Goal: Task Accomplishment & Management: Manage account settings

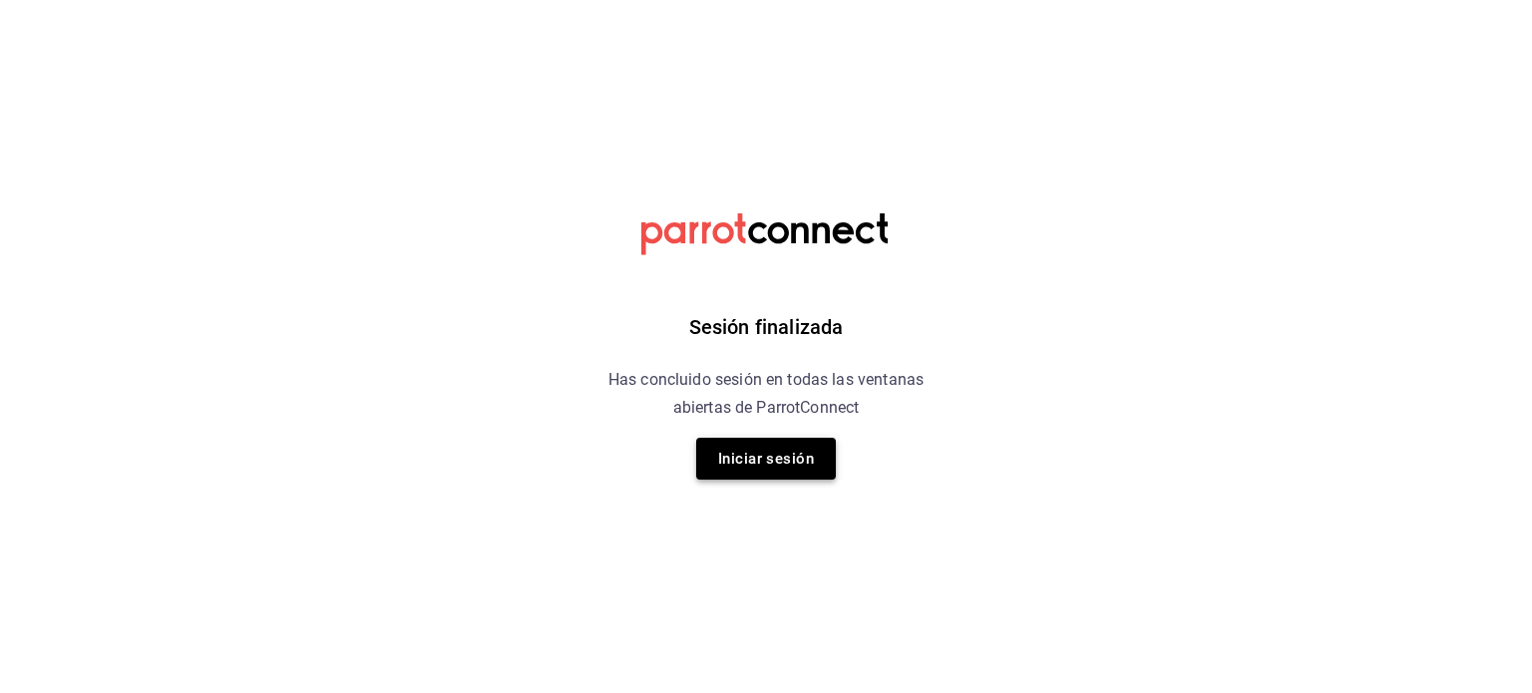
click at [742, 462] on button "Iniciar sesión" at bounding box center [766, 459] width 140 height 42
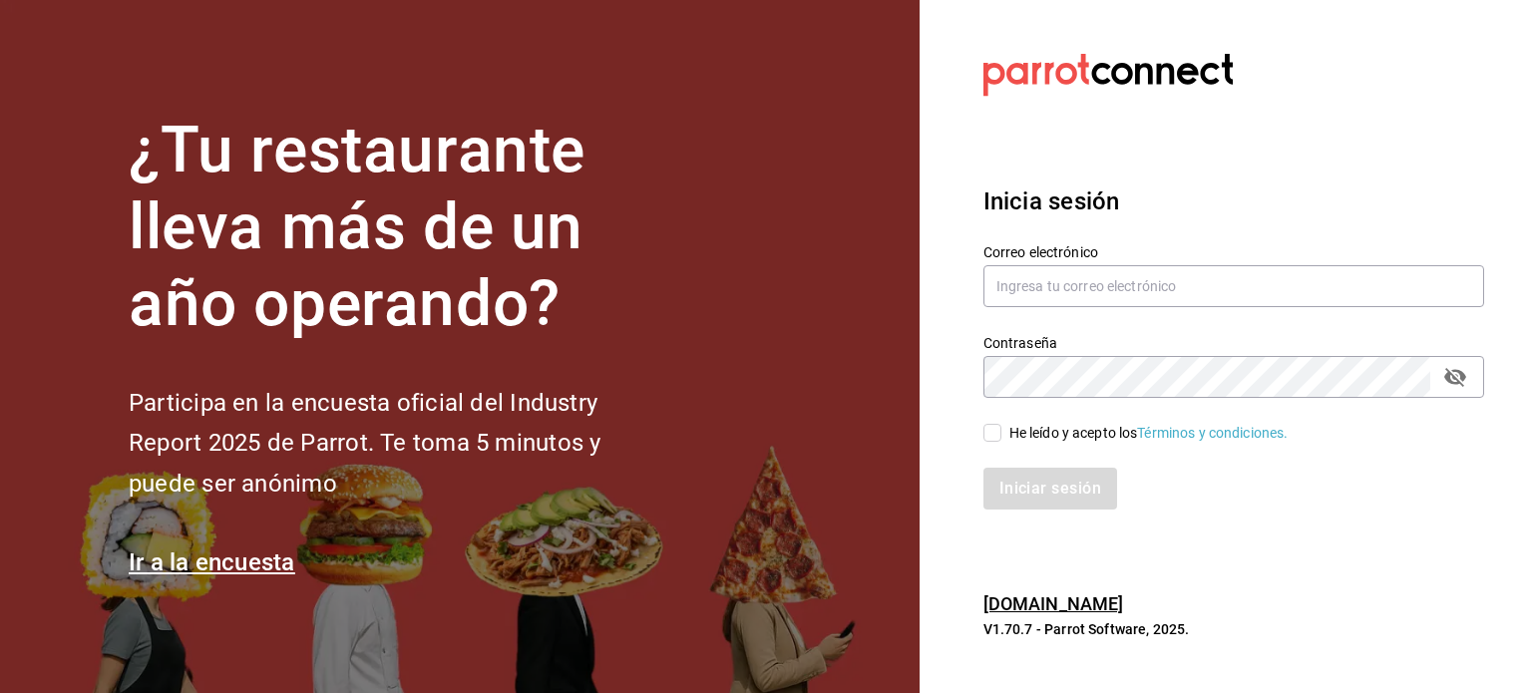
click at [1133, 259] on div "Correo electrónico" at bounding box center [1233, 276] width 501 height 67
click at [1124, 281] on input "text" at bounding box center [1233, 286] width 501 height 42
type input "[EMAIL_ADDRESS][DOMAIN_NAME]"
click at [997, 431] on input "He leído y acepto los Términos y condiciones." at bounding box center [992, 433] width 18 height 18
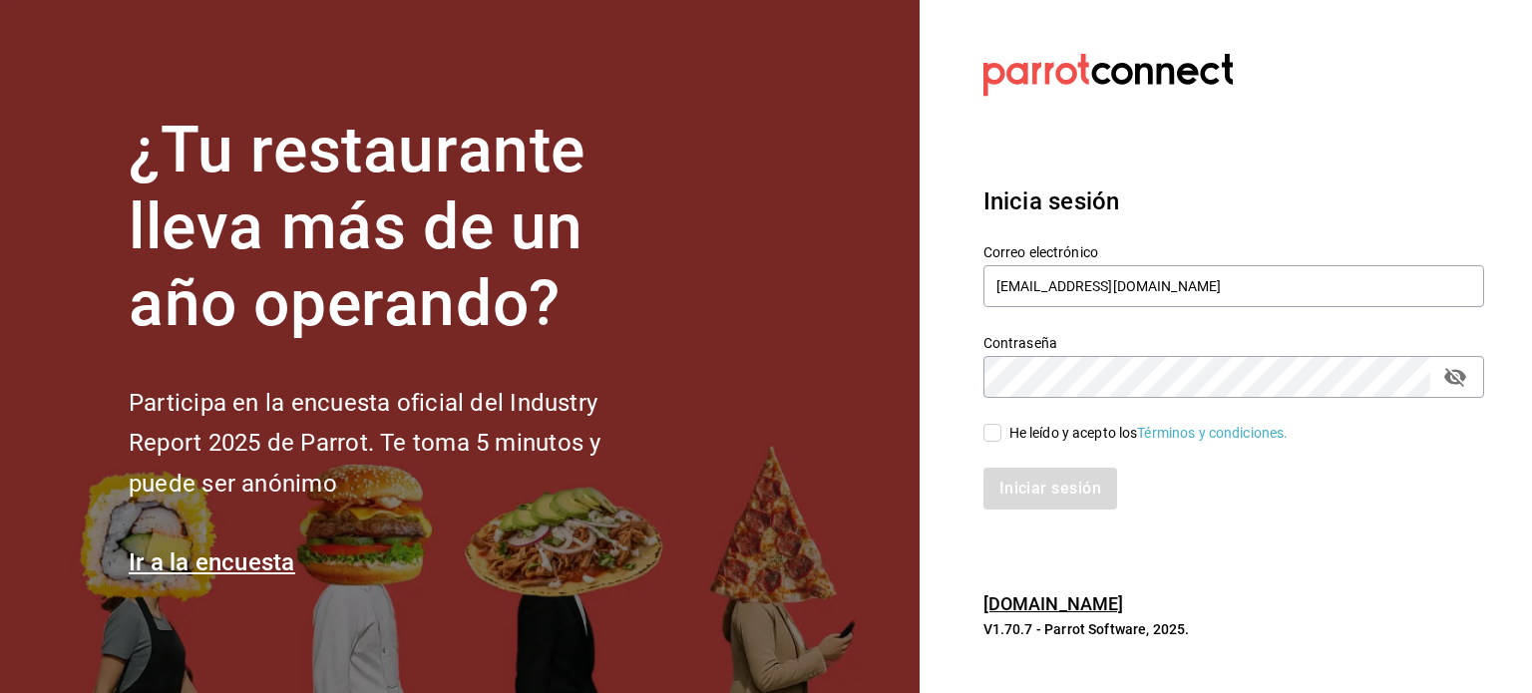
checkbox input "true"
click at [1037, 494] on button "Iniciar sesión" at bounding box center [1051, 489] width 136 height 42
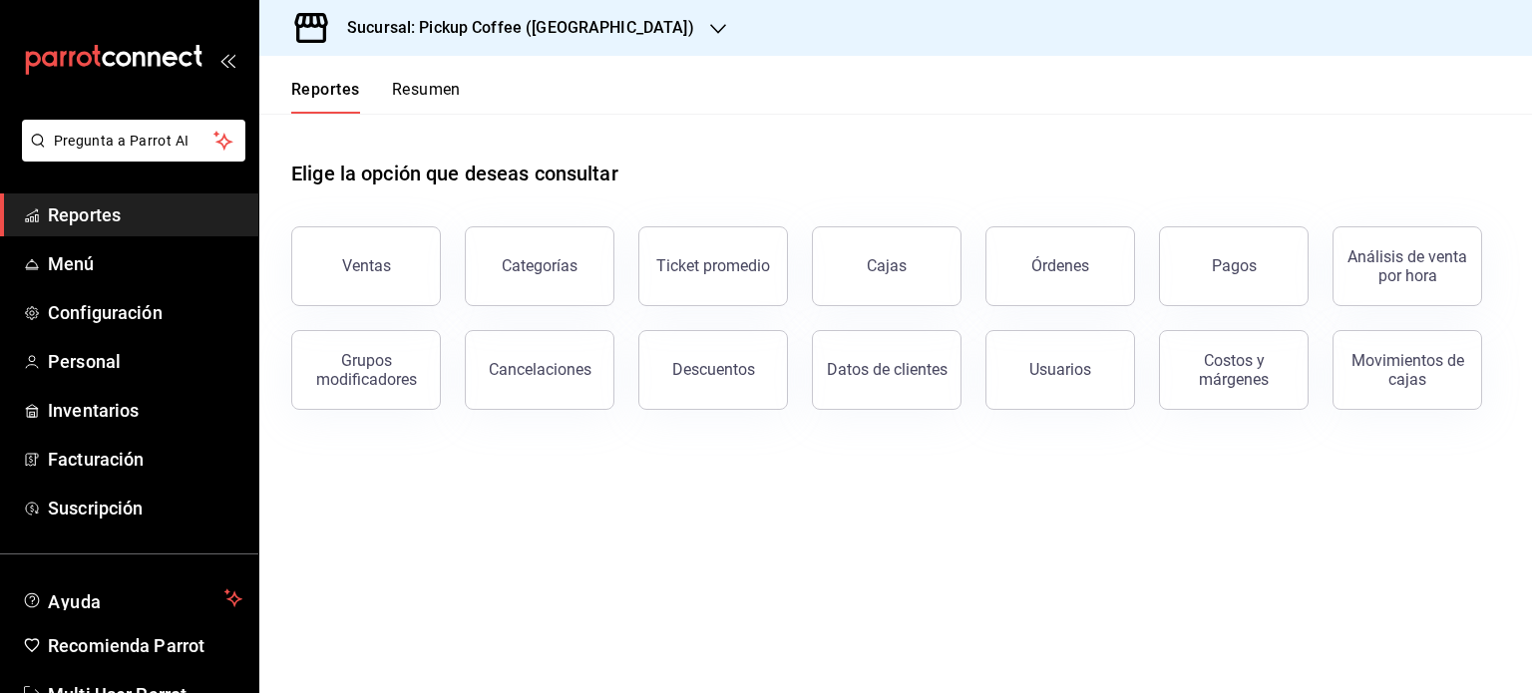
click at [551, 35] on h3 "Sucursal: Pickup Coffee ([GEOGRAPHIC_DATA])" at bounding box center [512, 28] width 363 height 24
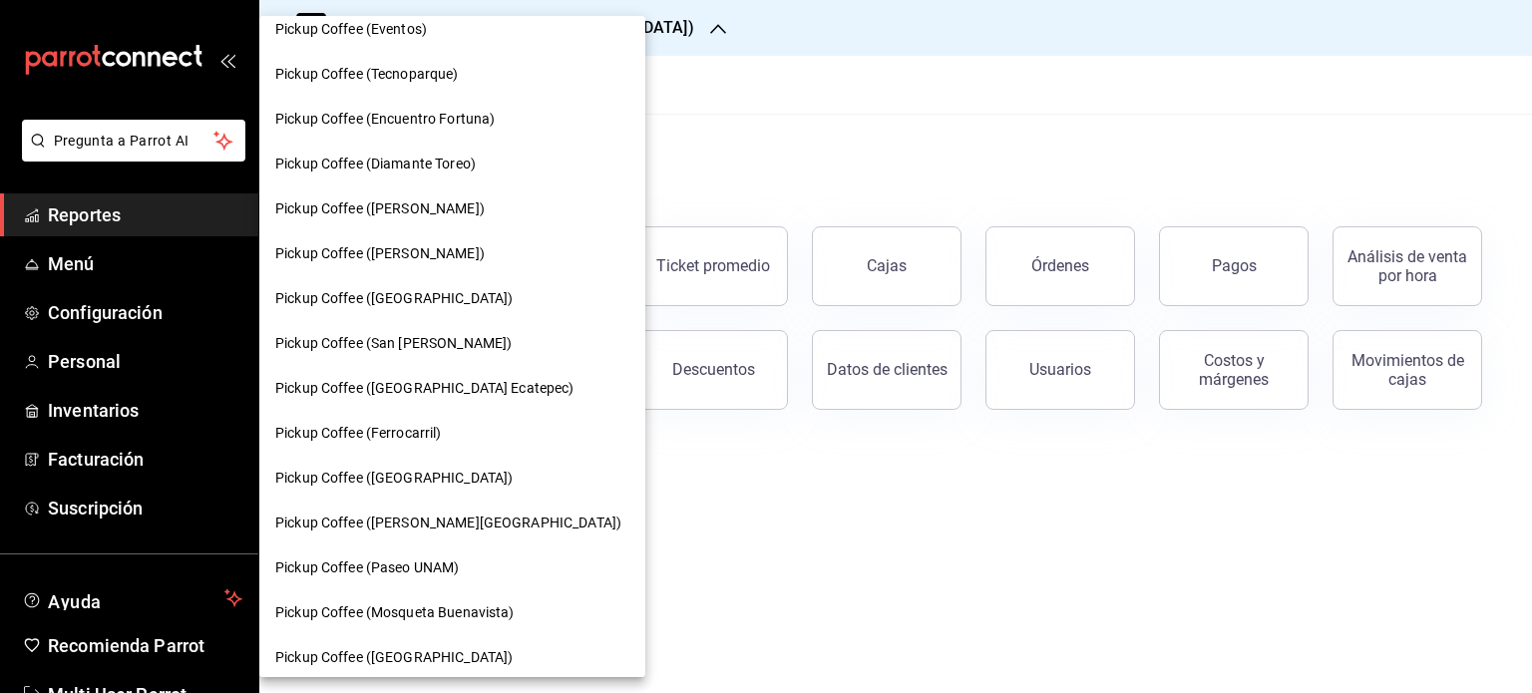
scroll to position [311, 0]
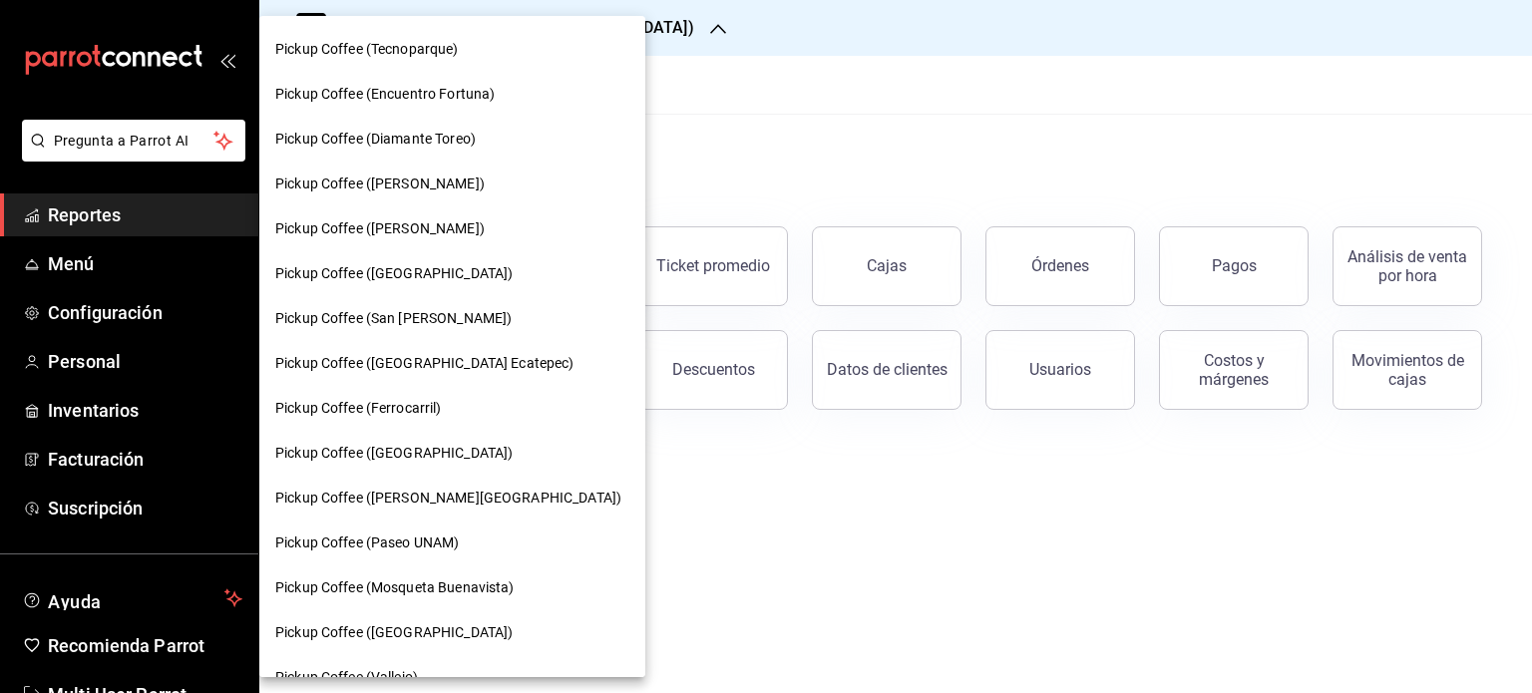
click at [447, 431] on div "Pickup Coffee ([GEOGRAPHIC_DATA])" at bounding box center [452, 453] width 386 height 45
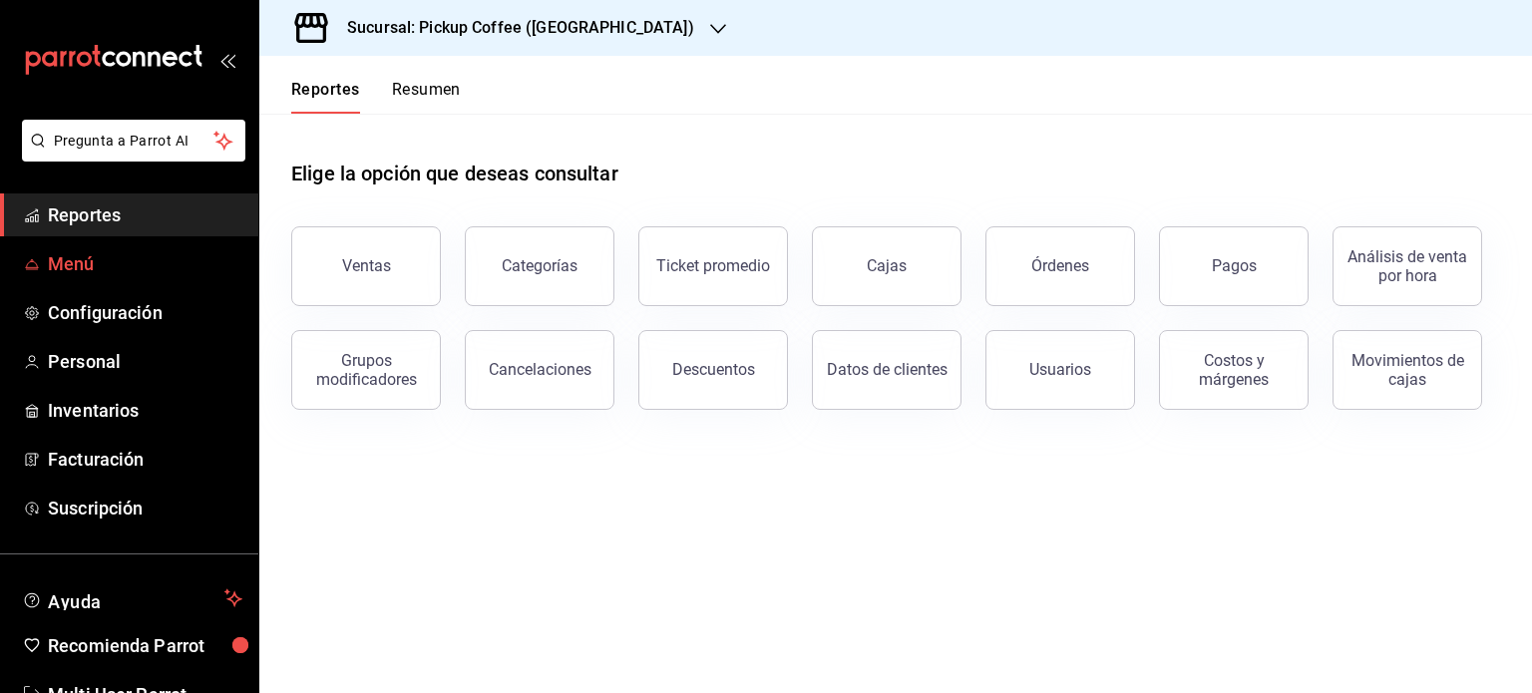
click at [38, 257] on icon "mailbox folders" at bounding box center [32, 264] width 16 height 16
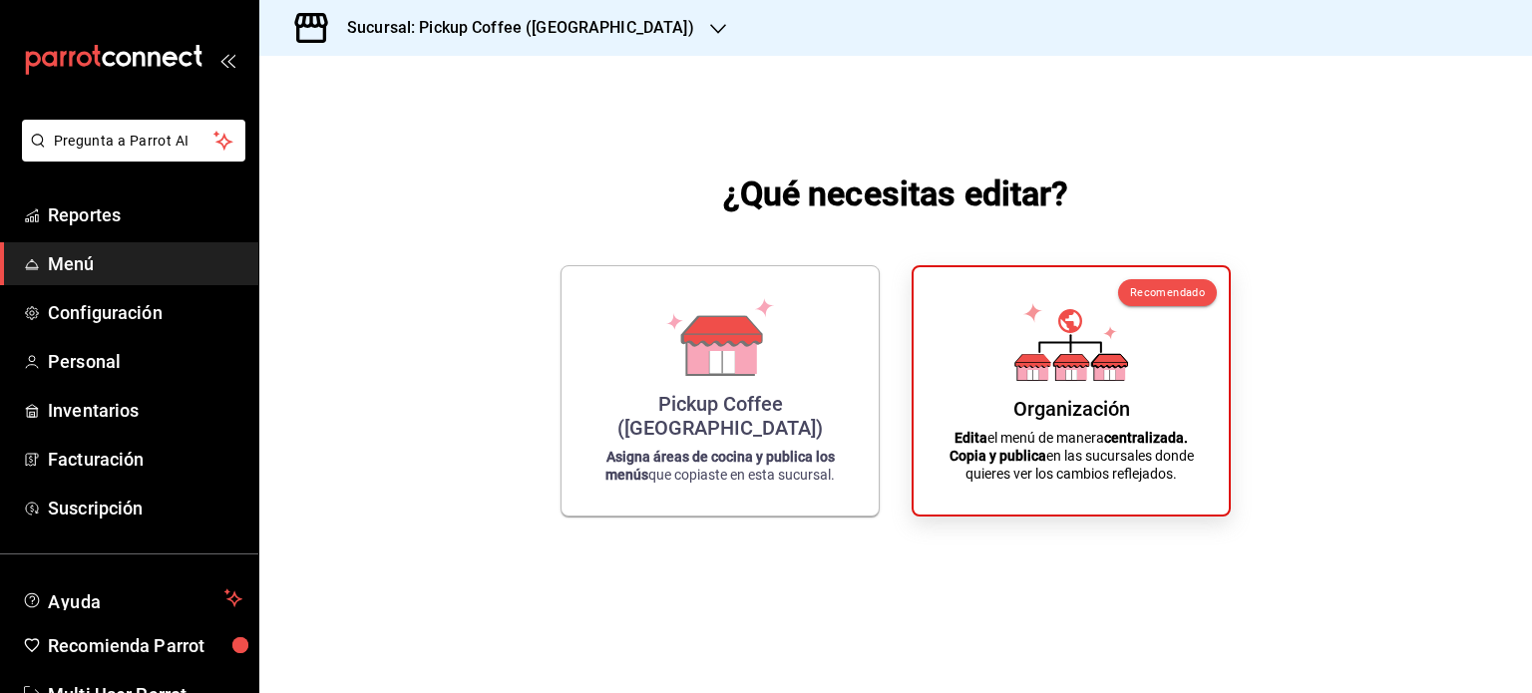
click at [128, 274] on span "Menú" at bounding box center [145, 263] width 194 height 27
click at [132, 262] on span "Menú" at bounding box center [145, 263] width 194 height 27
click at [693, 343] on icon at bounding box center [721, 348] width 69 height 43
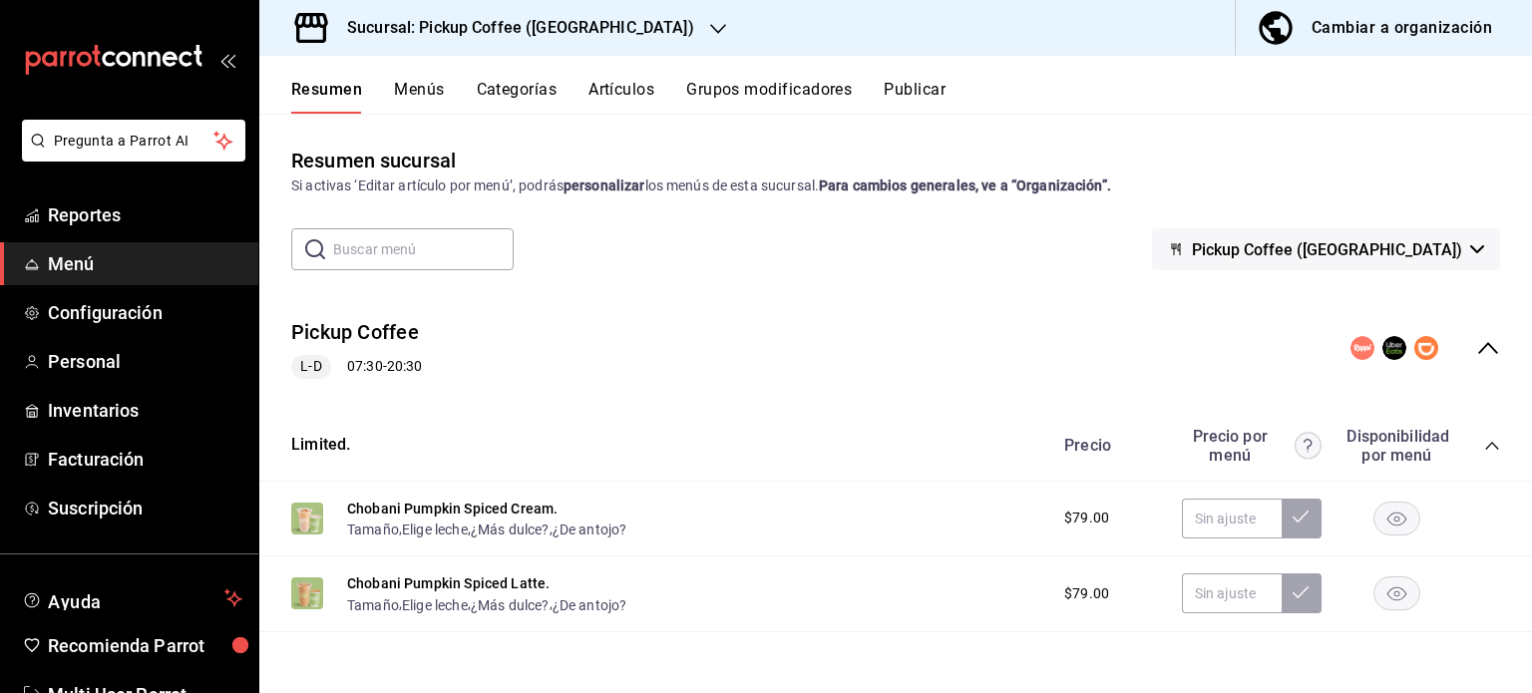
click at [1478, 349] on icon "collapse-menu-row" at bounding box center [1488, 348] width 20 height 12
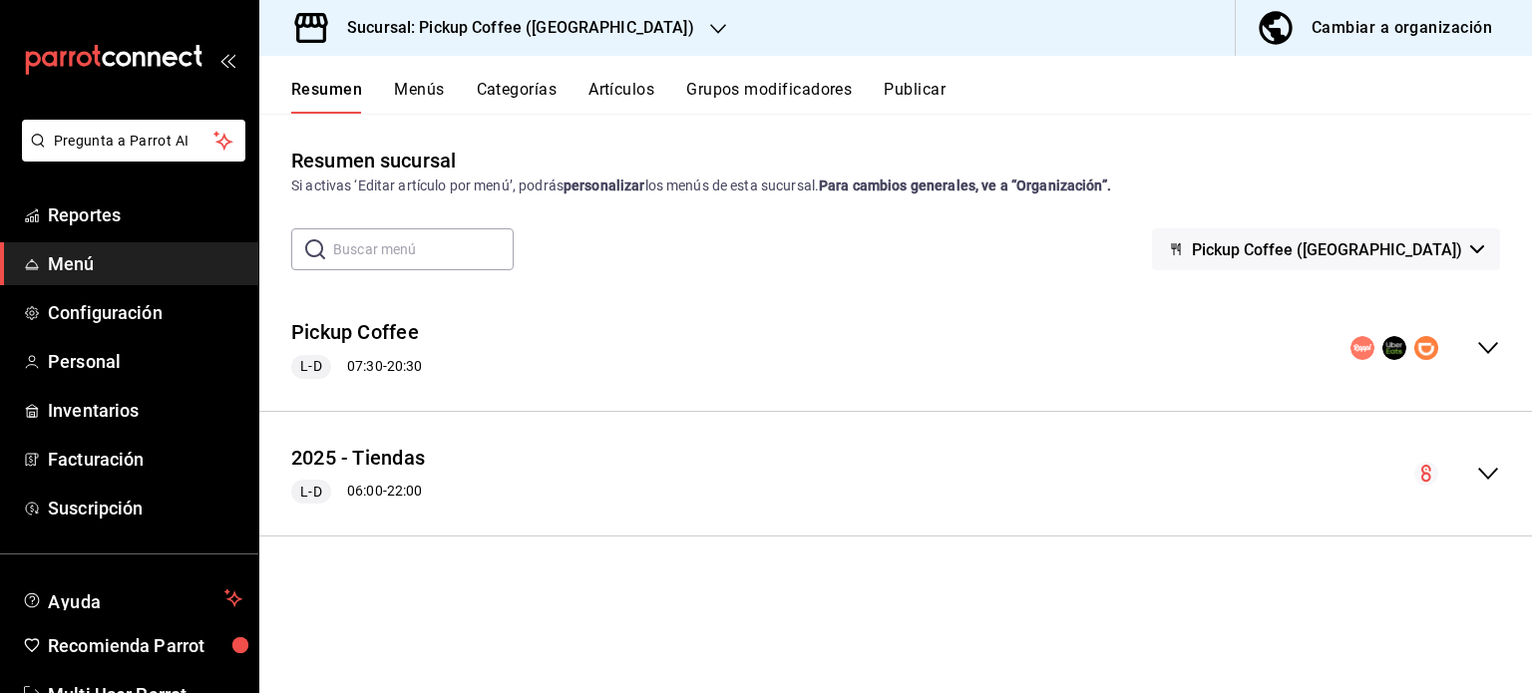
click at [710, 31] on icon "button" at bounding box center [718, 29] width 16 height 10
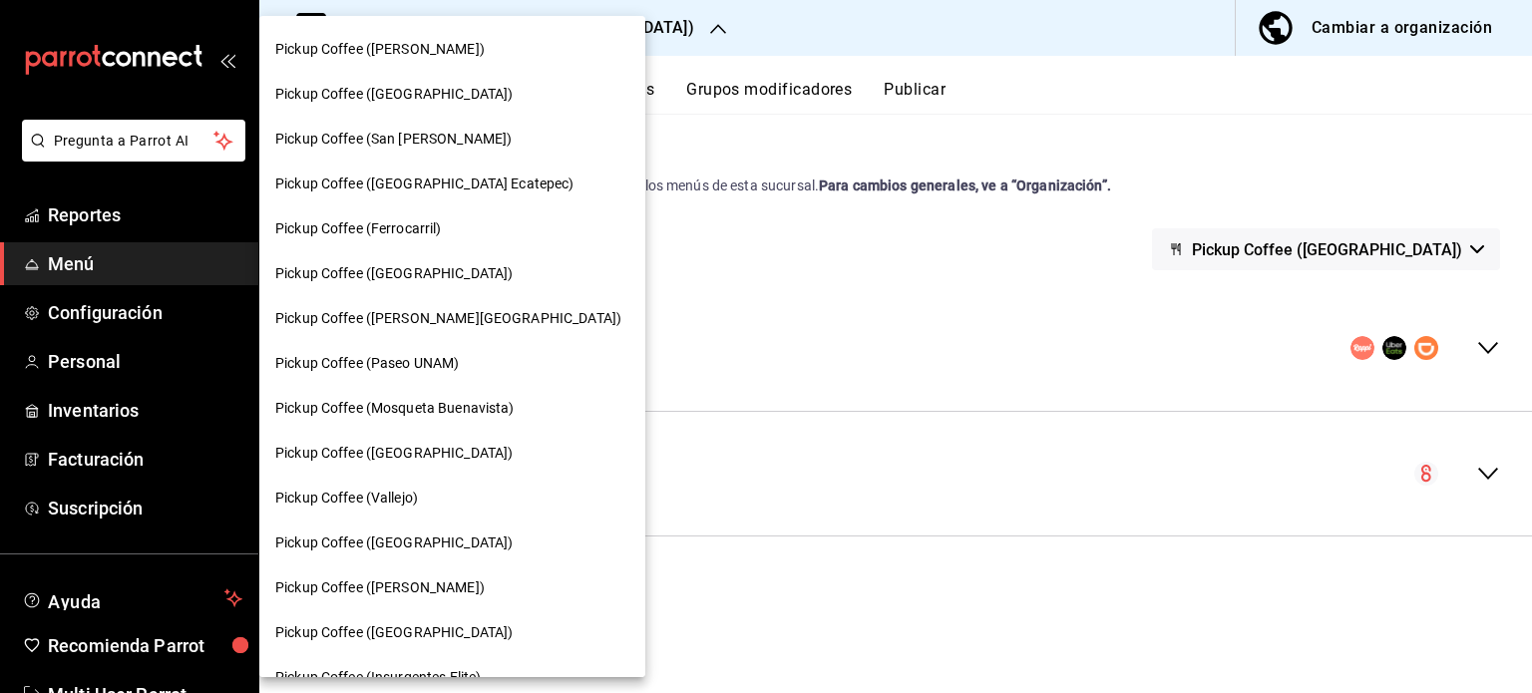
scroll to position [493, 0]
click at [471, 320] on div "Pickup Coffee ([PERSON_NAME][GEOGRAPHIC_DATA])" at bounding box center [452, 316] width 354 height 21
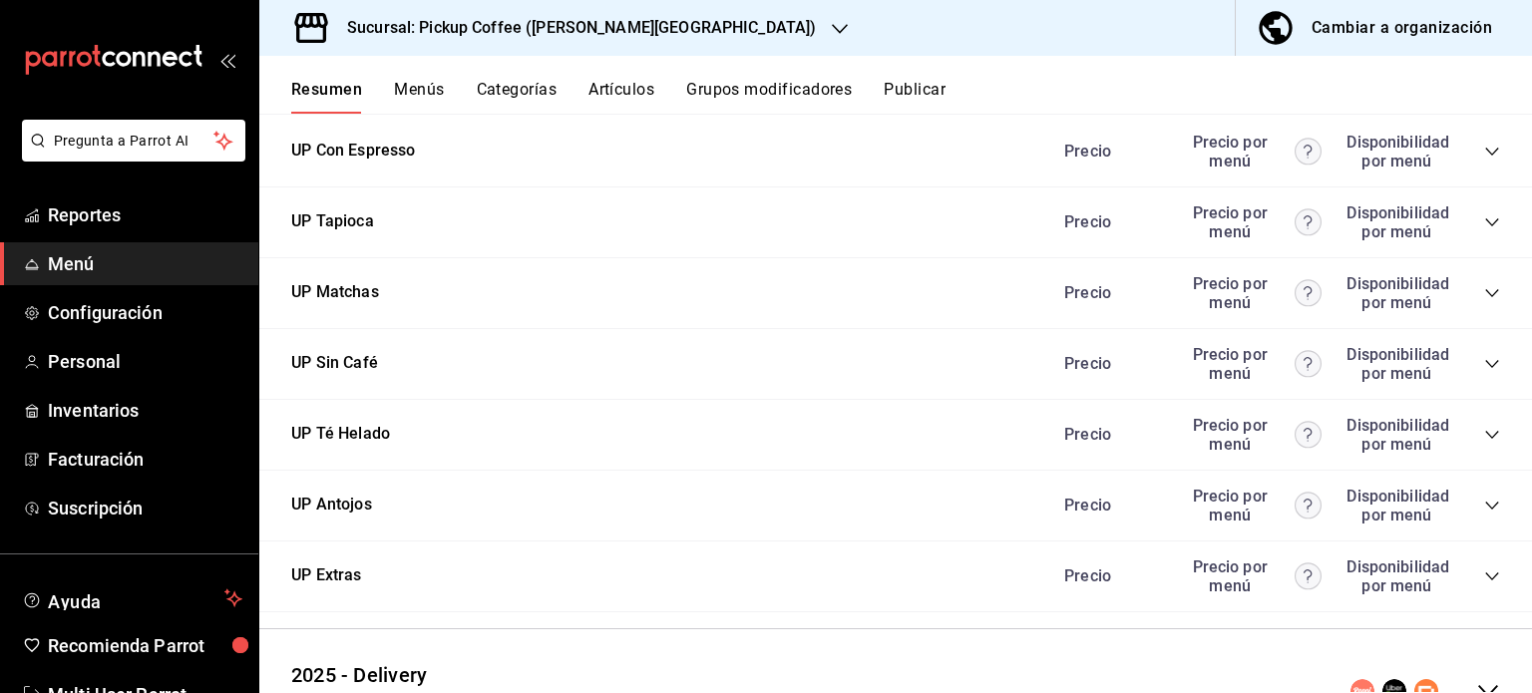
scroll to position [1012, 0]
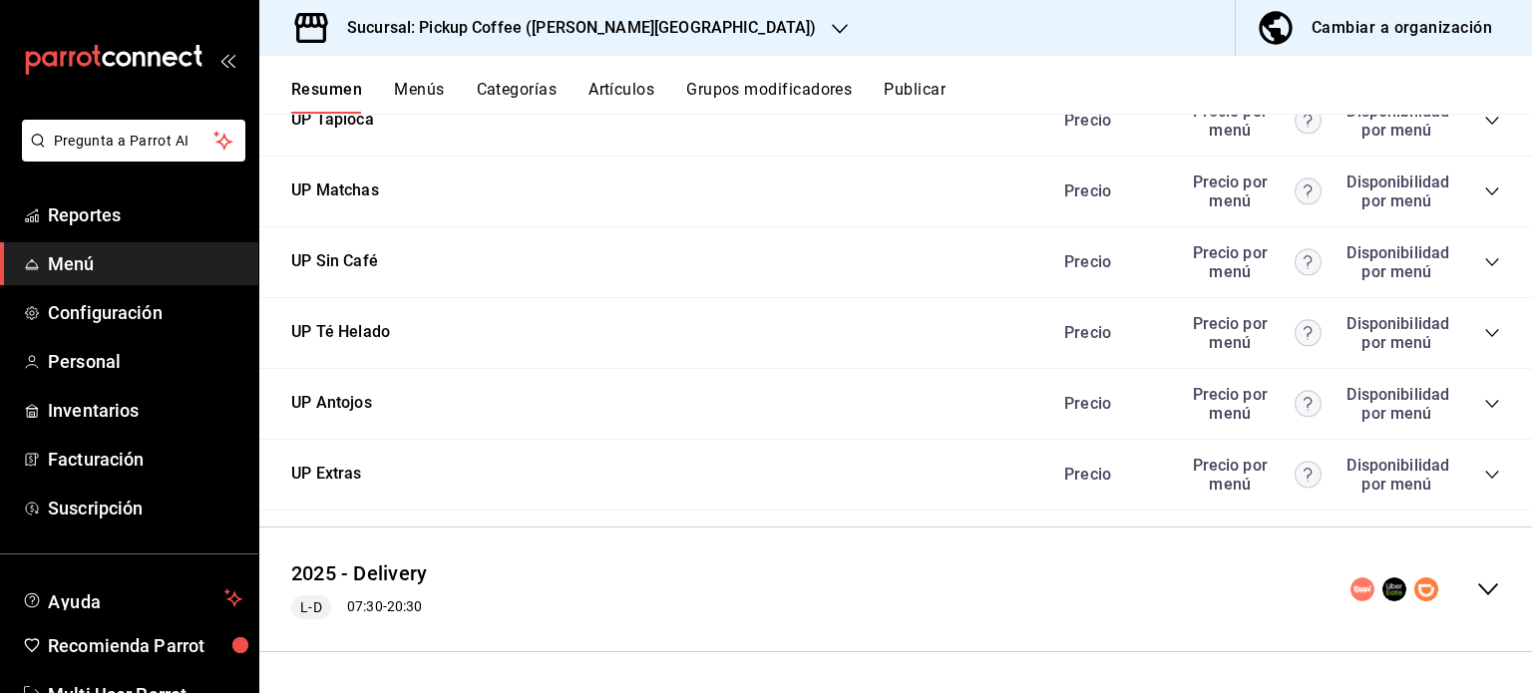
click at [1484, 396] on icon "collapse-category-row" at bounding box center [1492, 404] width 16 height 16
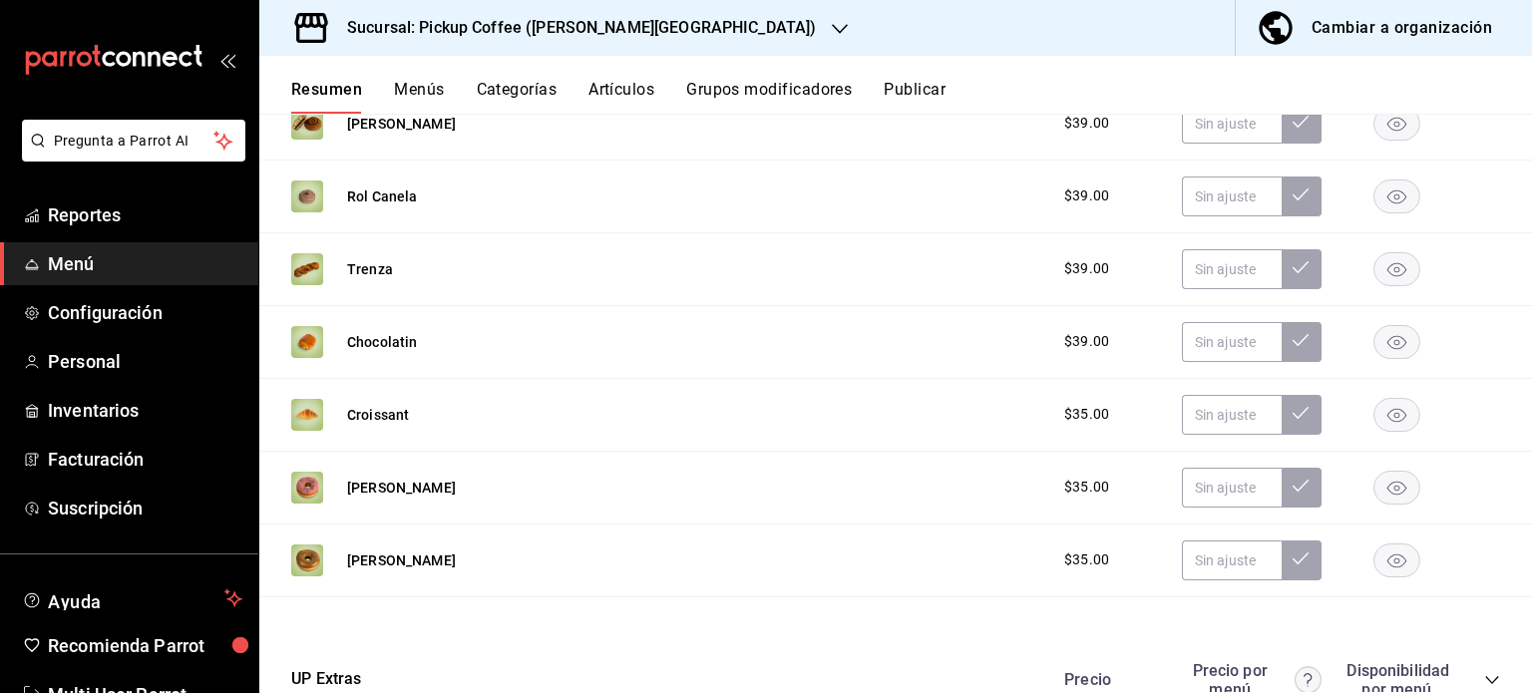
scroll to position [1508, 0]
click at [1384, 503] on rect "button" at bounding box center [1397, 487] width 46 height 33
click at [1384, 547] on rect "button" at bounding box center [1397, 559] width 46 height 33
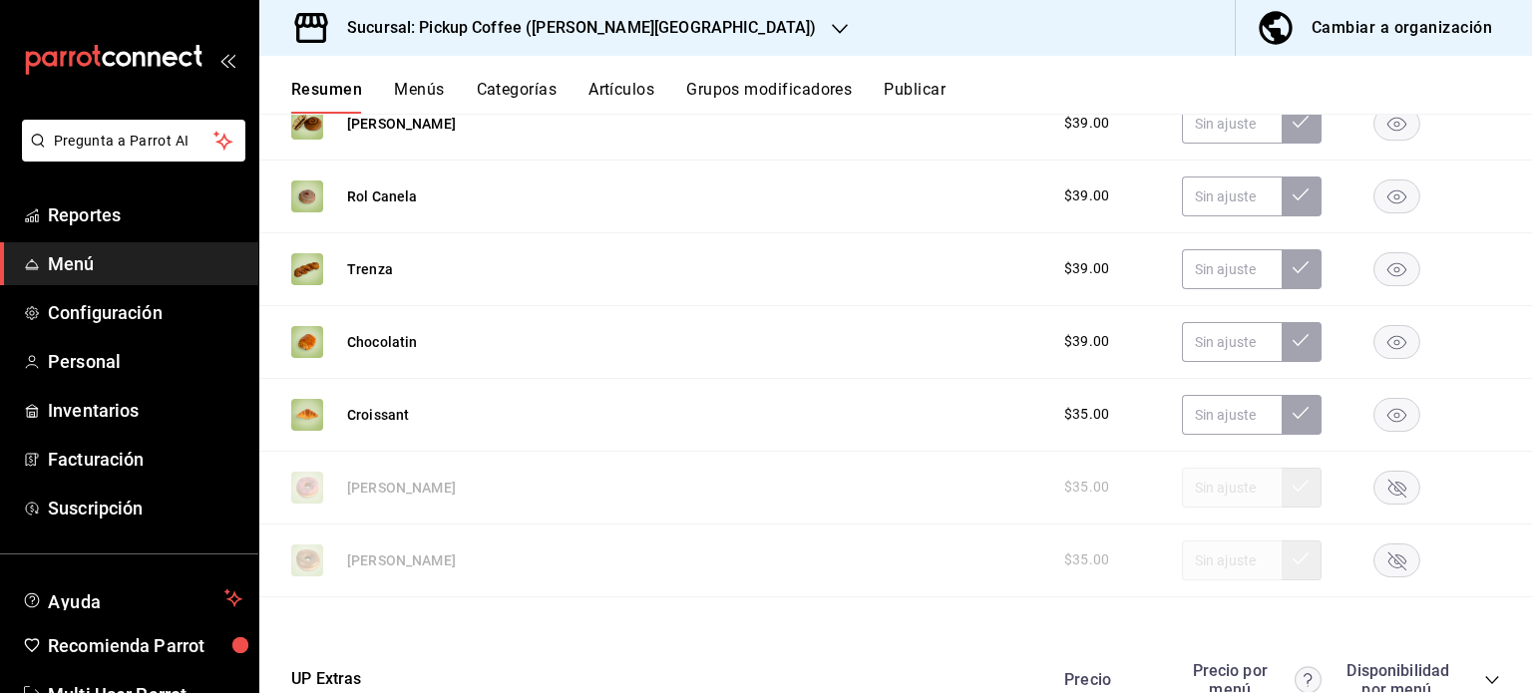
click at [642, 39] on div "Sucursal: Pickup Coffee ([PERSON_NAME][GEOGRAPHIC_DATA])" at bounding box center [565, 28] width 580 height 56
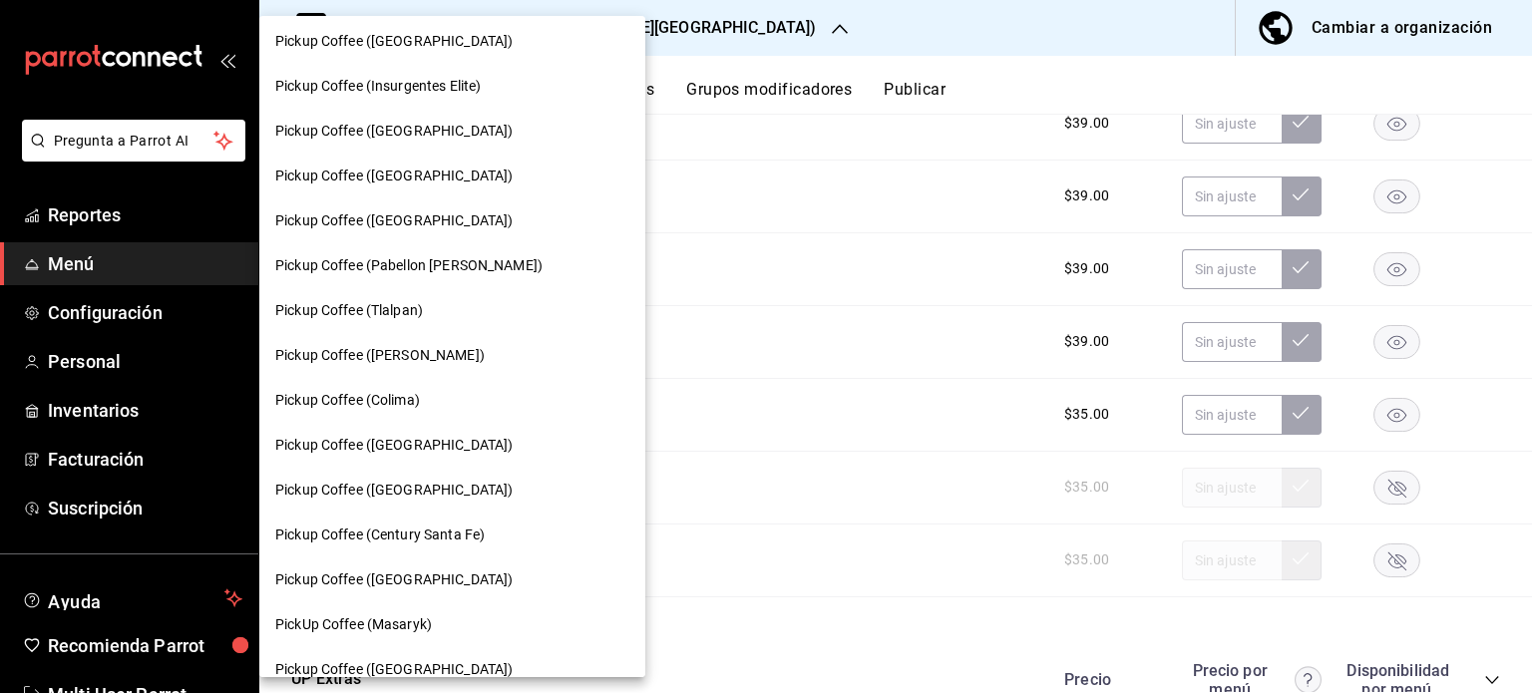
scroll to position [1089, 0]
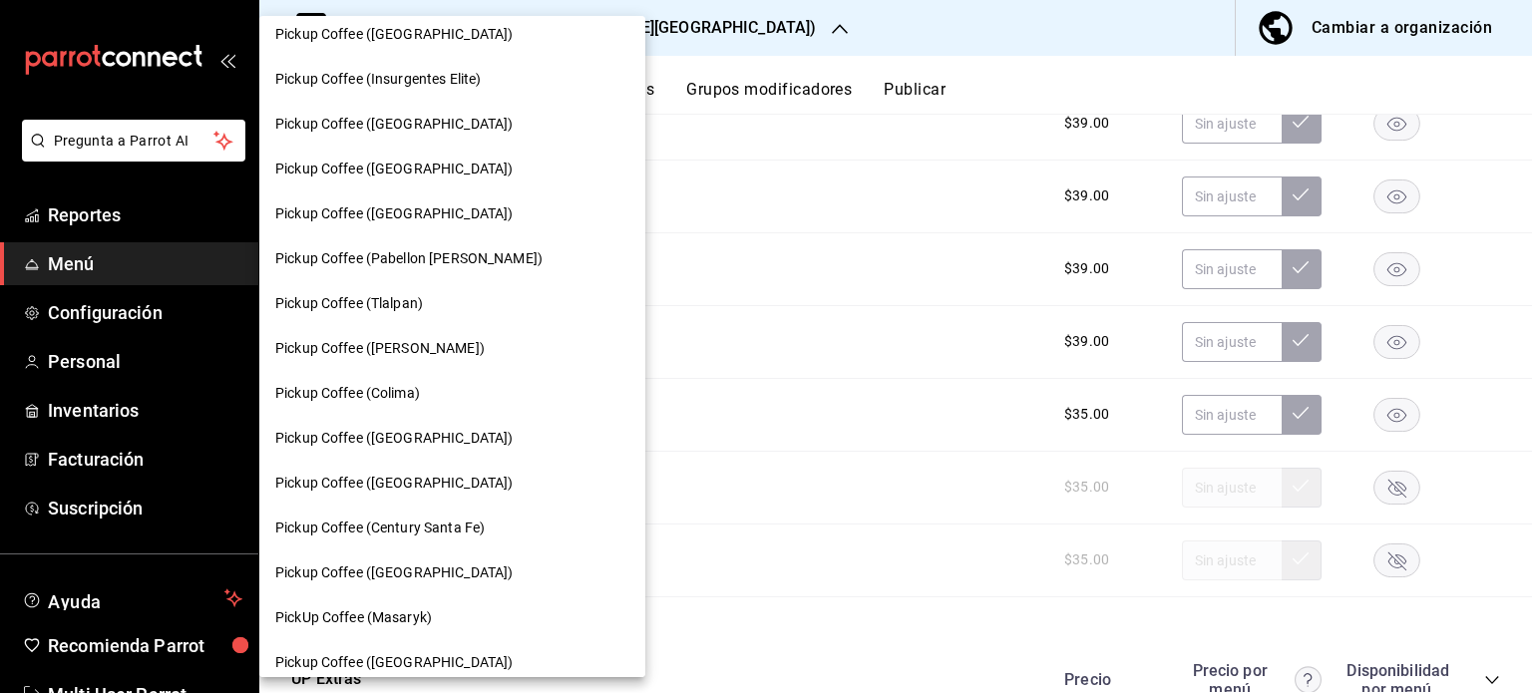
click at [443, 396] on div "Pickup Coffee (Colima)" at bounding box center [452, 393] width 354 height 21
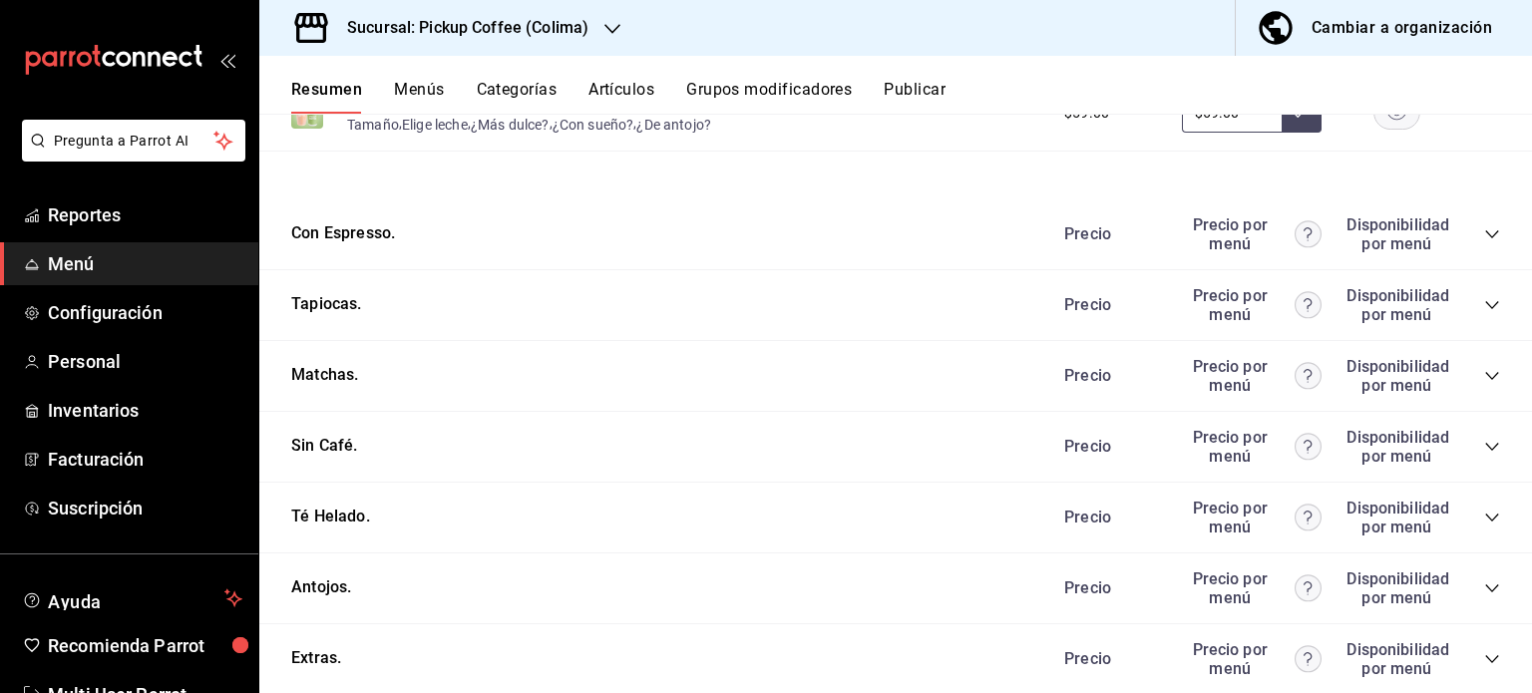
scroll to position [1012, 0]
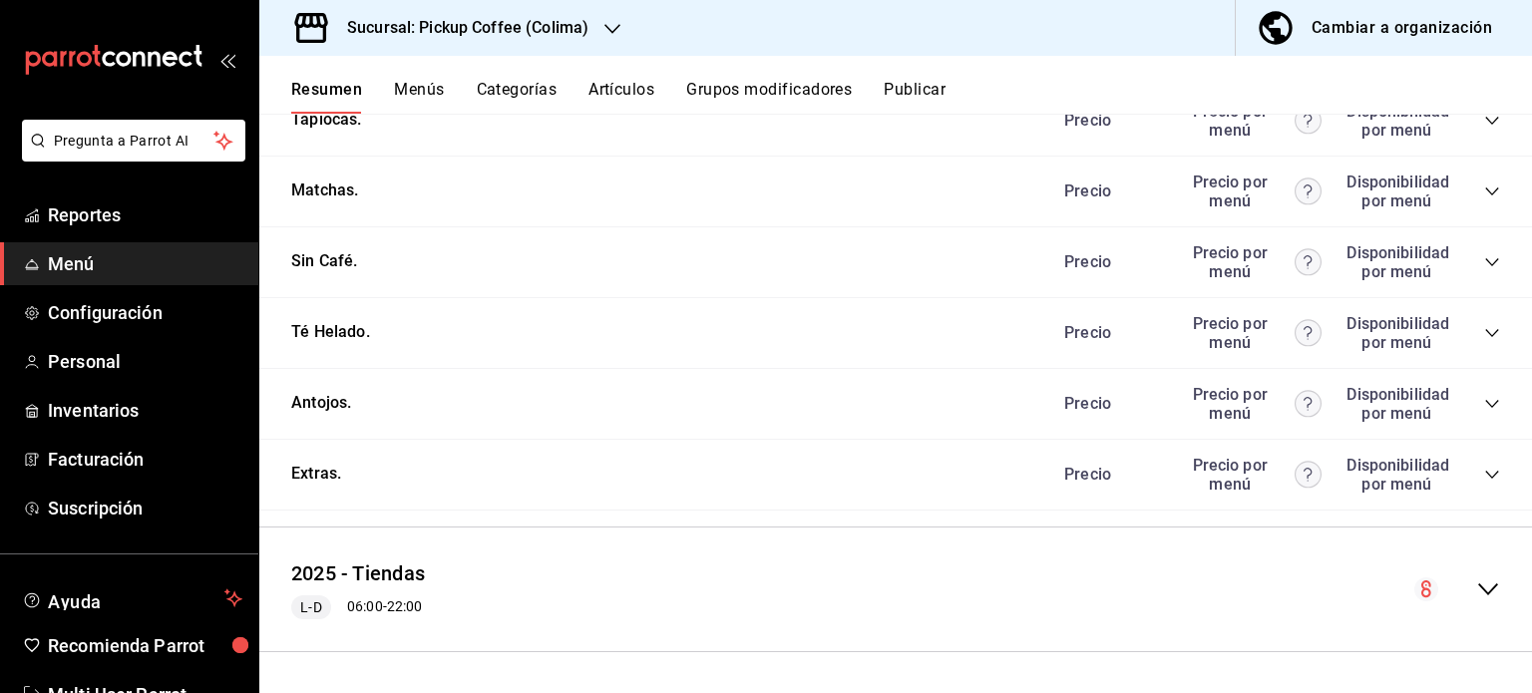
click at [1484, 412] on div "Precio Precio por menú Disponibilidad por menú" at bounding box center [1272, 404] width 456 height 38
click at [1484, 406] on icon "collapse-category-row" at bounding box center [1492, 404] width 16 height 16
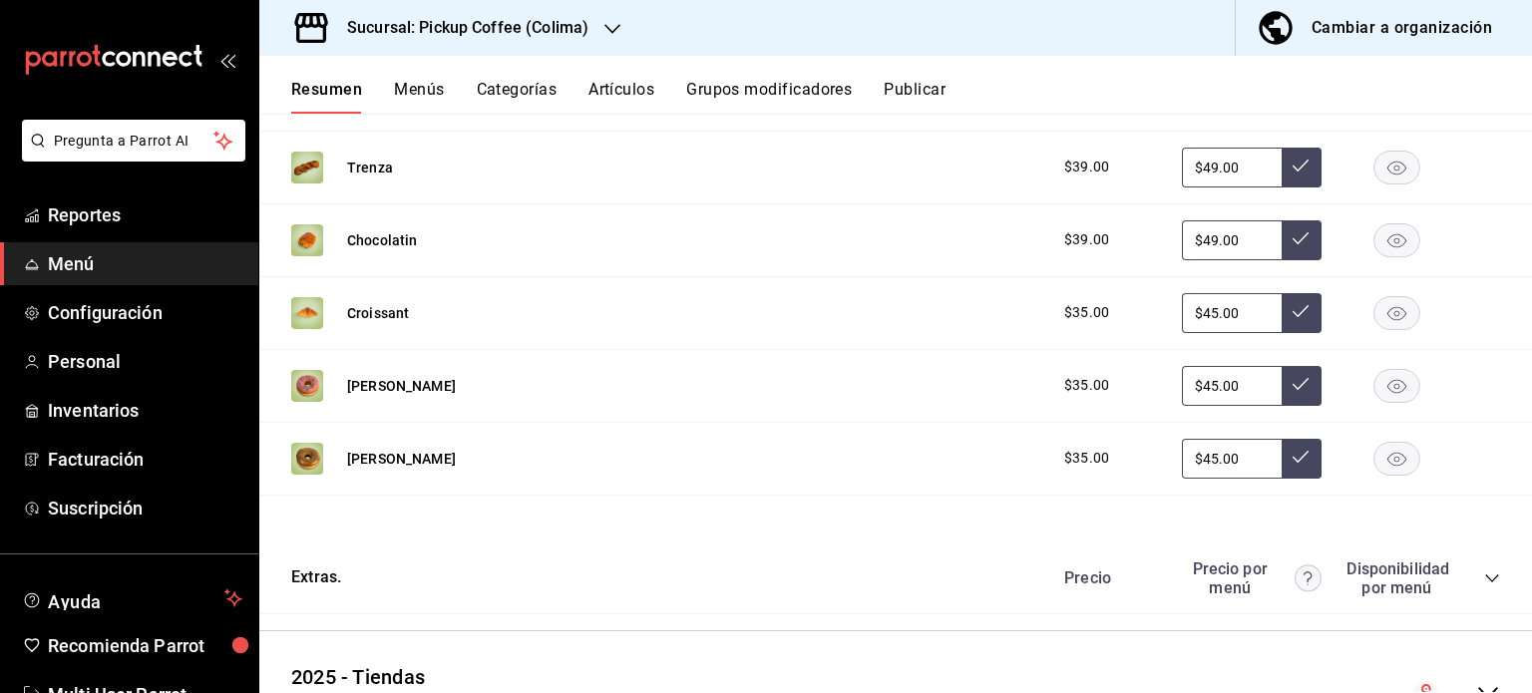
scroll to position [1610, 0]
click at [1400, 382] on rect "button" at bounding box center [1397, 384] width 46 height 33
click at [1377, 444] on rect "button" at bounding box center [1397, 457] width 46 height 33
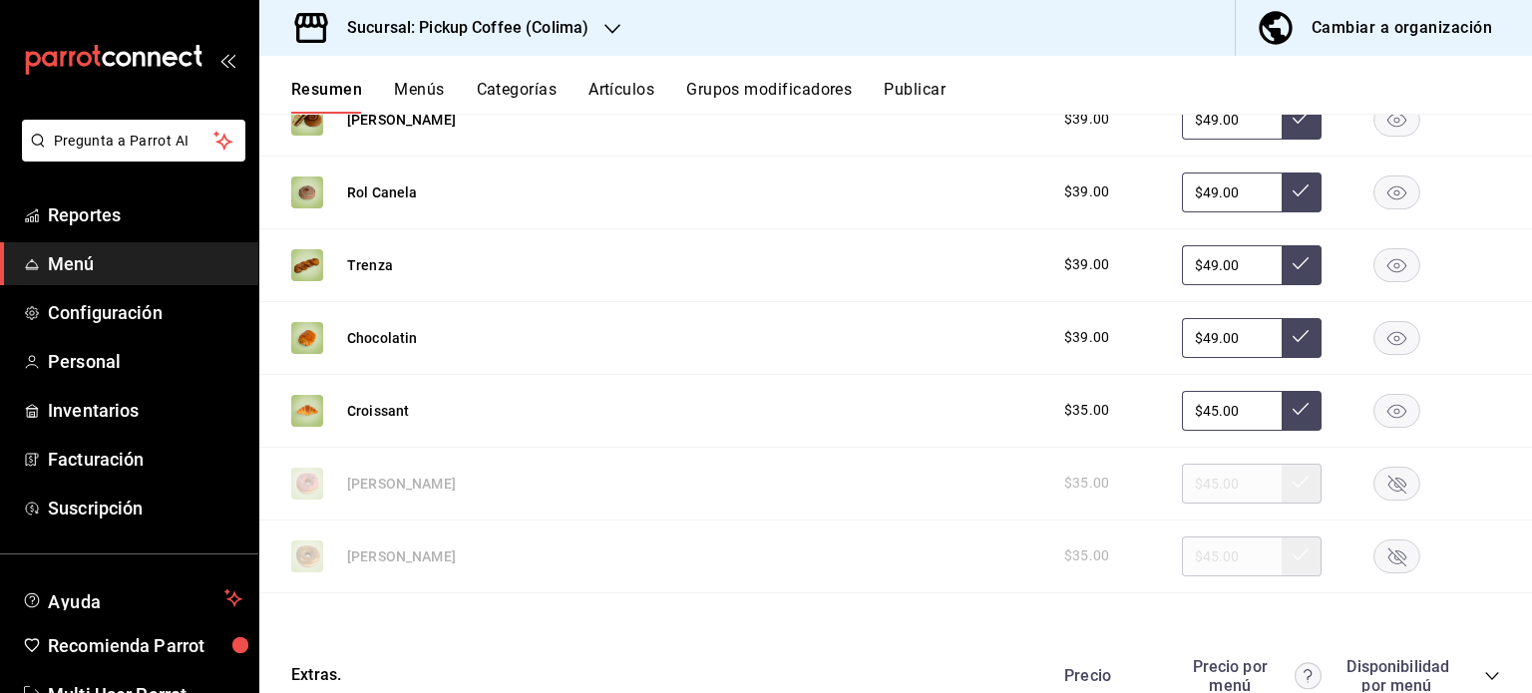
scroll to position [1512, 0]
click at [1377, 206] on rect "button" at bounding box center [1397, 192] width 46 height 33
click at [1385, 132] on rect "button" at bounding box center [1397, 119] width 46 height 33
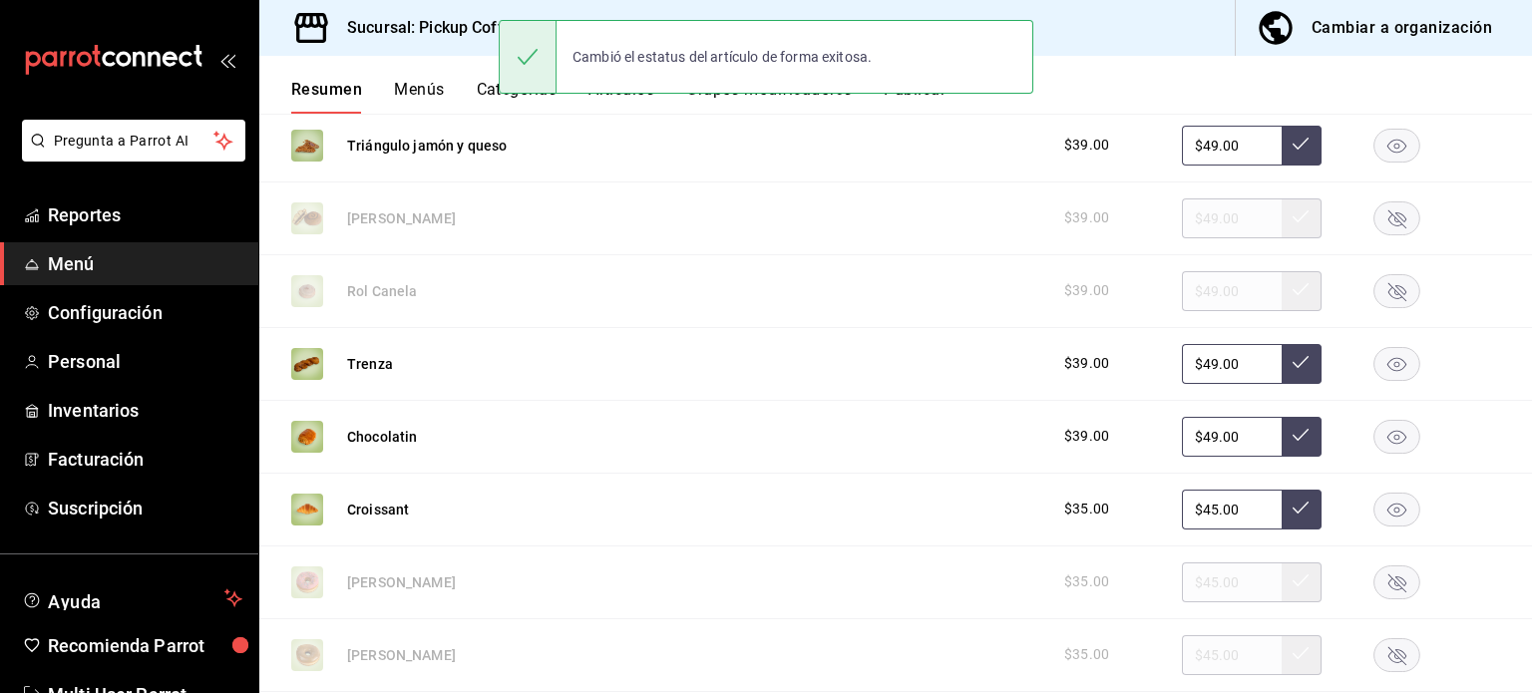
scroll to position [1412, 0]
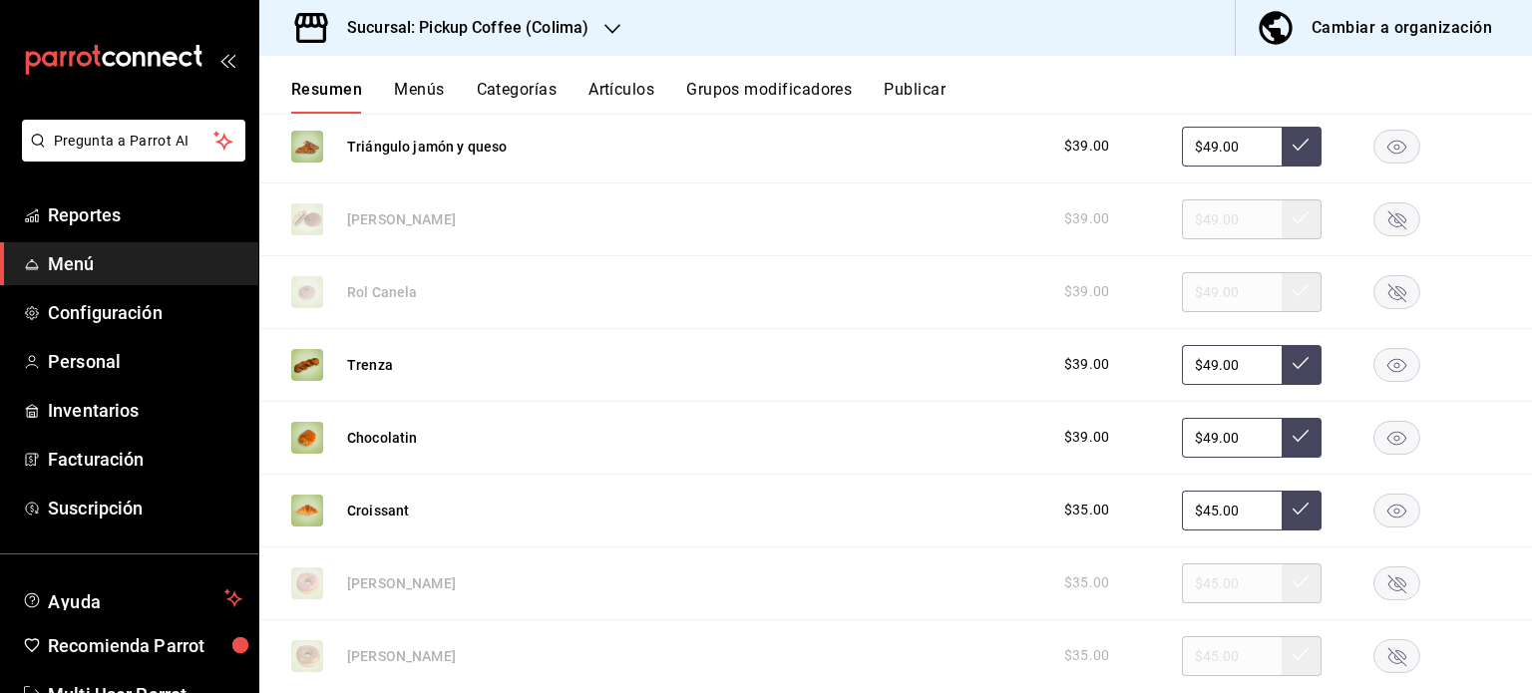
click at [583, 27] on h3 "Sucursal: Pickup Coffee (Colima)" at bounding box center [459, 28] width 257 height 24
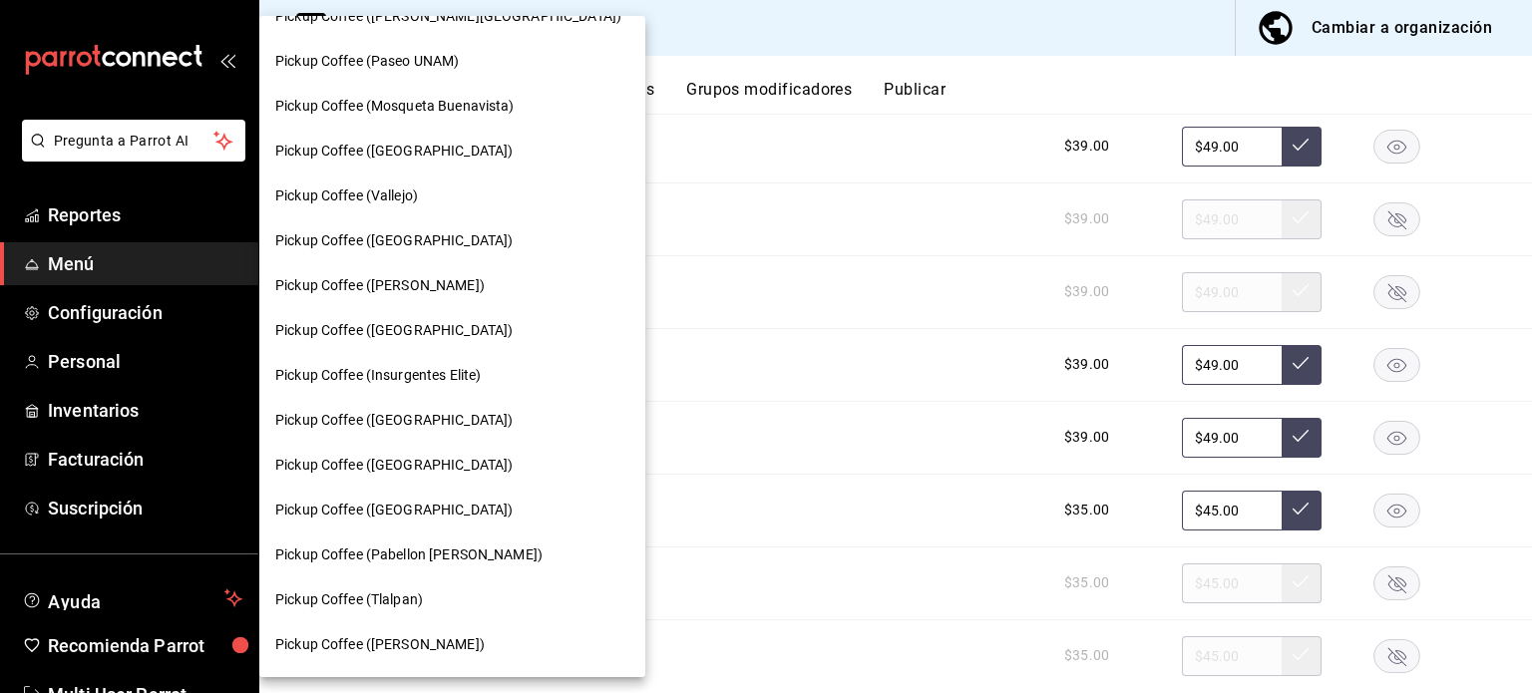
scroll to position [796, 0]
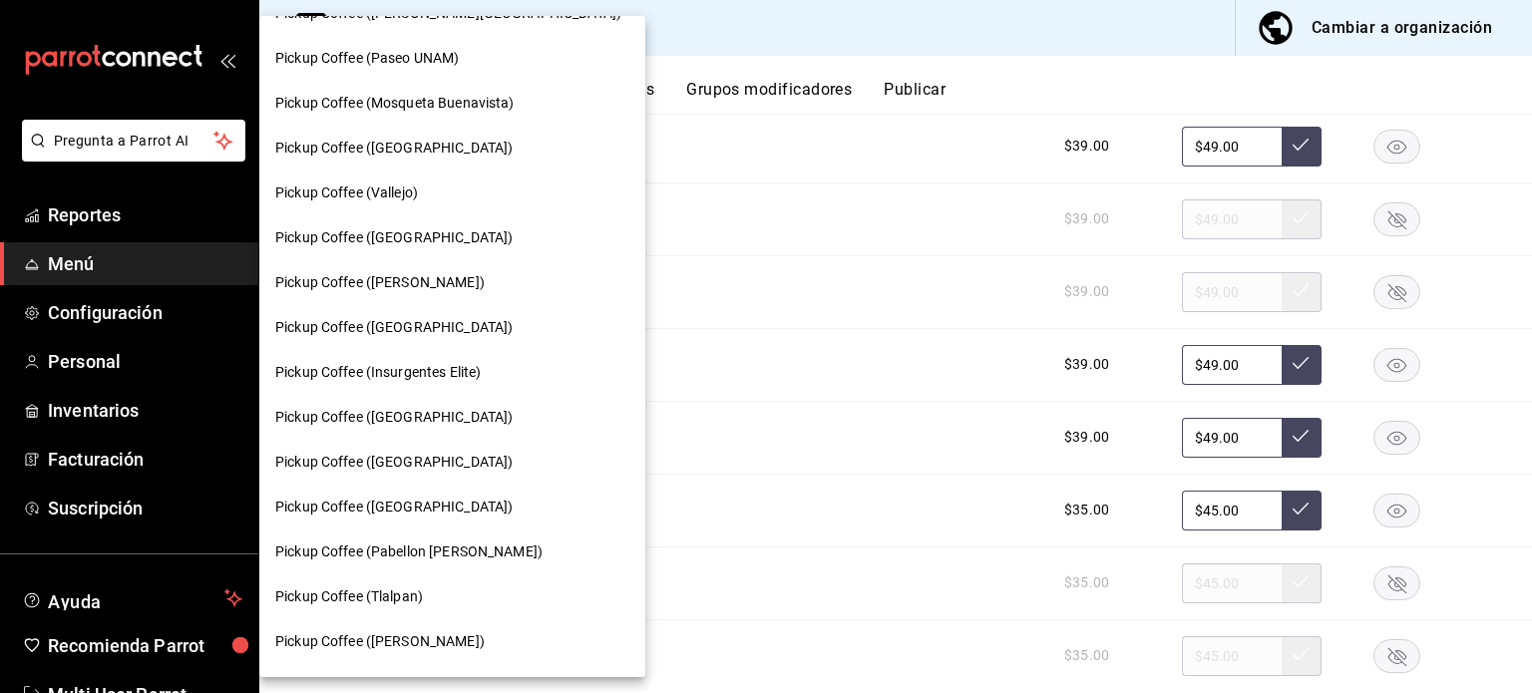
click at [492, 545] on span "Pickup Coffee (Pabellon [PERSON_NAME])" at bounding box center [408, 551] width 267 height 21
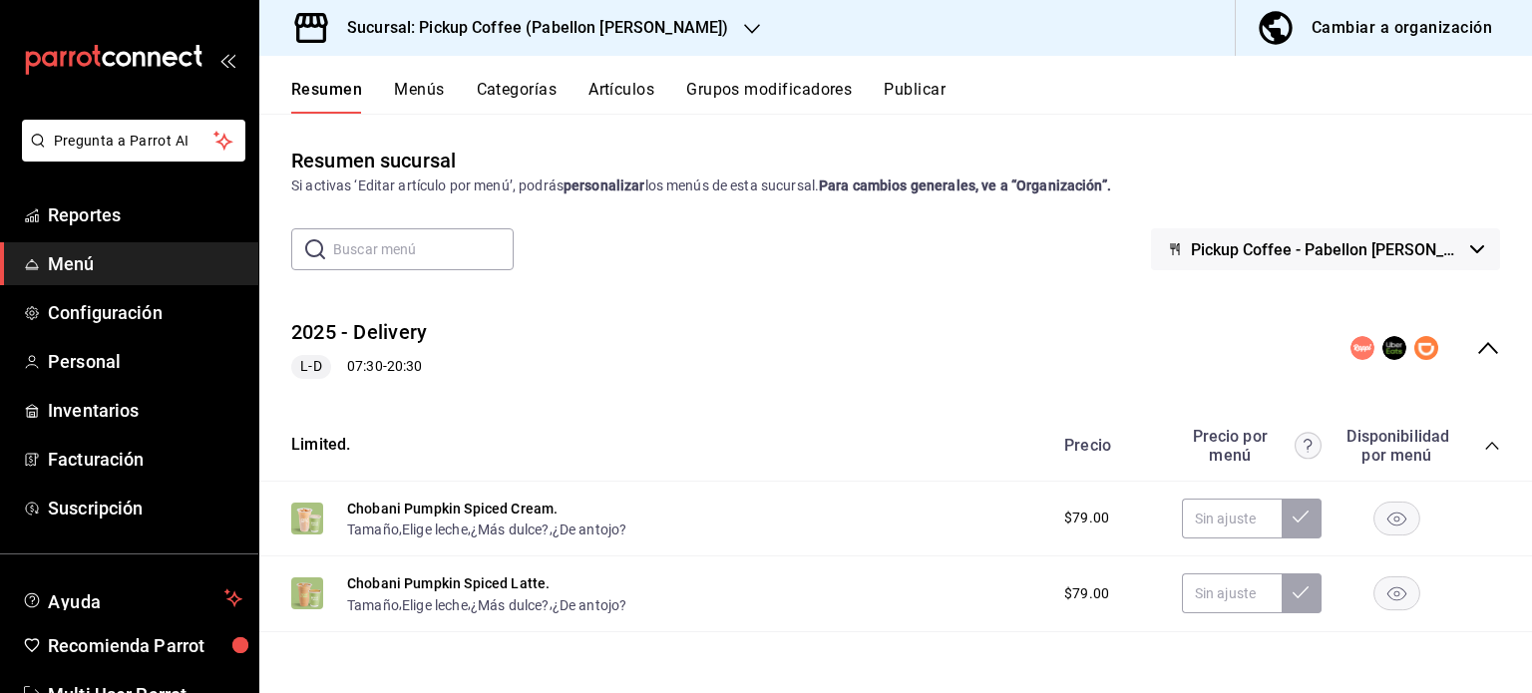
click at [705, 27] on div "Sucursal: Pickup Coffee (Pabellon [PERSON_NAME])" at bounding box center [521, 28] width 493 height 56
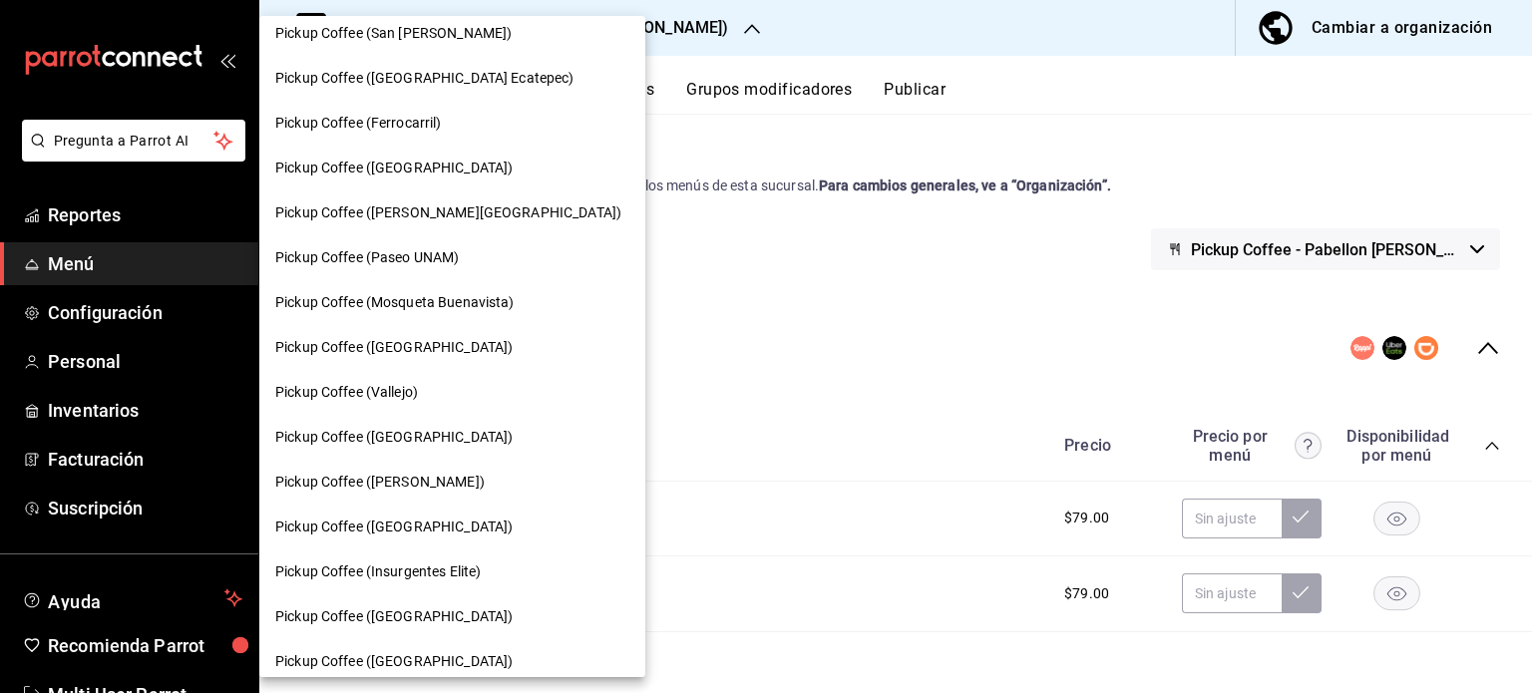
scroll to position [598, 0]
click at [443, 535] on div "Pickup Coffee ([GEOGRAPHIC_DATA])" at bounding box center [452, 525] width 386 height 45
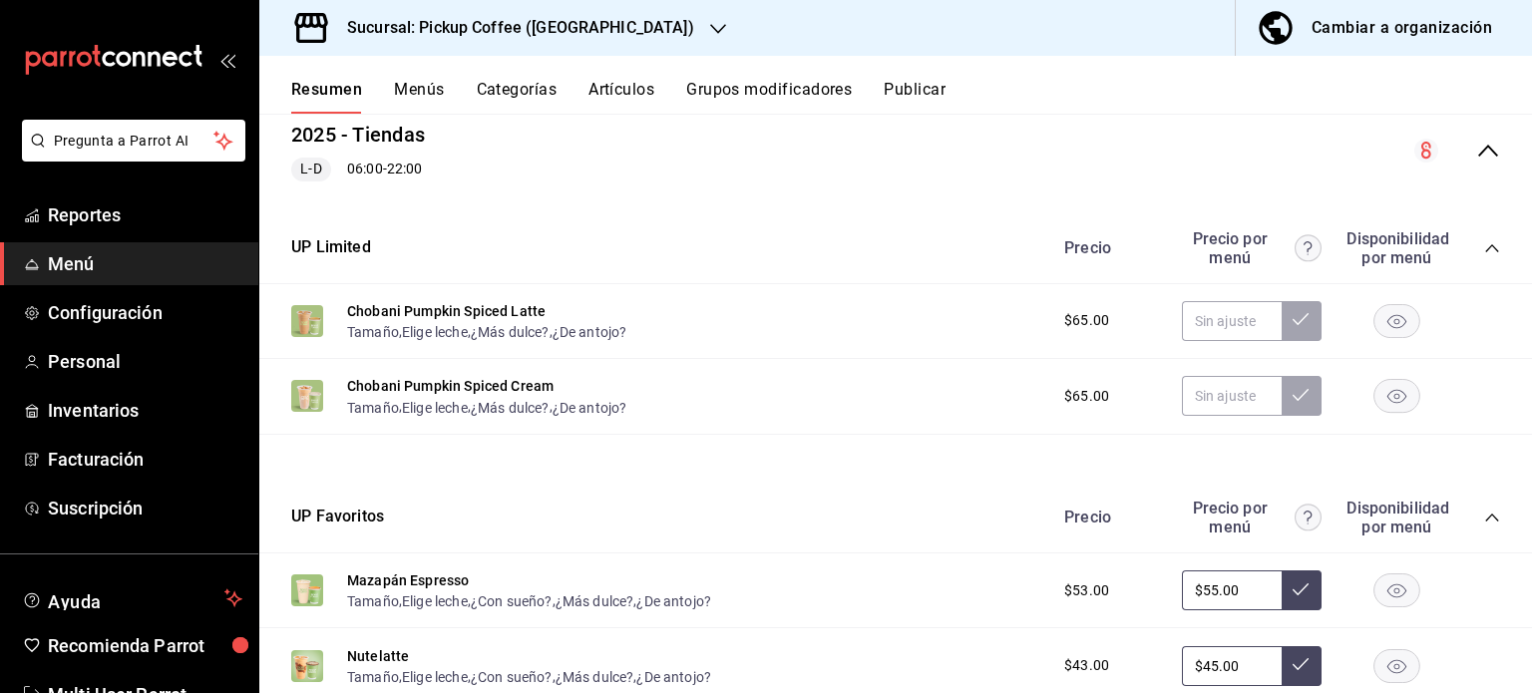
scroll to position [198, 0]
click at [1378, 309] on rect "button" at bounding box center [1397, 319] width 46 height 33
click at [1387, 394] on icon "button" at bounding box center [1396, 396] width 19 height 14
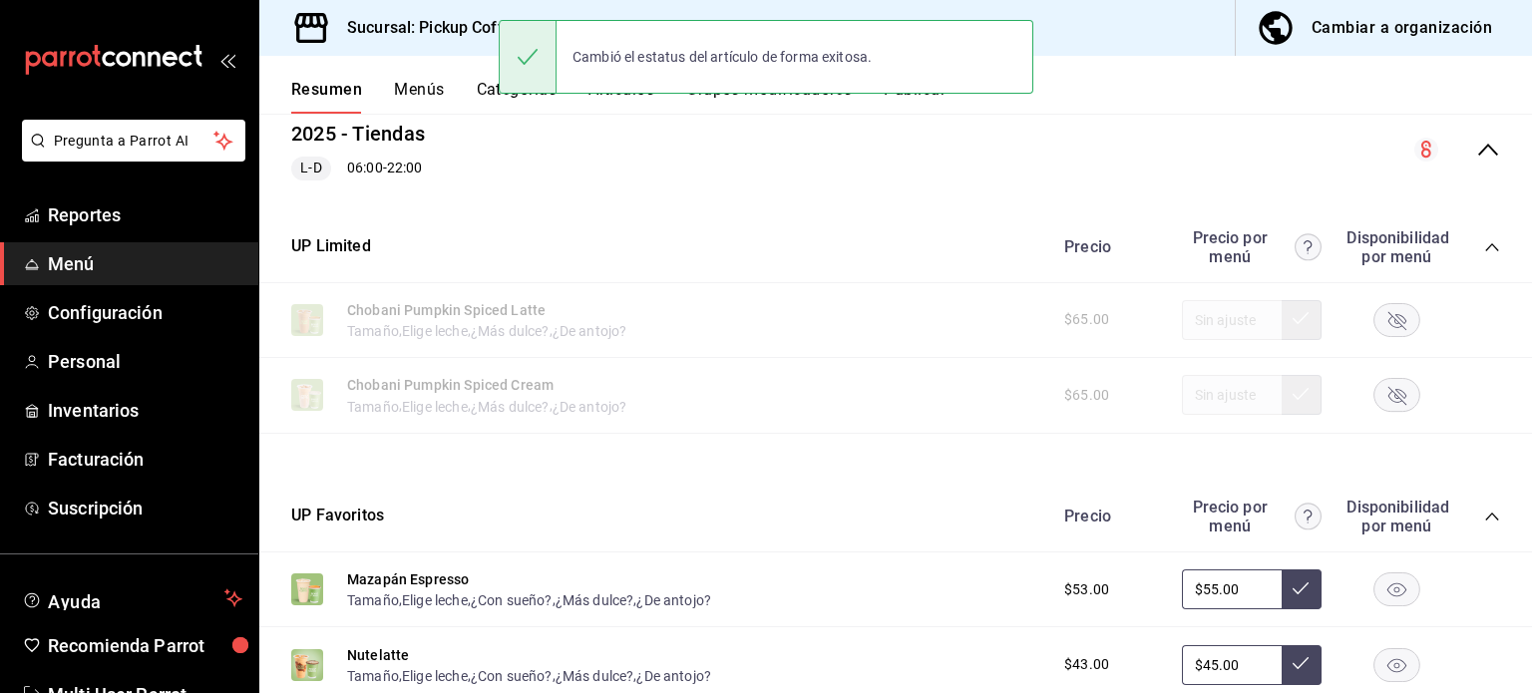
click at [708, 163] on div "2025 - Tiendas L-D 06:00 - 22:00" at bounding box center [895, 150] width 1272 height 93
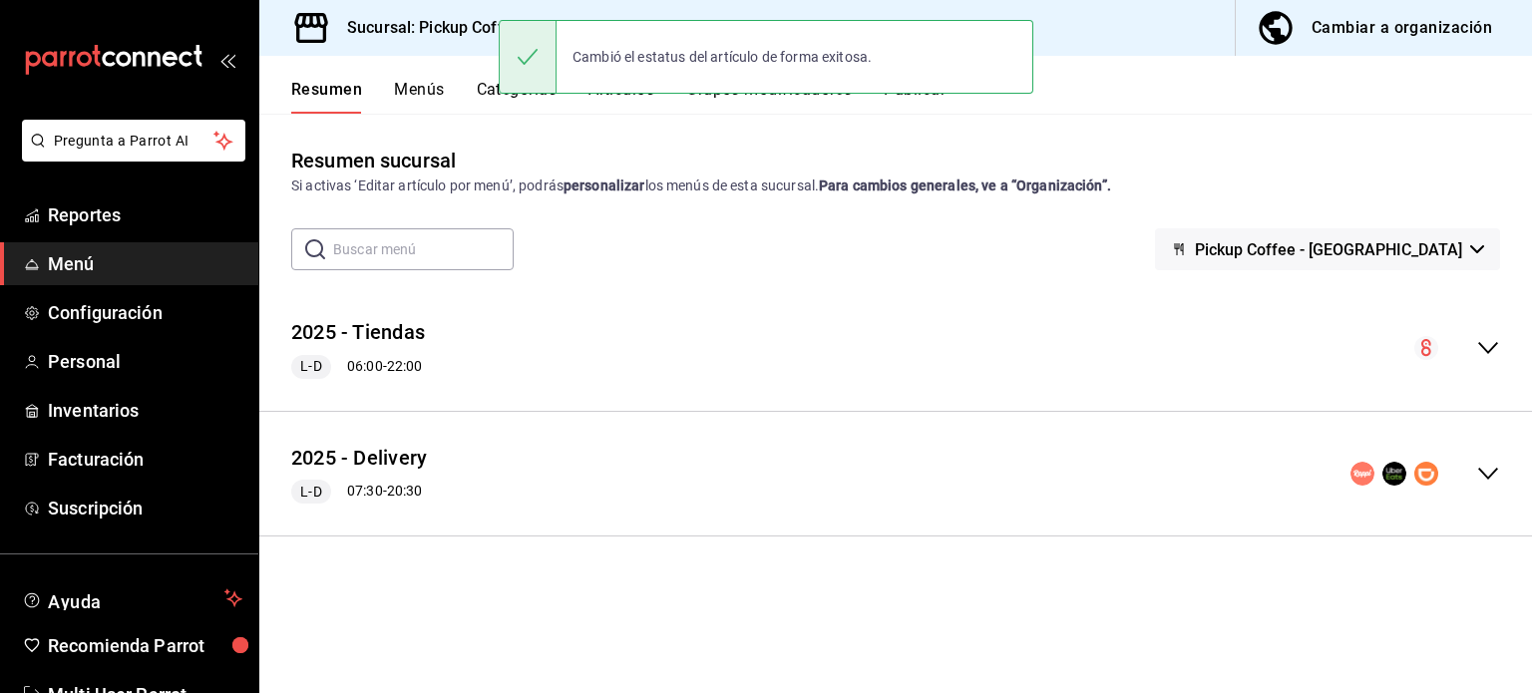
scroll to position [0, 0]
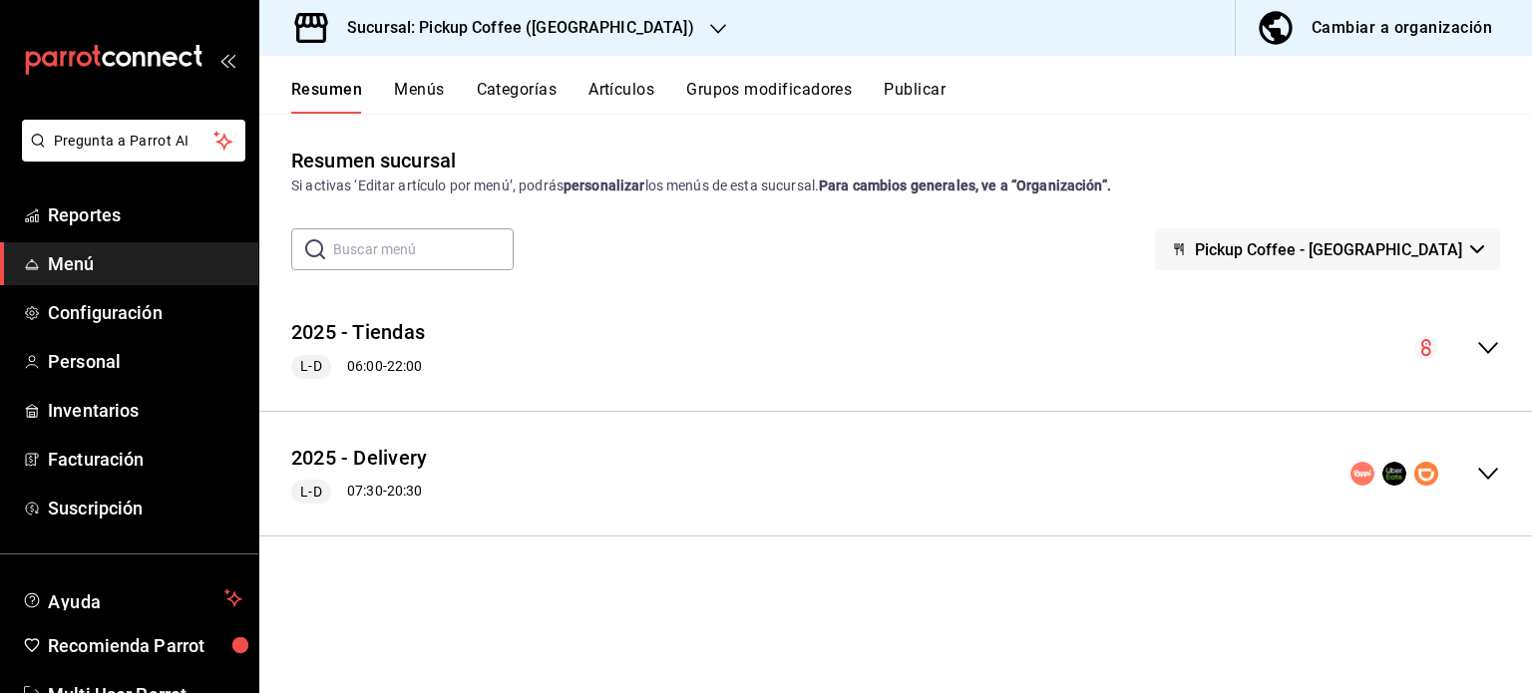
click at [1476, 458] on div "2025 - Delivery L-D 07:30 - 20:30" at bounding box center [895, 474] width 1272 height 93
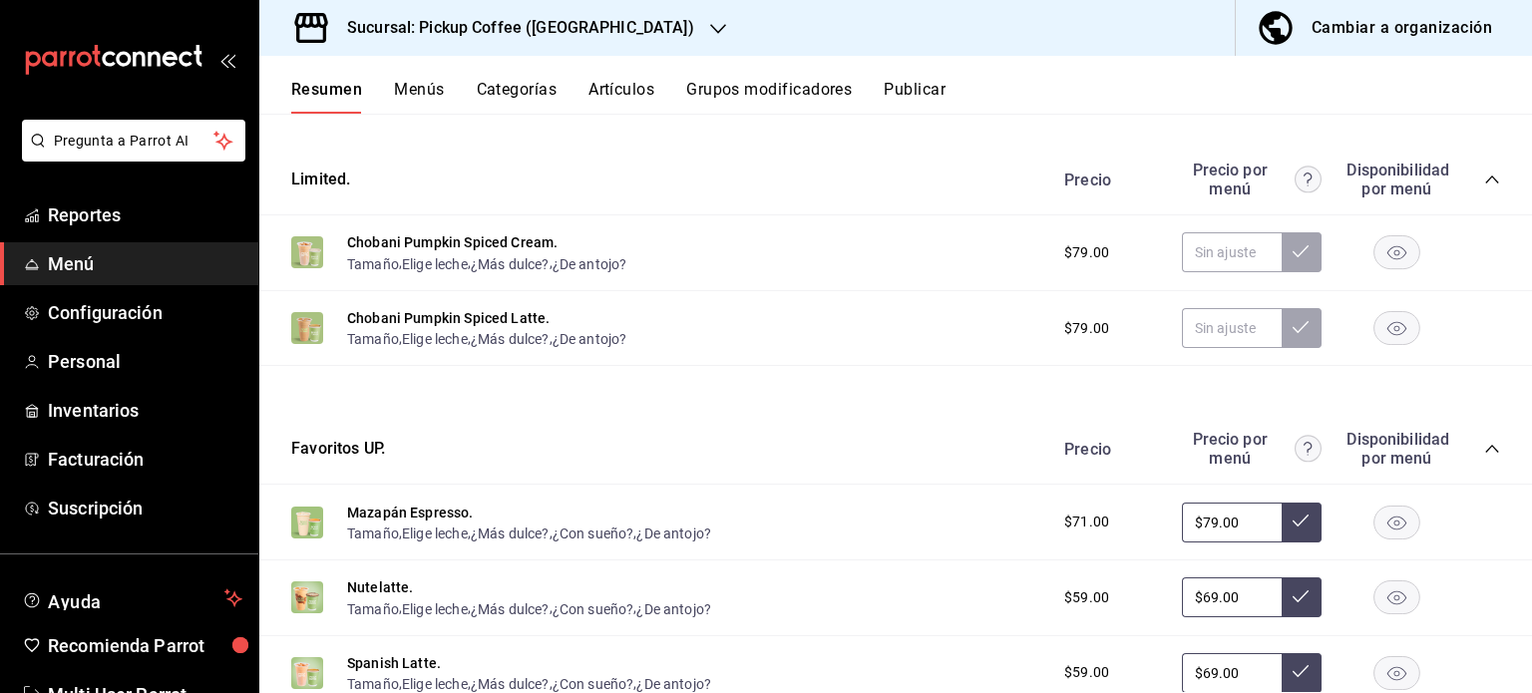
scroll to position [391, 0]
click at [1374, 261] on rect "button" at bounding box center [1397, 252] width 46 height 33
click at [1374, 319] on rect "button" at bounding box center [1397, 328] width 46 height 33
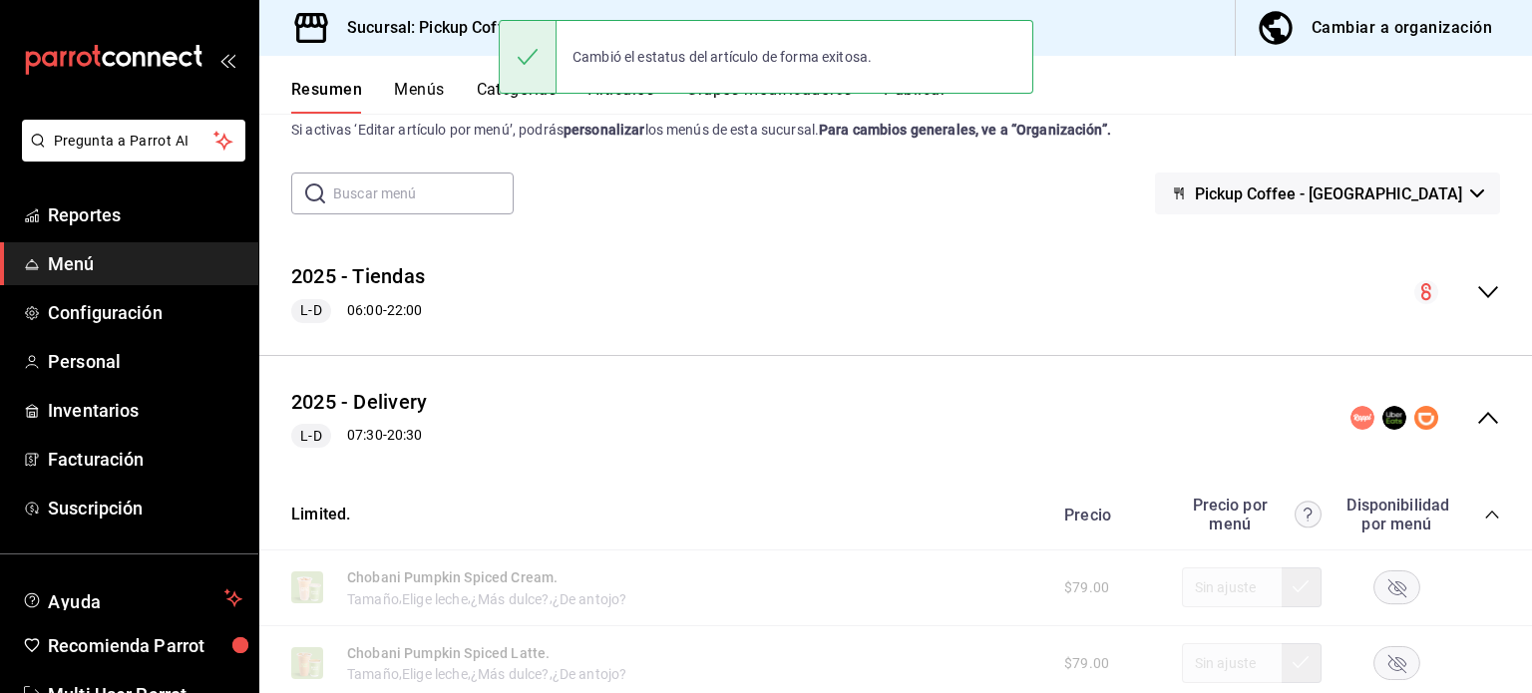
scroll to position [0, 0]
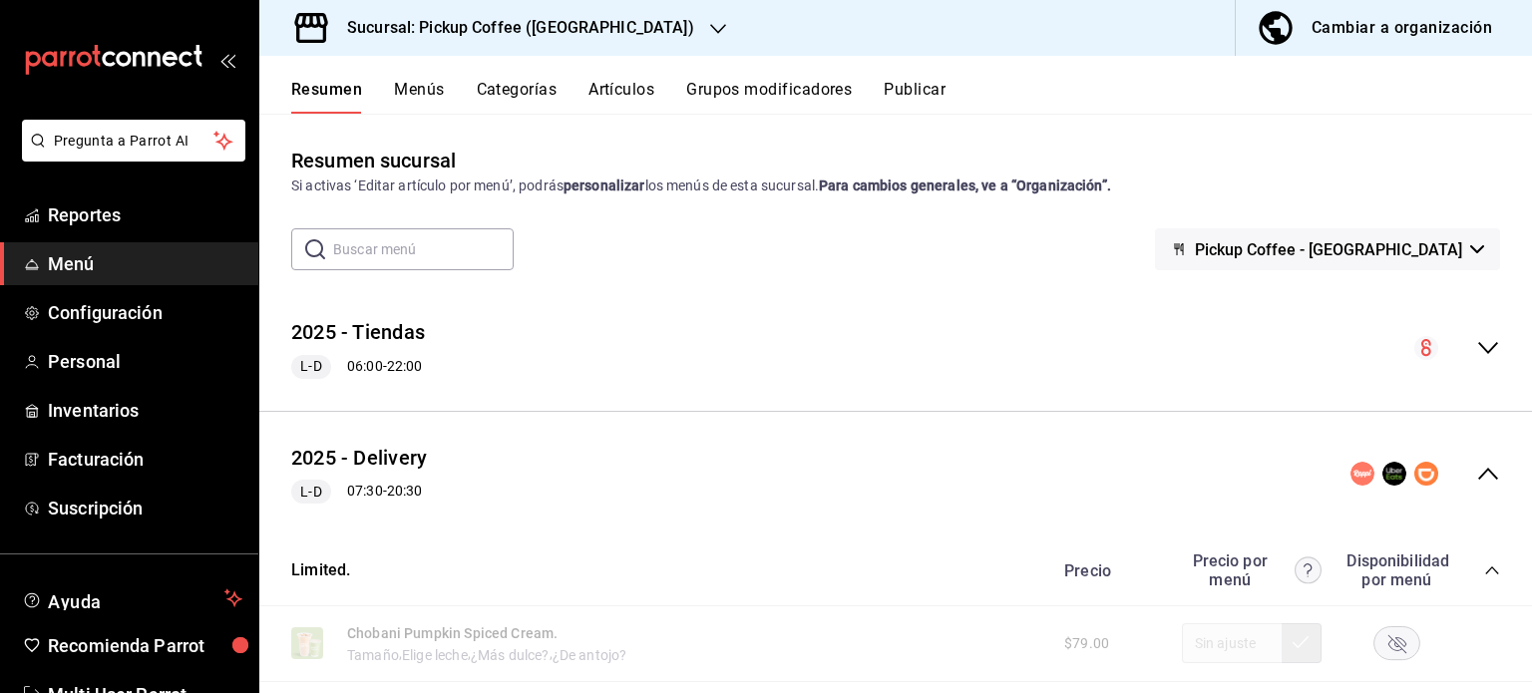
click at [1476, 342] on icon "collapse-menu-row" at bounding box center [1488, 348] width 24 height 24
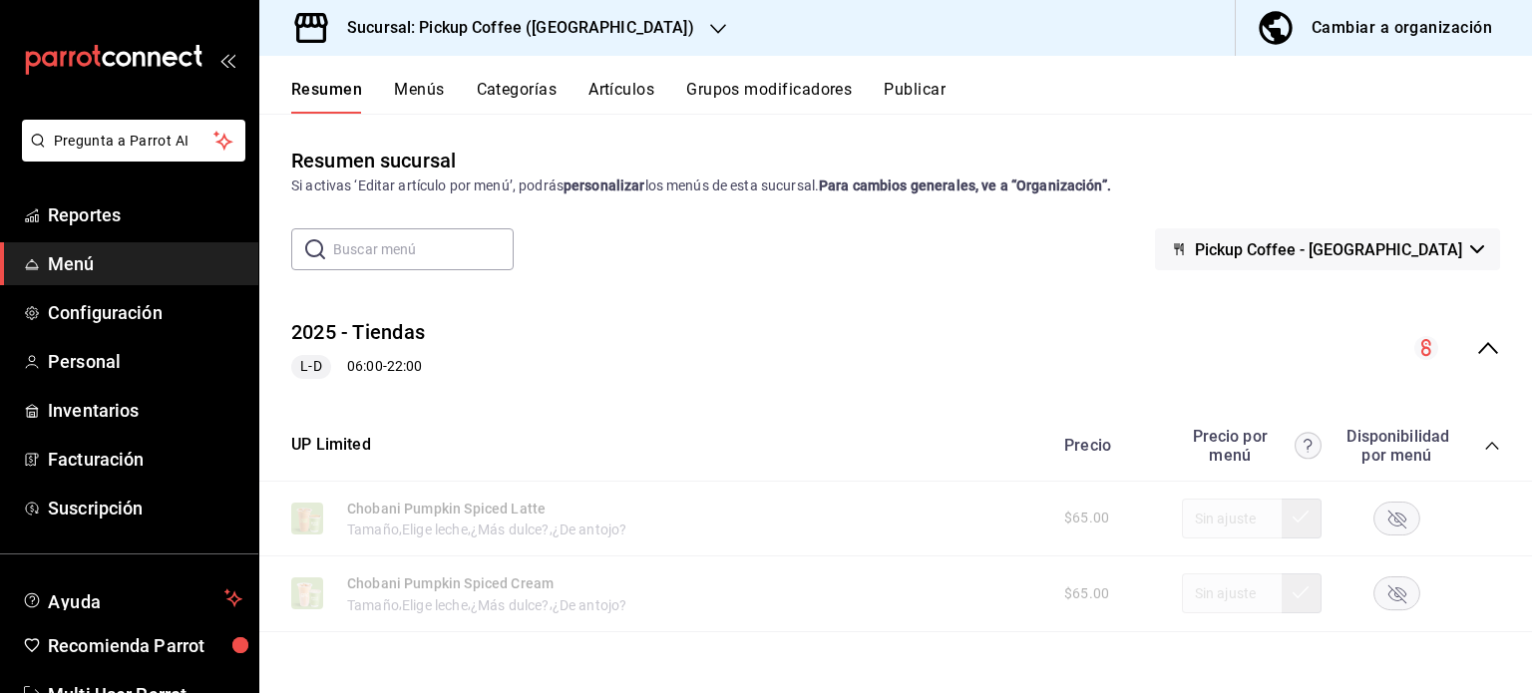
click at [1396, 515] on rect "button" at bounding box center [1397, 518] width 46 height 33
click at [1387, 587] on rect "button" at bounding box center [1397, 593] width 46 height 33
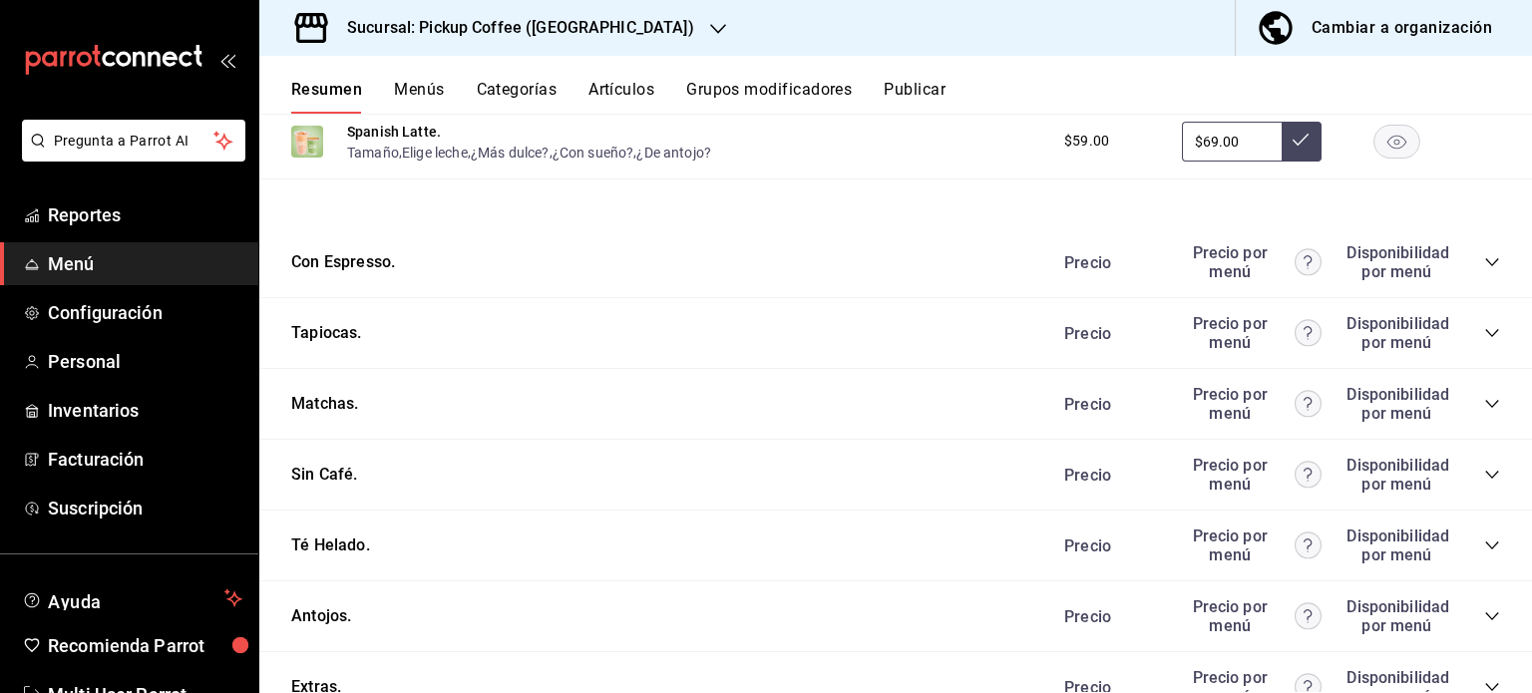
scroll to position [2141, 0]
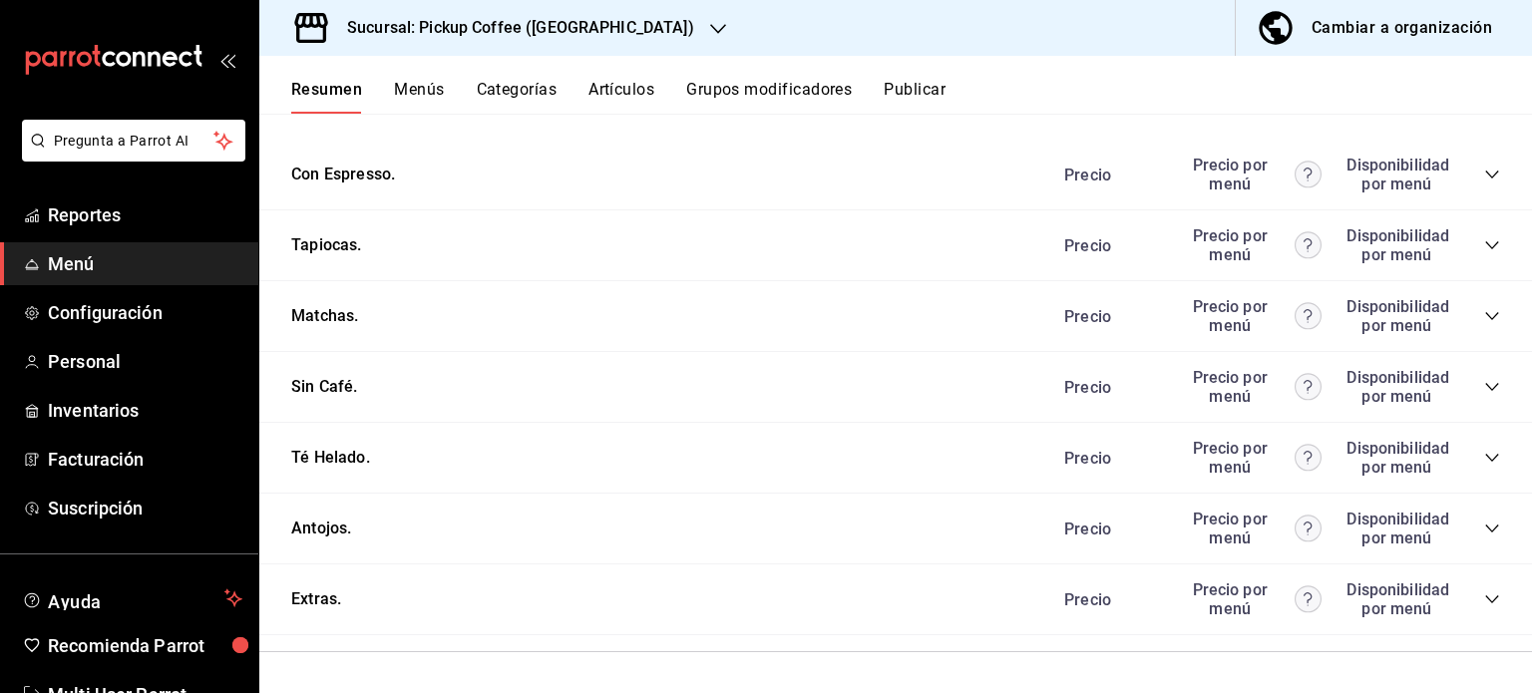
click at [1465, 518] on div "Precio Precio por menú Disponibilidad por menú" at bounding box center [1272, 529] width 456 height 38
click at [1484, 526] on icon "collapse-category-row" at bounding box center [1492, 529] width 16 height 16
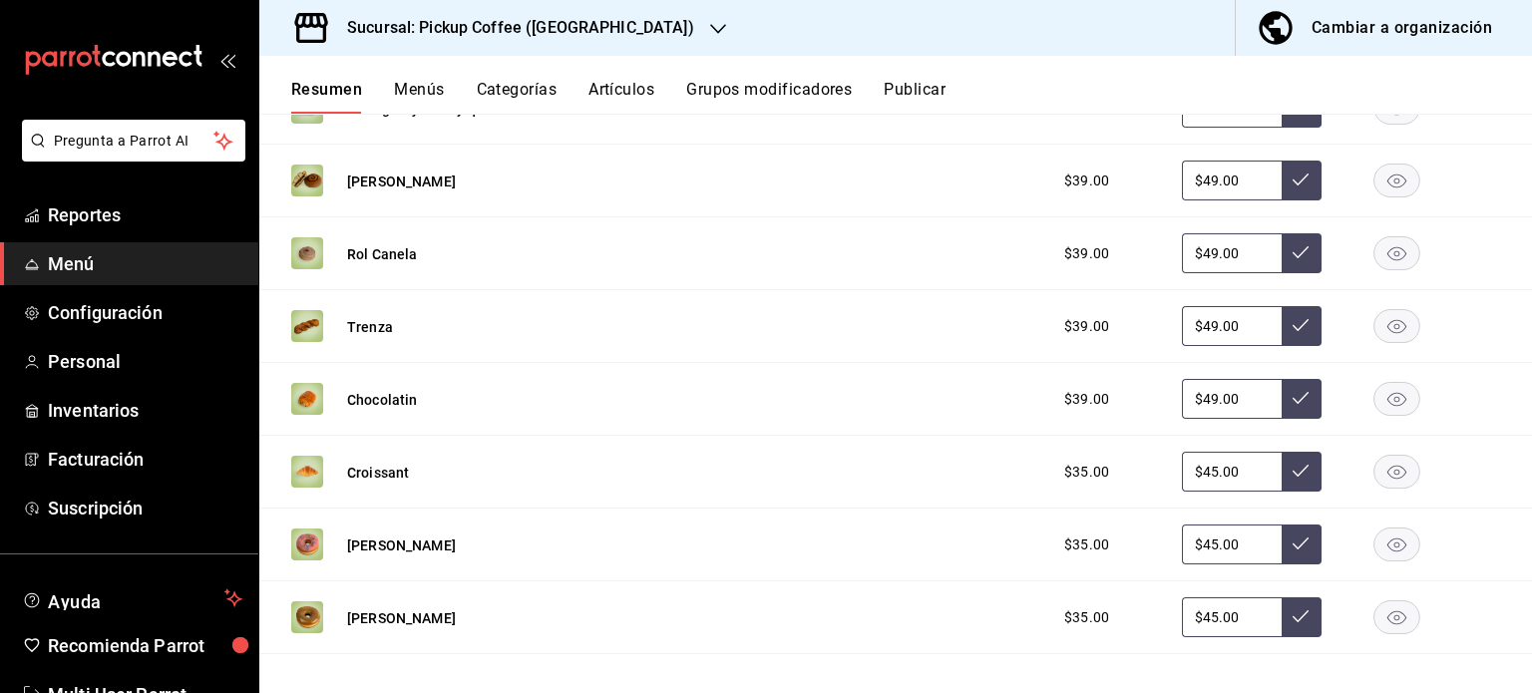
scroll to position [2703, 0]
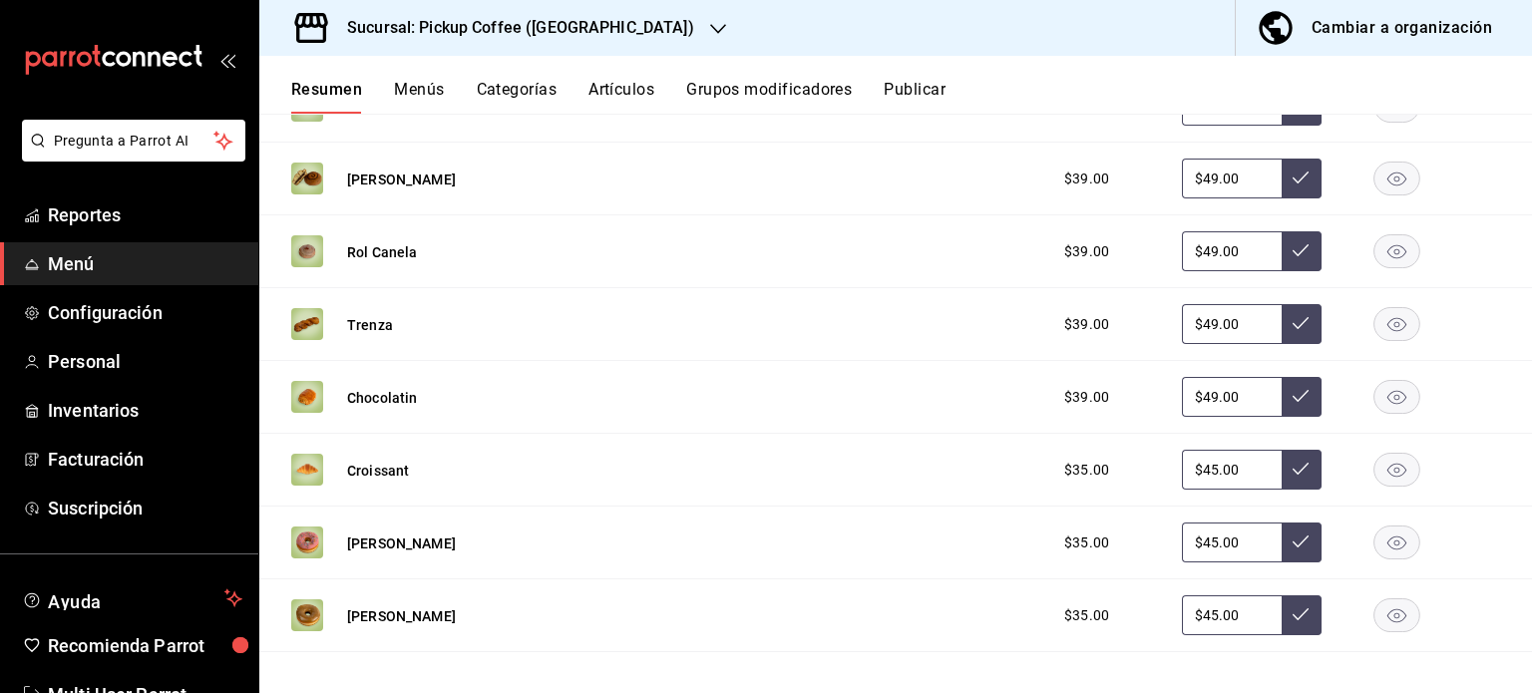
click at [1384, 263] on rect "button" at bounding box center [1397, 251] width 46 height 33
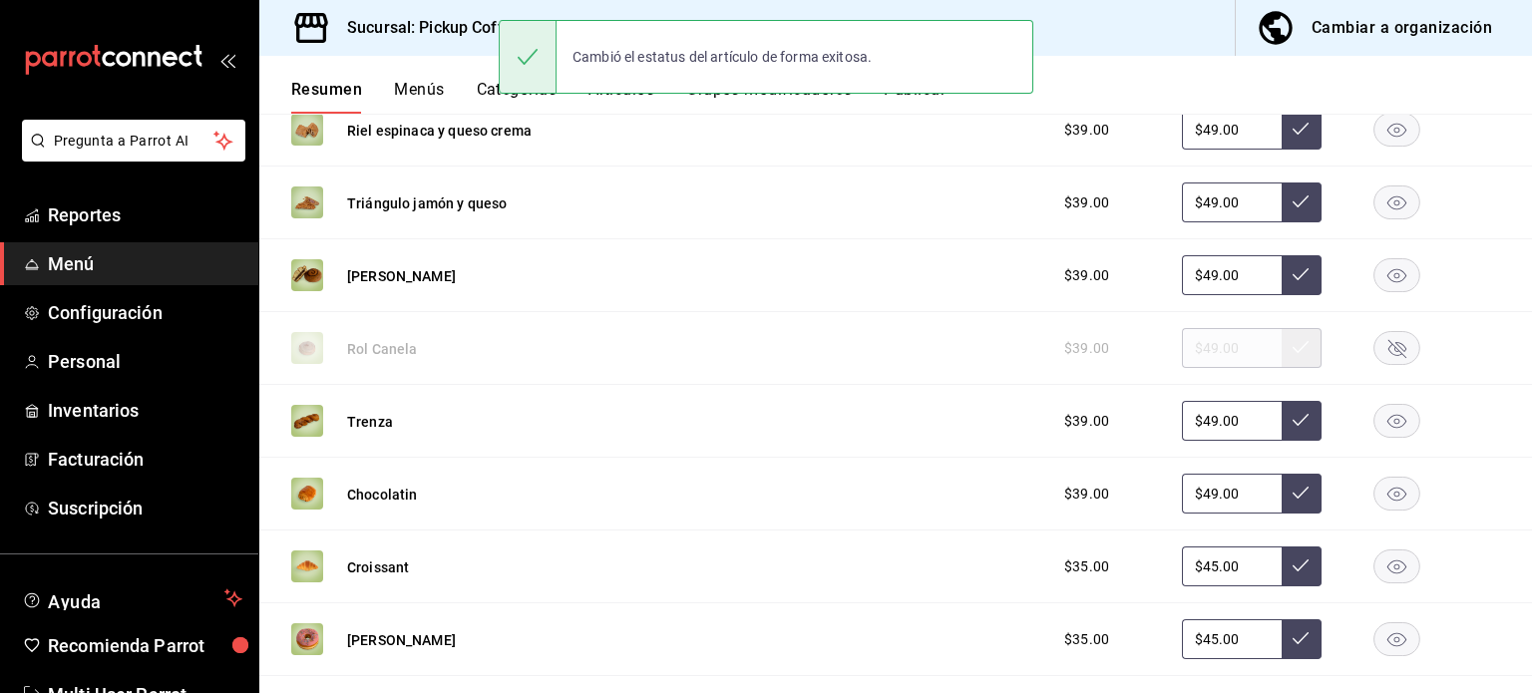
click at [1379, 284] on rect "button" at bounding box center [1397, 275] width 46 height 33
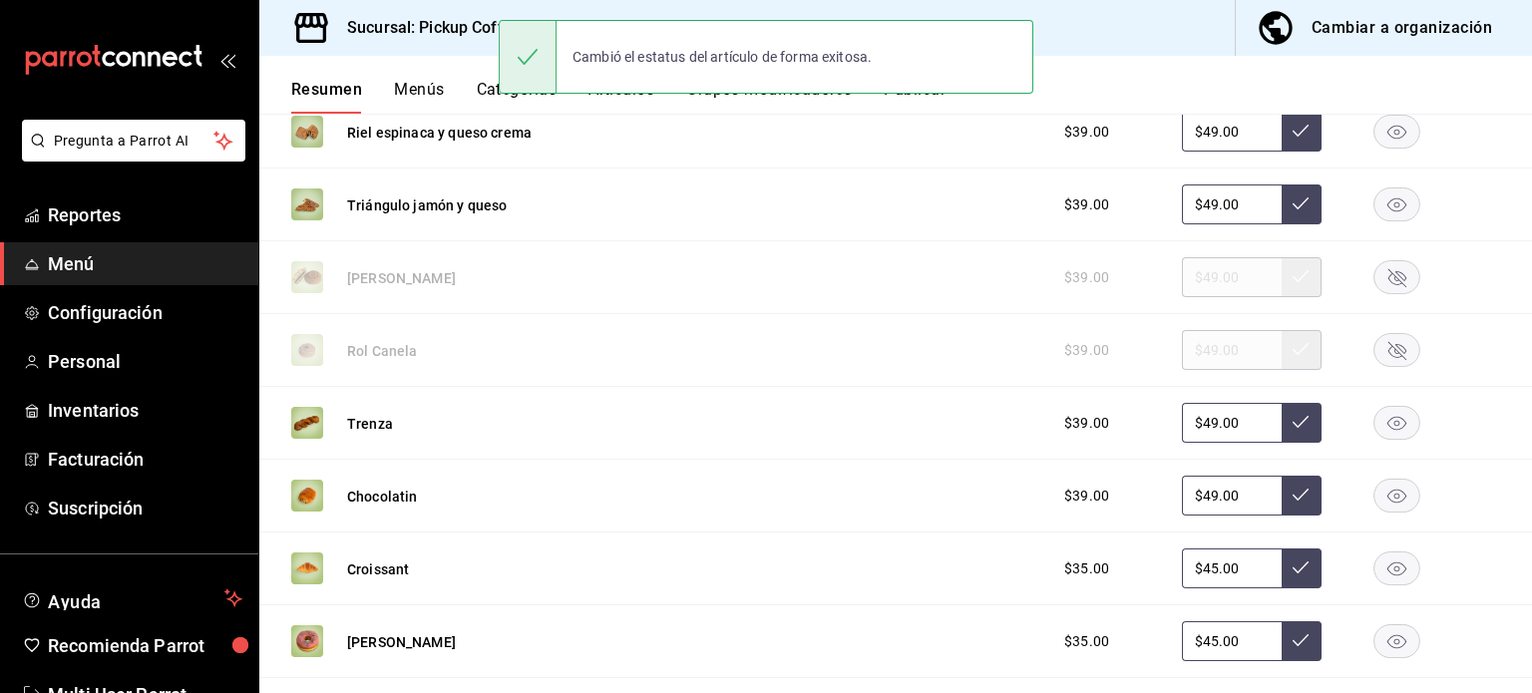
click at [1388, 426] on rect "button" at bounding box center [1397, 423] width 46 height 33
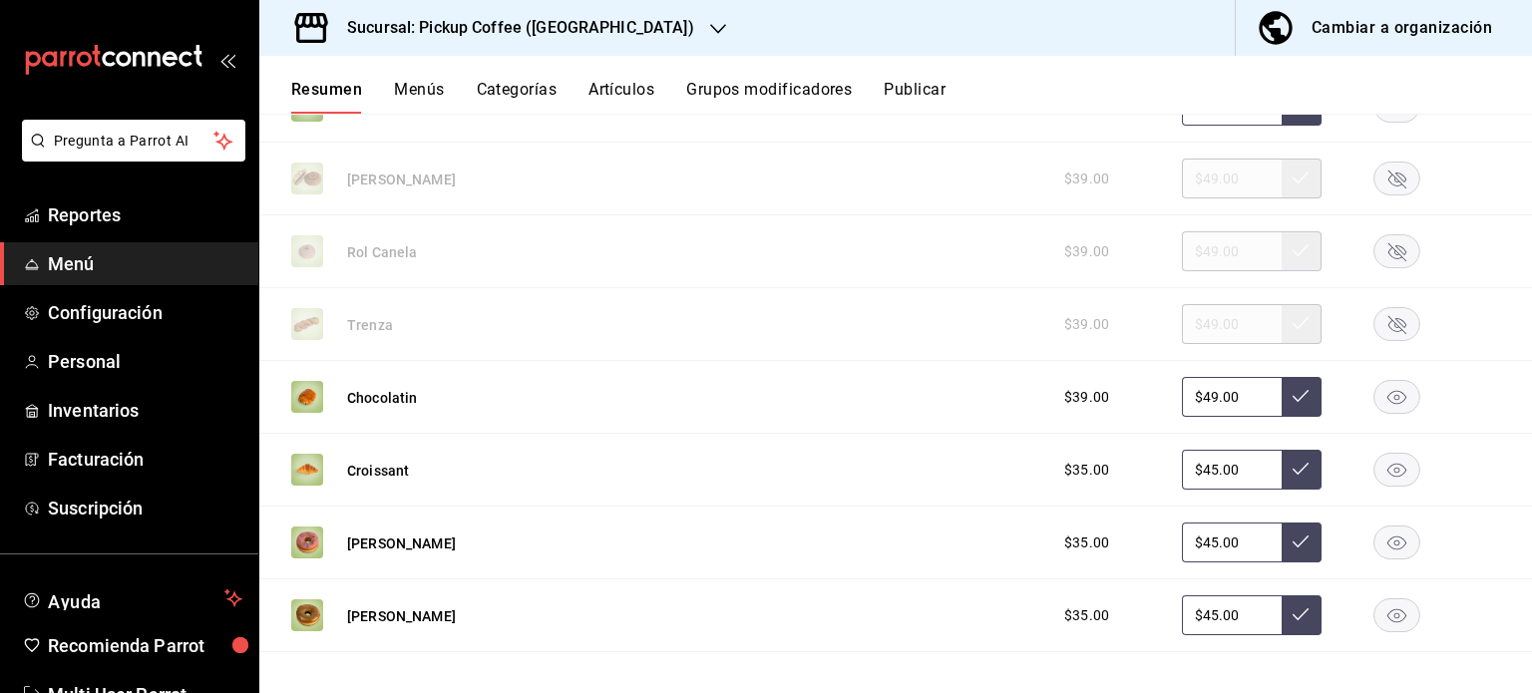
click at [658, 27] on div "Sucursal: Pickup Coffee ([GEOGRAPHIC_DATA])" at bounding box center [504, 28] width 459 height 56
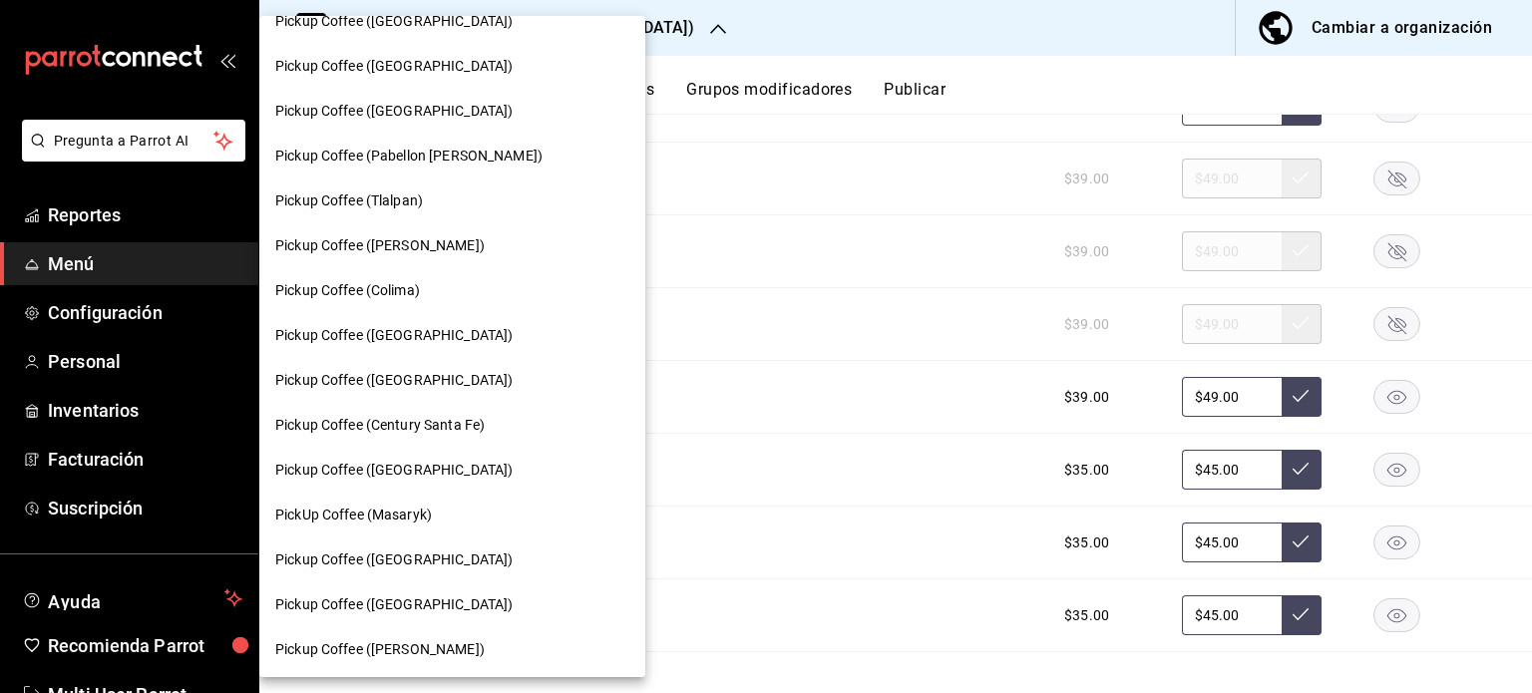
scroll to position [1194, 0]
click at [902, 265] on div at bounding box center [766, 346] width 1532 height 693
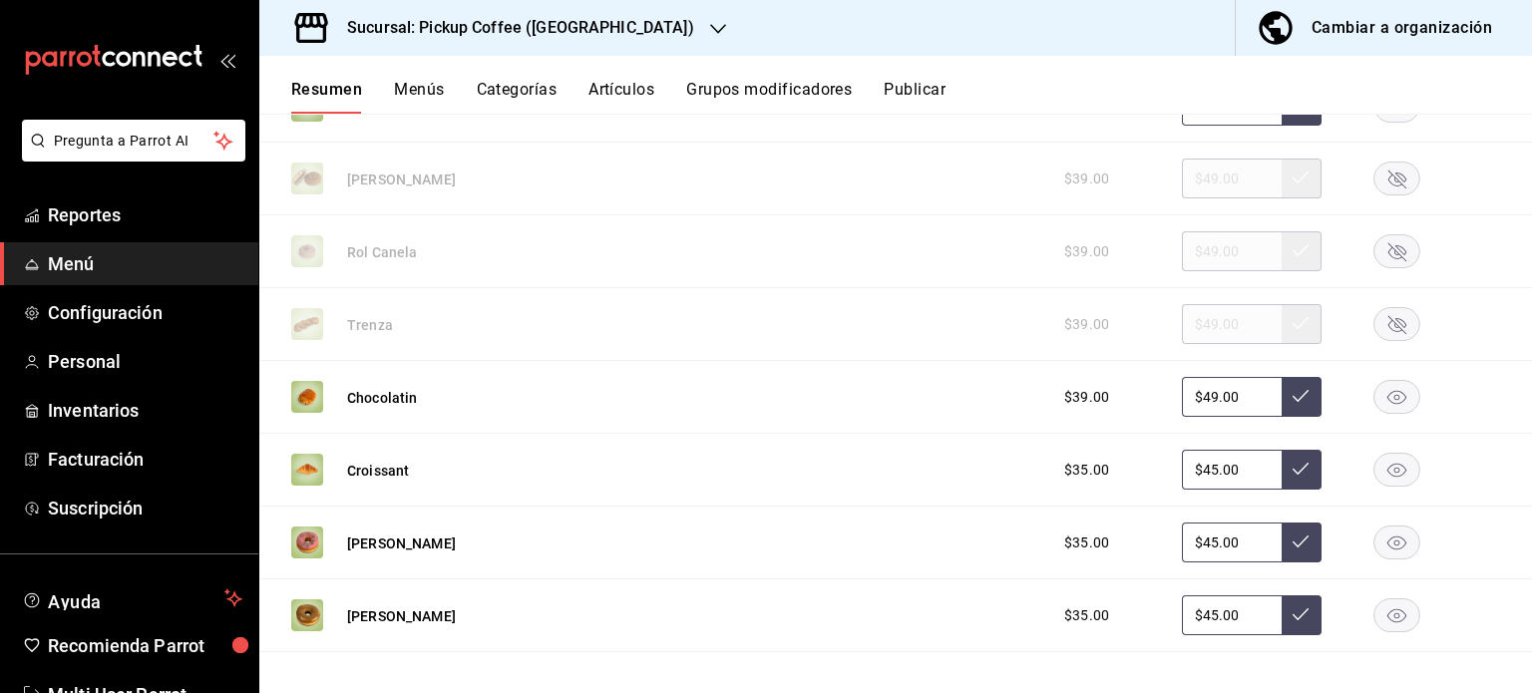
click at [607, 23] on h3 "Sucursal: Pickup Coffee ([GEOGRAPHIC_DATA])" at bounding box center [512, 28] width 363 height 24
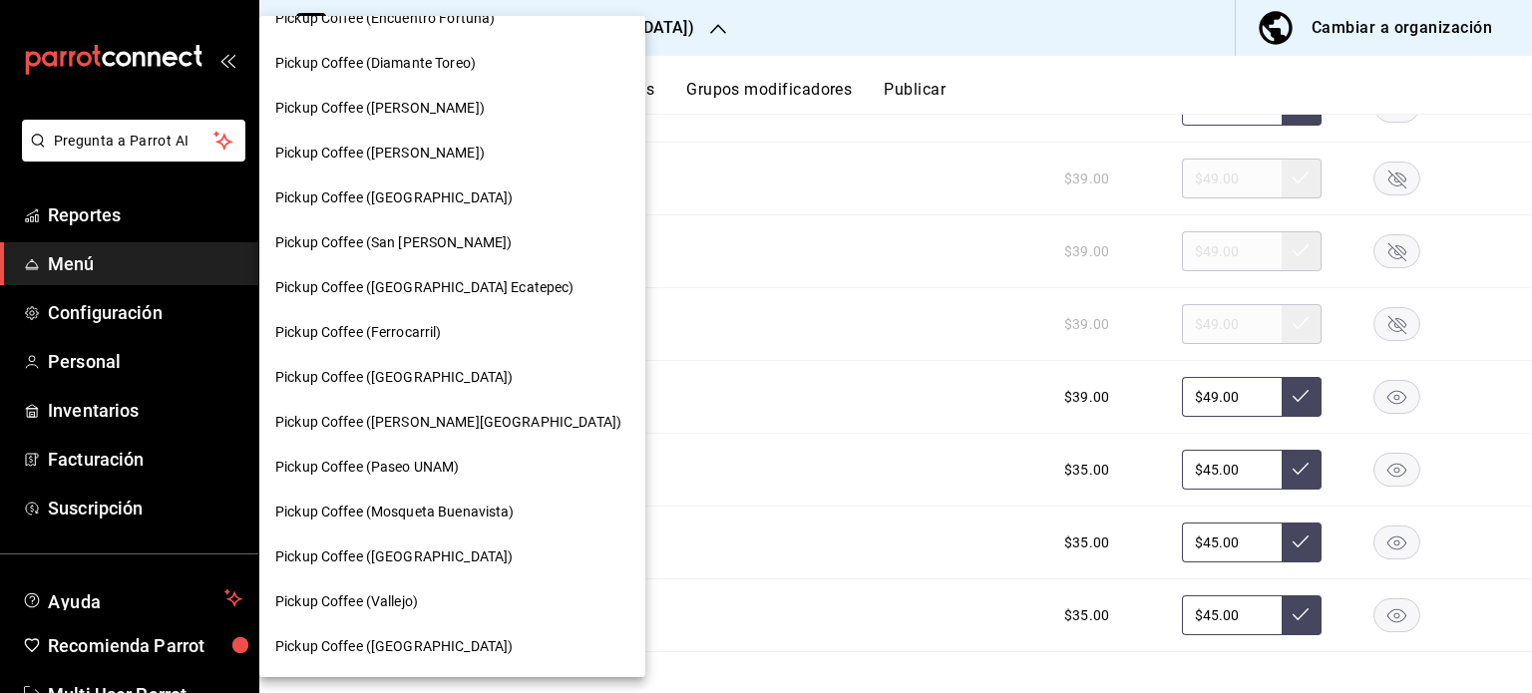
scroll to position [391, 0]
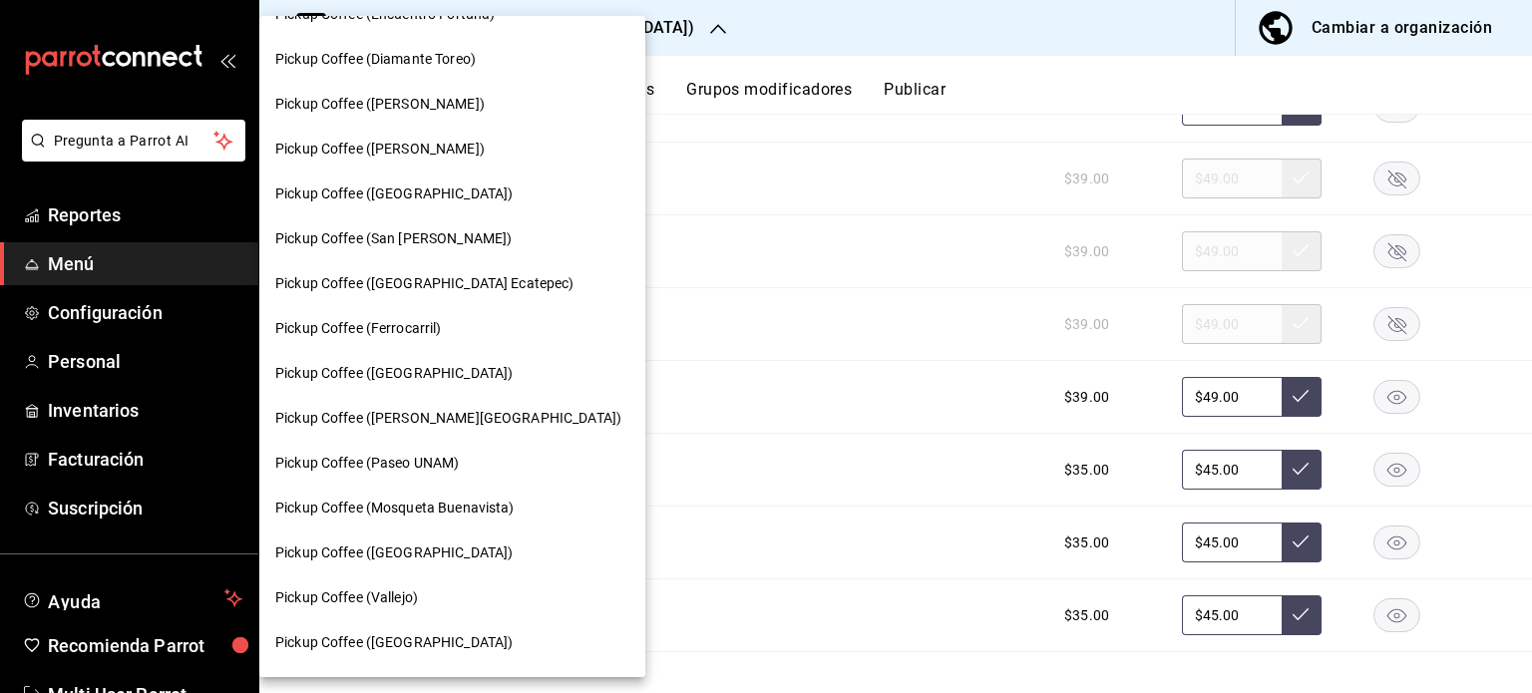
click at [454, 324] on div "Pickup Coffee (Ferrocarril)" at bounding box center [452, 328] width 354 height 21
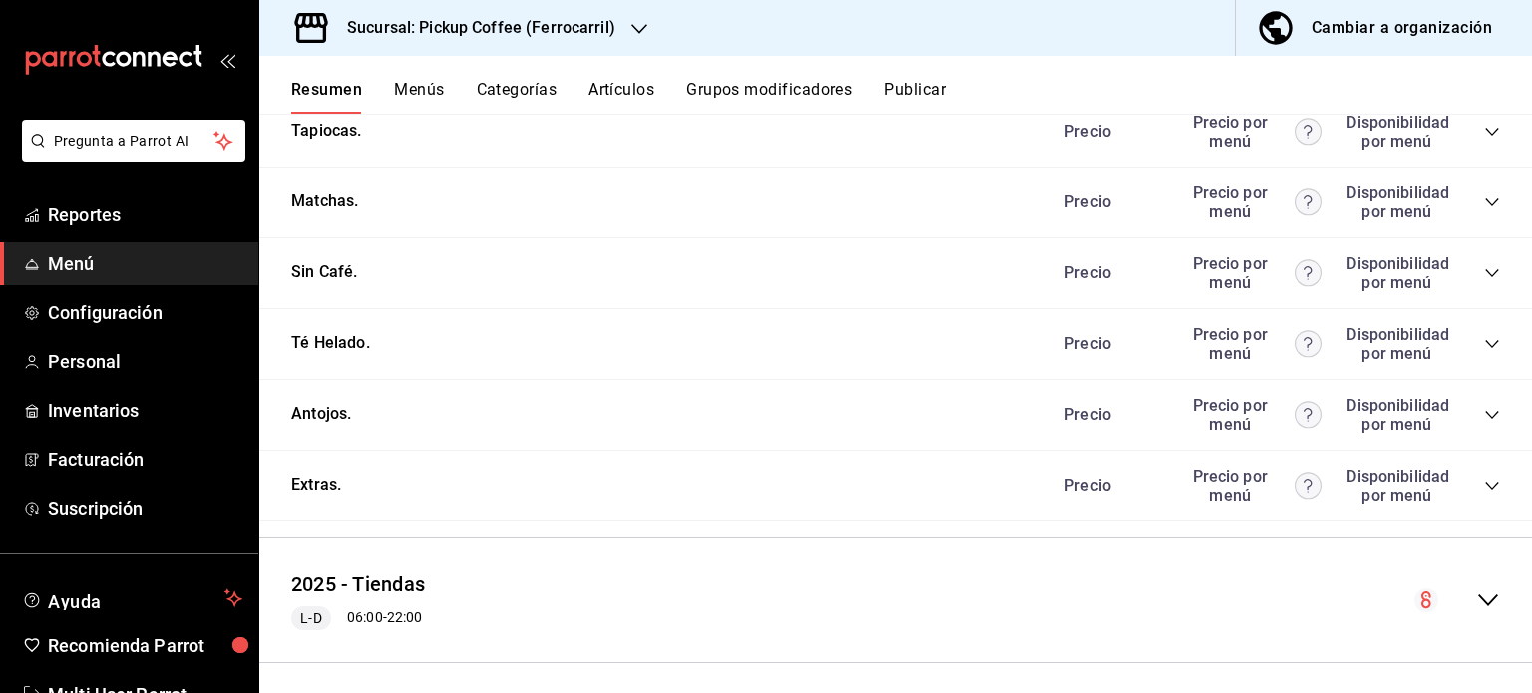
scroll to position [1012, 0]
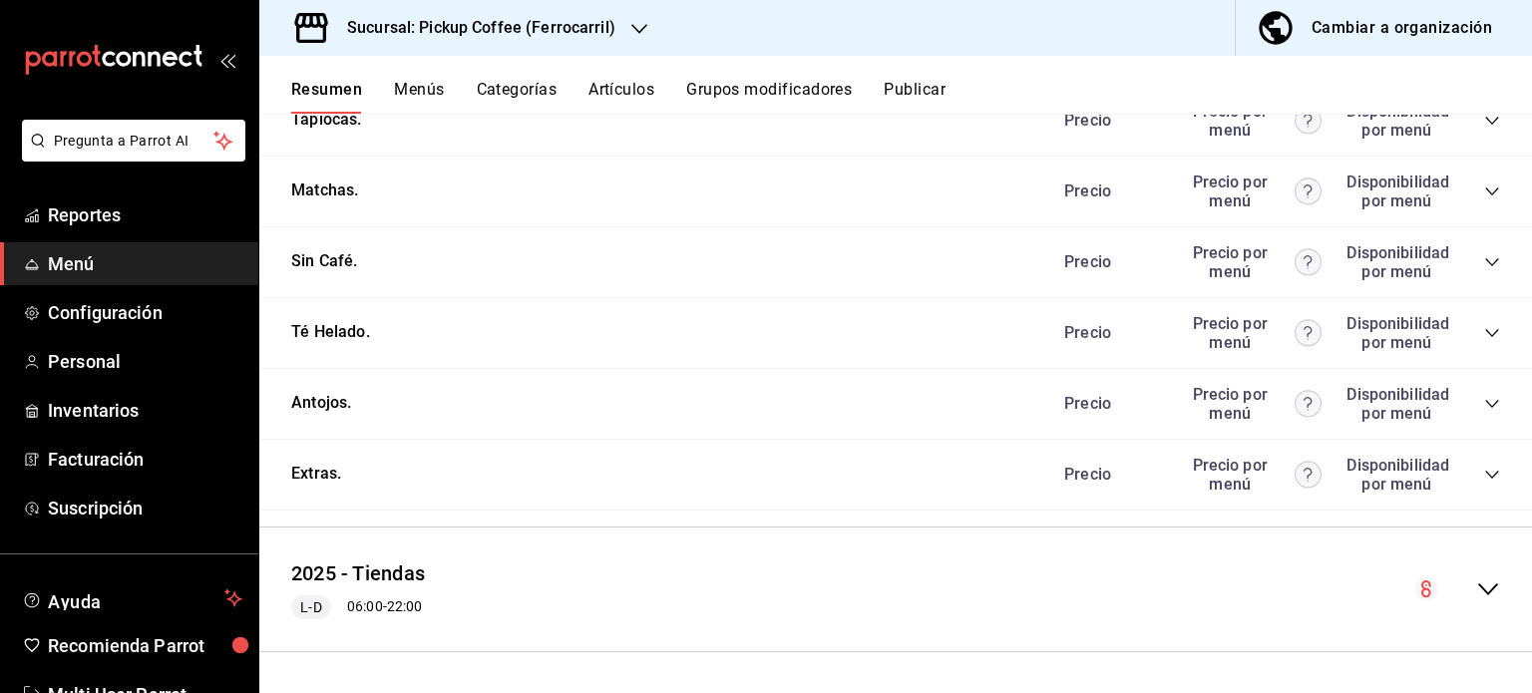
click at [1484, 472] on icon "collapse-category-row" at bounding box center [1492, 475] width 16 height 16
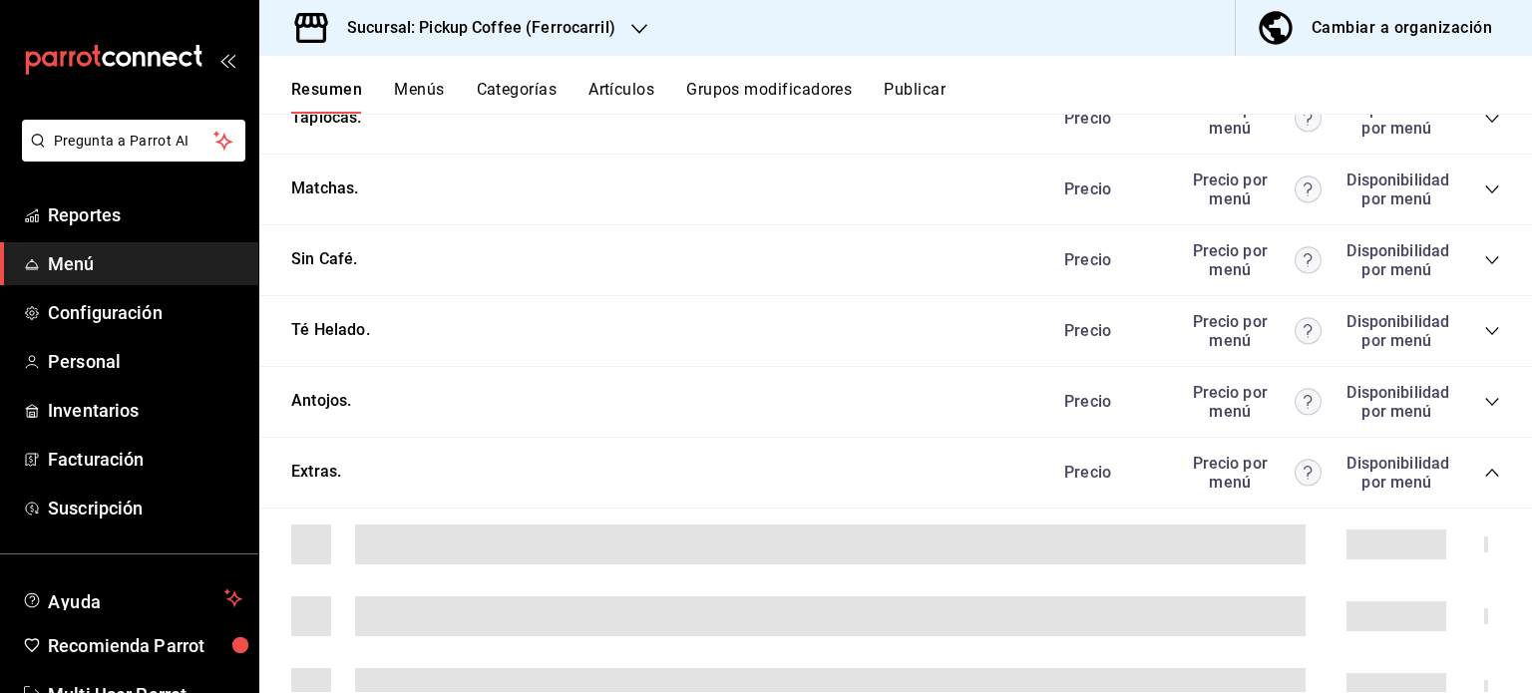
click at [1484, 474] on icon "collapse-category-row" at bounding box center [1492, 473] width 16 height 16
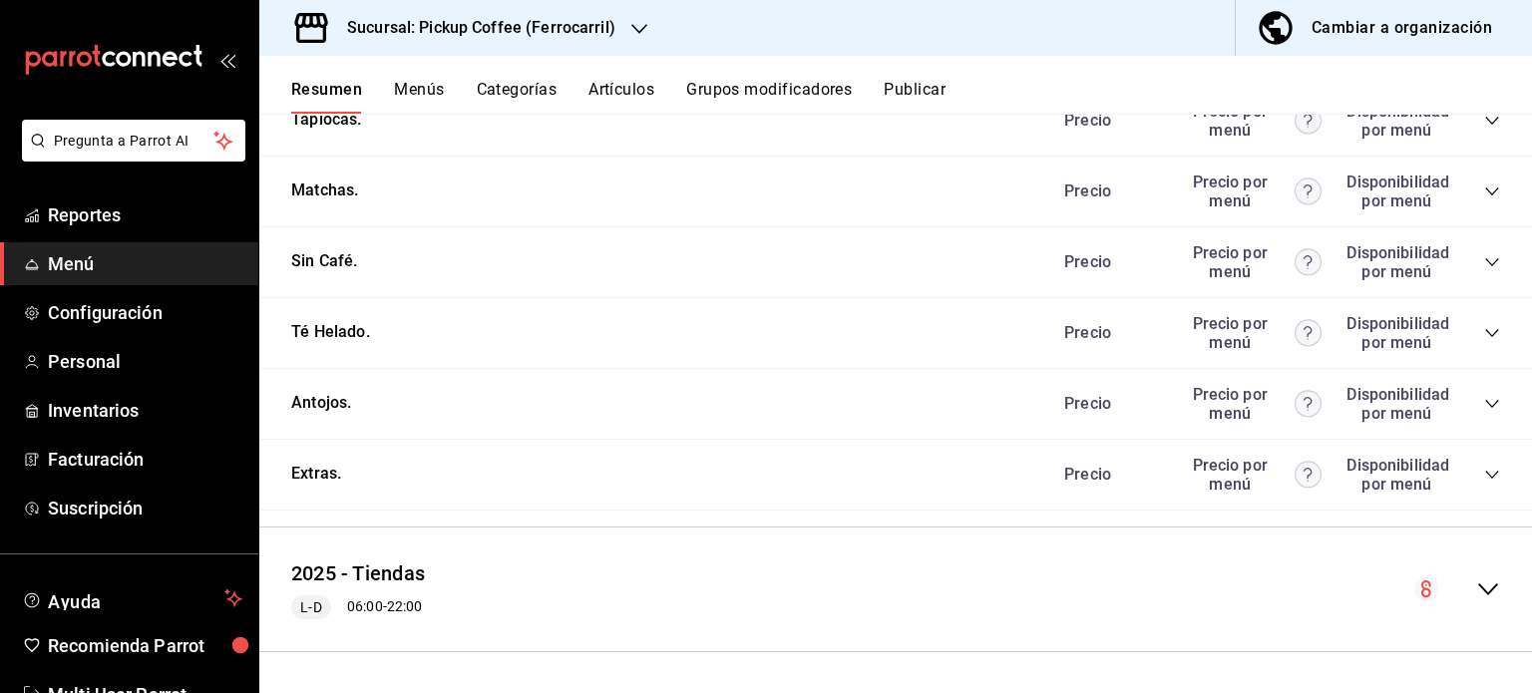
click at [1473, 414] on div "Precio Precio por menú Disponibilidad por menú" at bounding box center [1272, 404] width 456 height 38
click at [1484, 404] on icon "collapse-category-row" at bounding box center [1492, 404] width 16 height 16
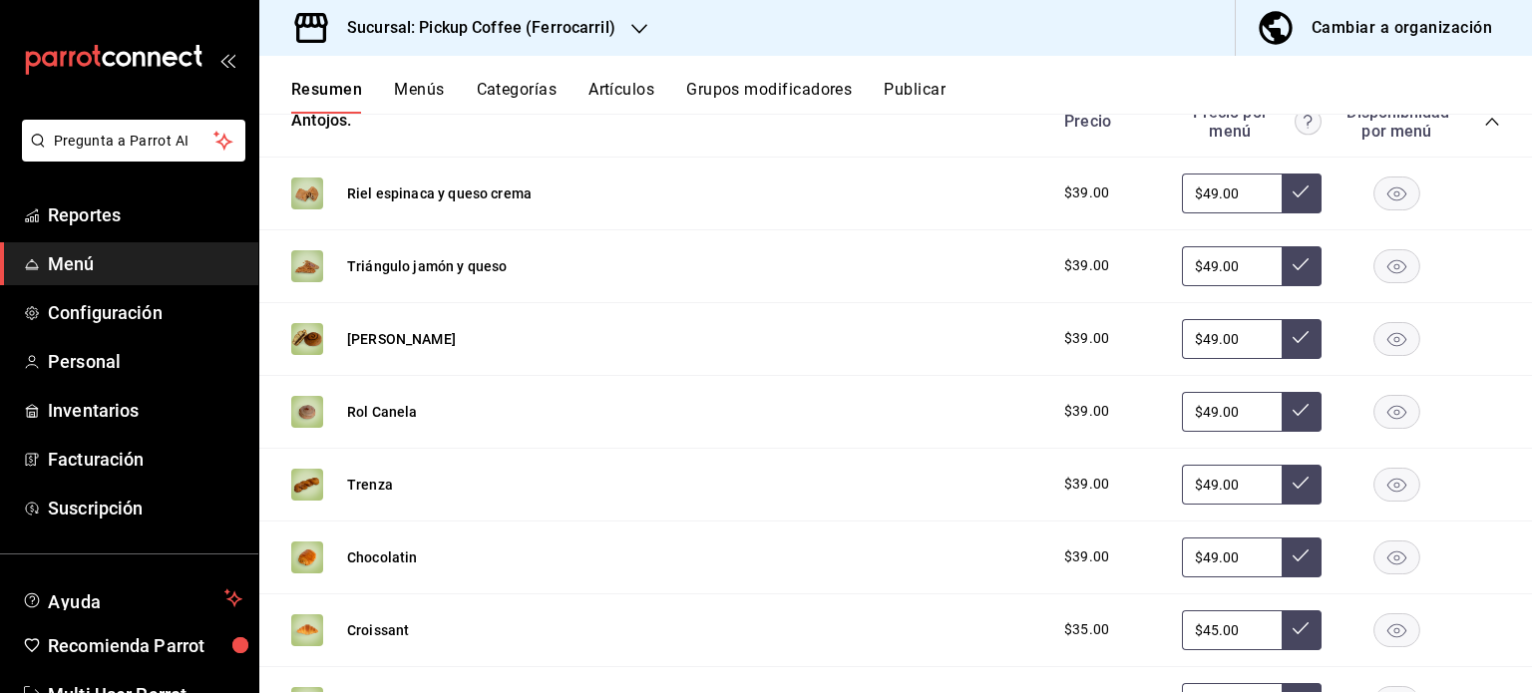
scroll to position [1292, 0]
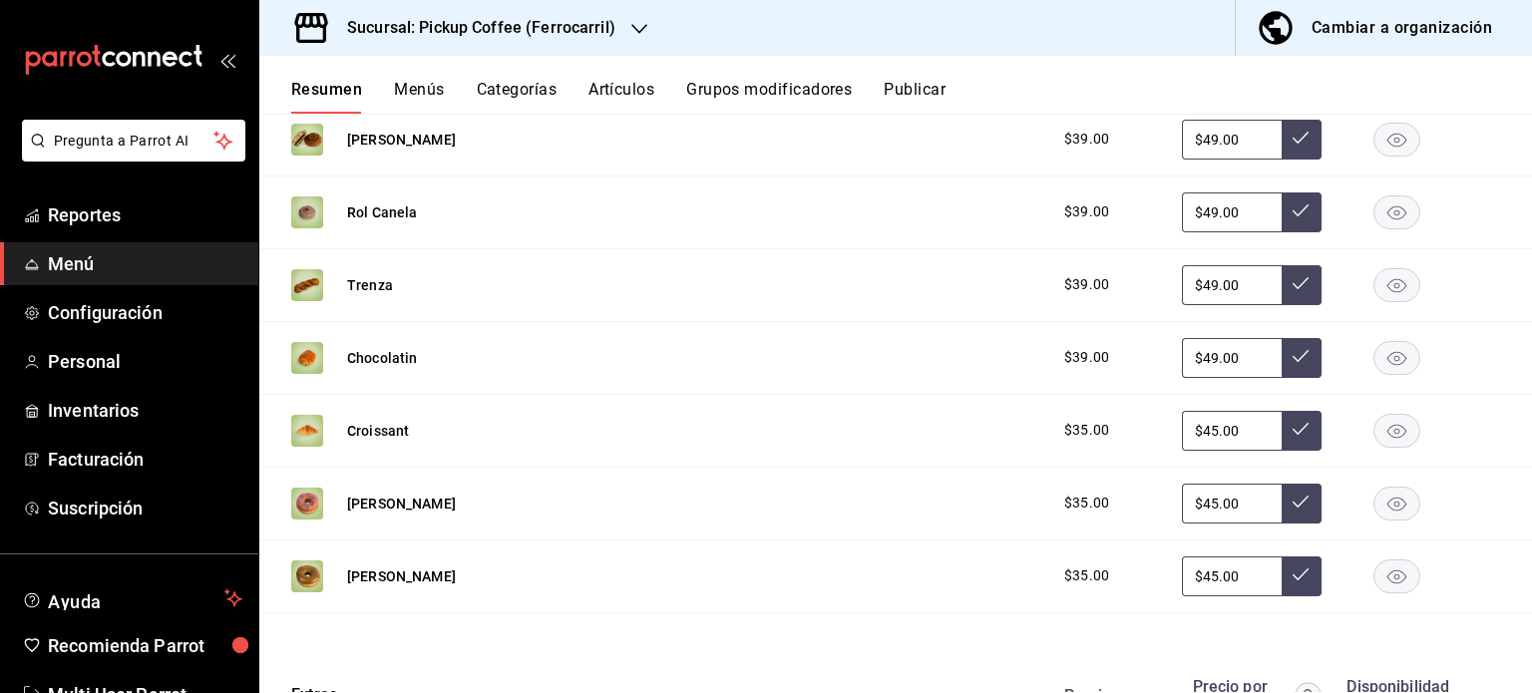
click at [1374, 571] on rect "button" at bounding box center [1397, 575] width 46 height 33
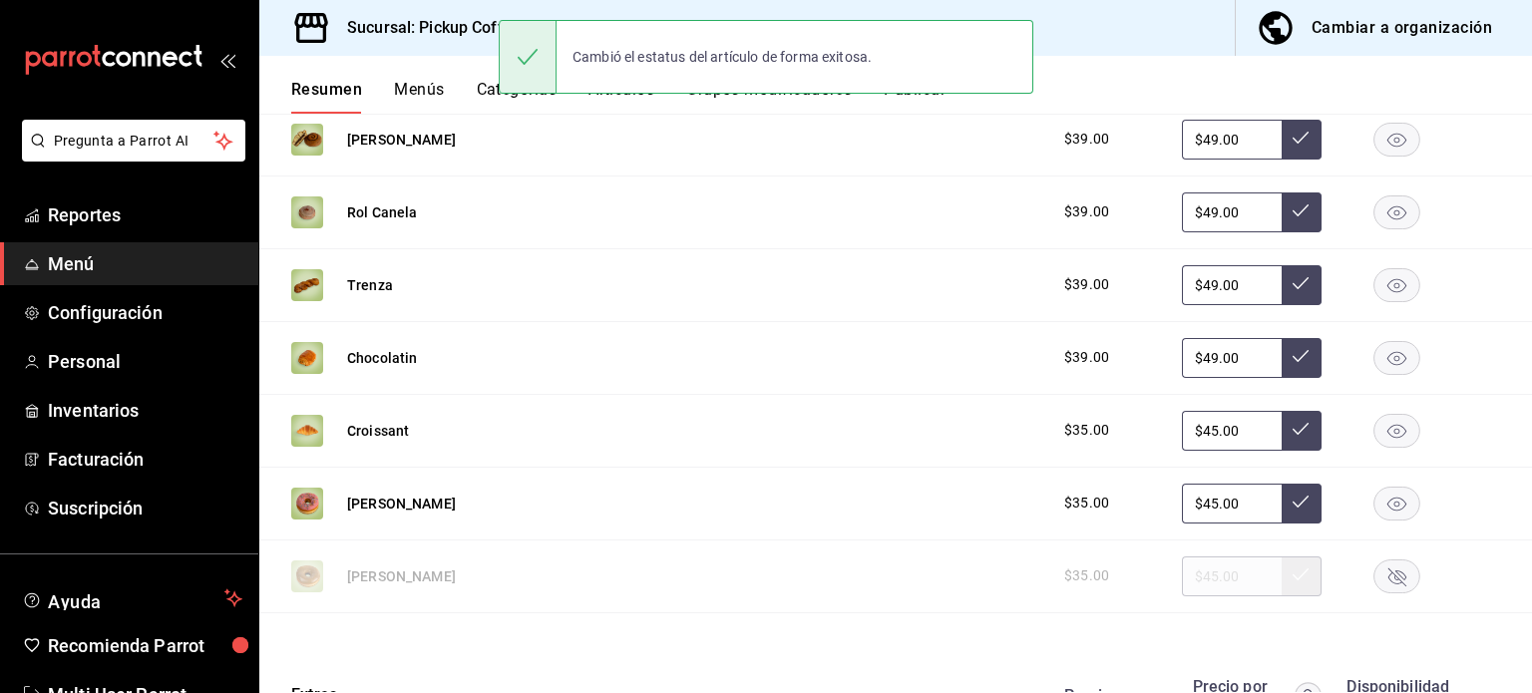
click at [1380, 212] on rect "button" at bounding box center [1397, 211] width 46 height 33
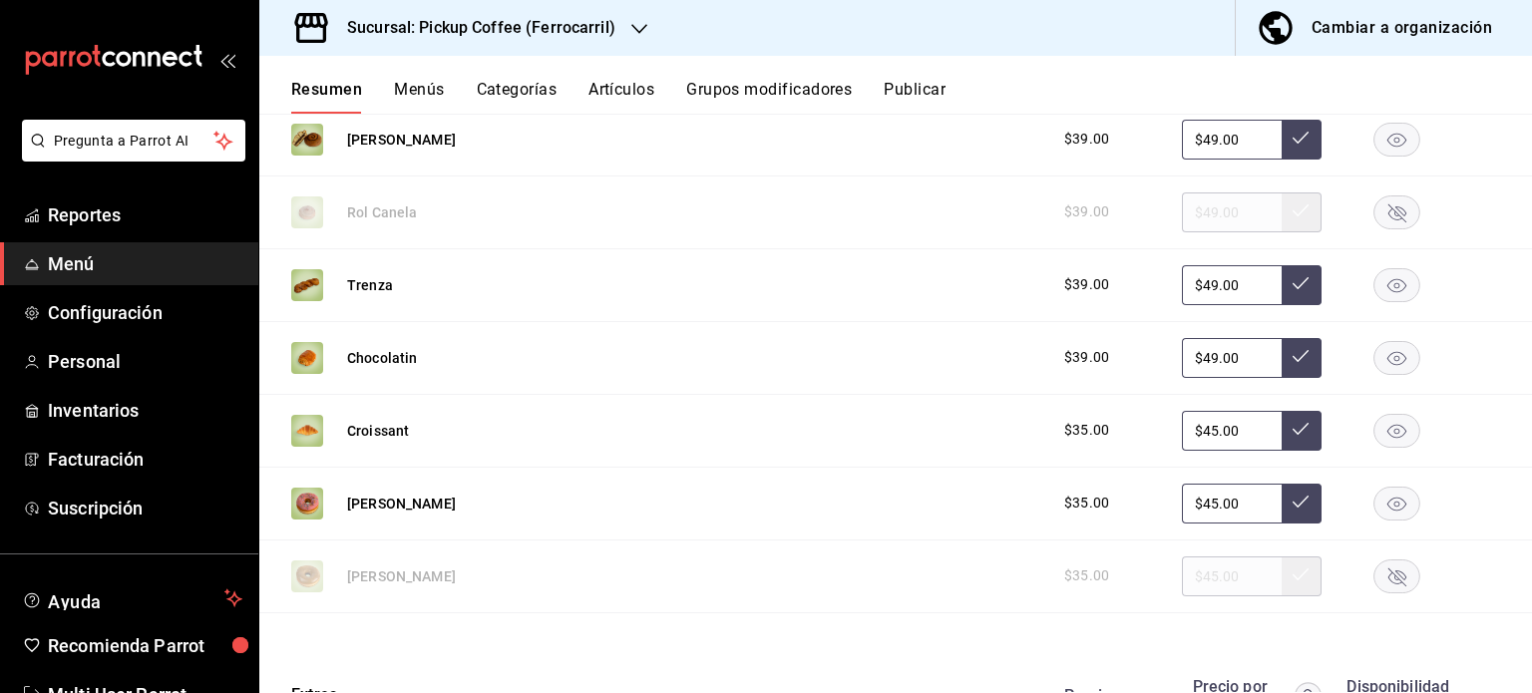
click at [1374, 147] on rect "button" at bounding box center [1397, 139] width 46 height 33
click at [649, 29] on div "Sucursal: Pickup Coffee (Ferrocarril)" at bounding box center [465, 28] width 380 height 56
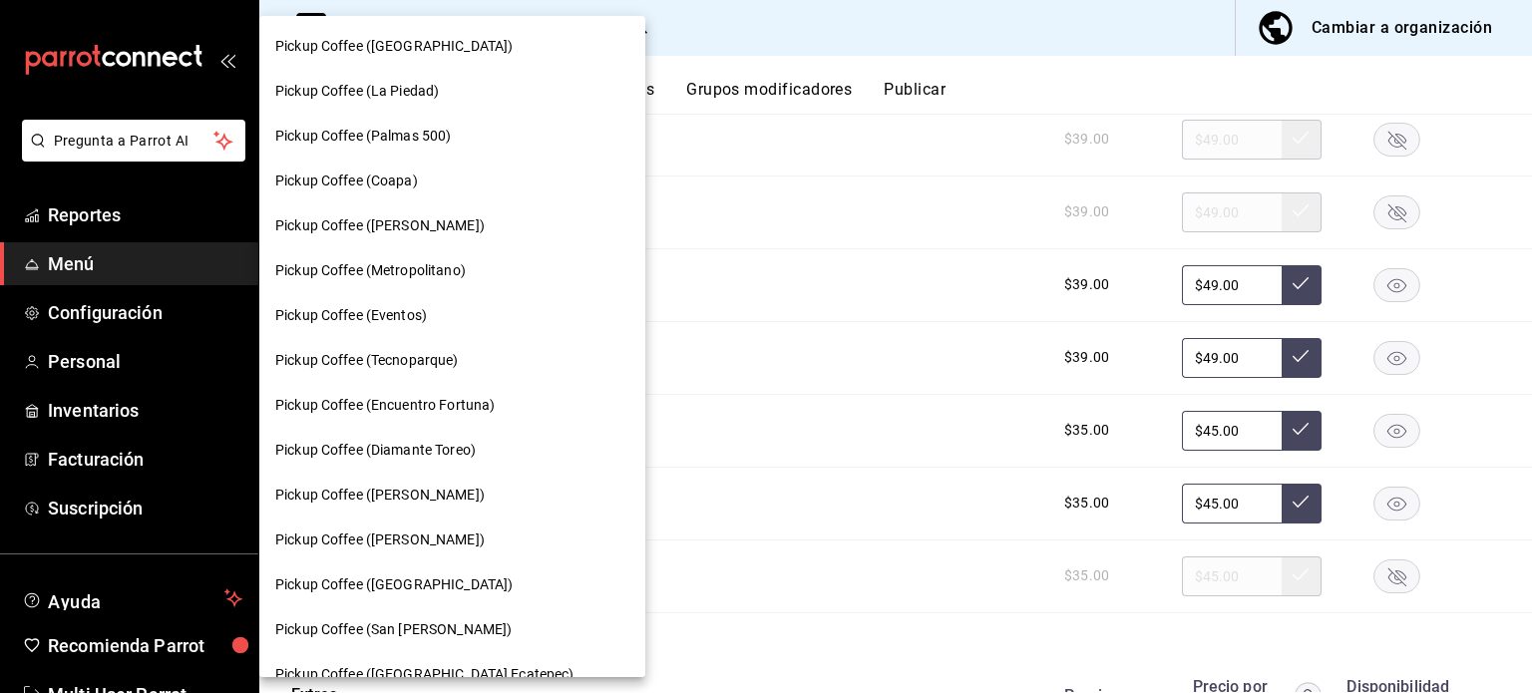
click at [756, 251] on div at bounding box center [766, 346] width 1532 height 693
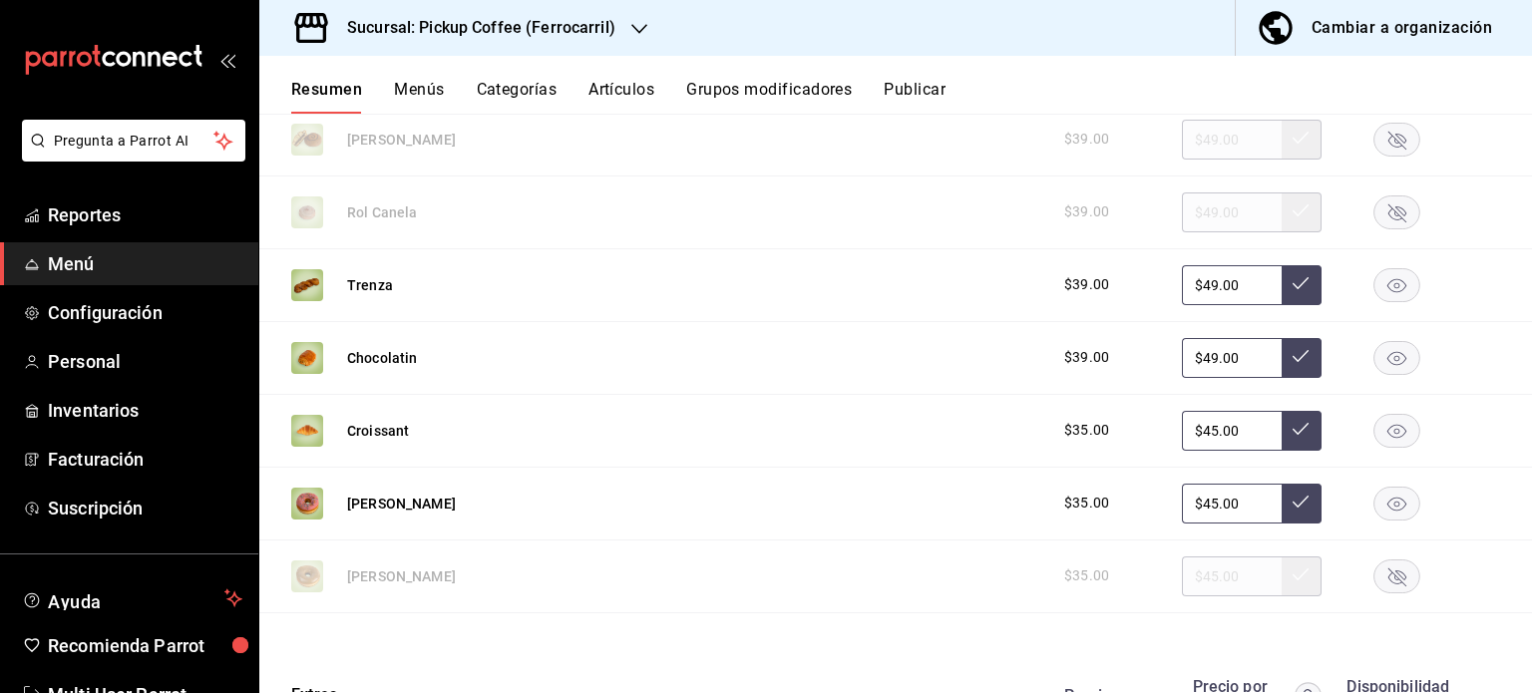
click at [638, 35] on icon "button" at bounding box center [639, 29] width 16 height 16
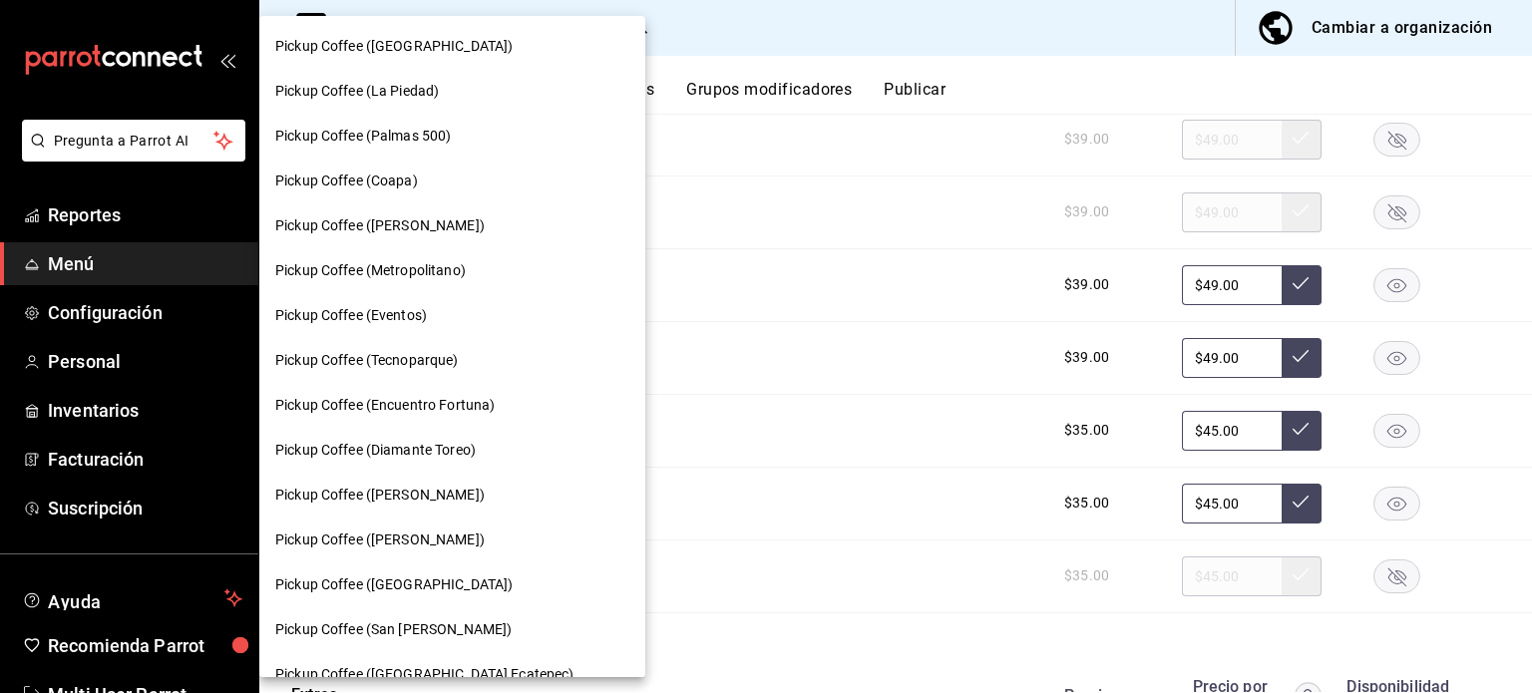
click at [695, 190] on div at bounding box center [766, 346] width 1532 height 693
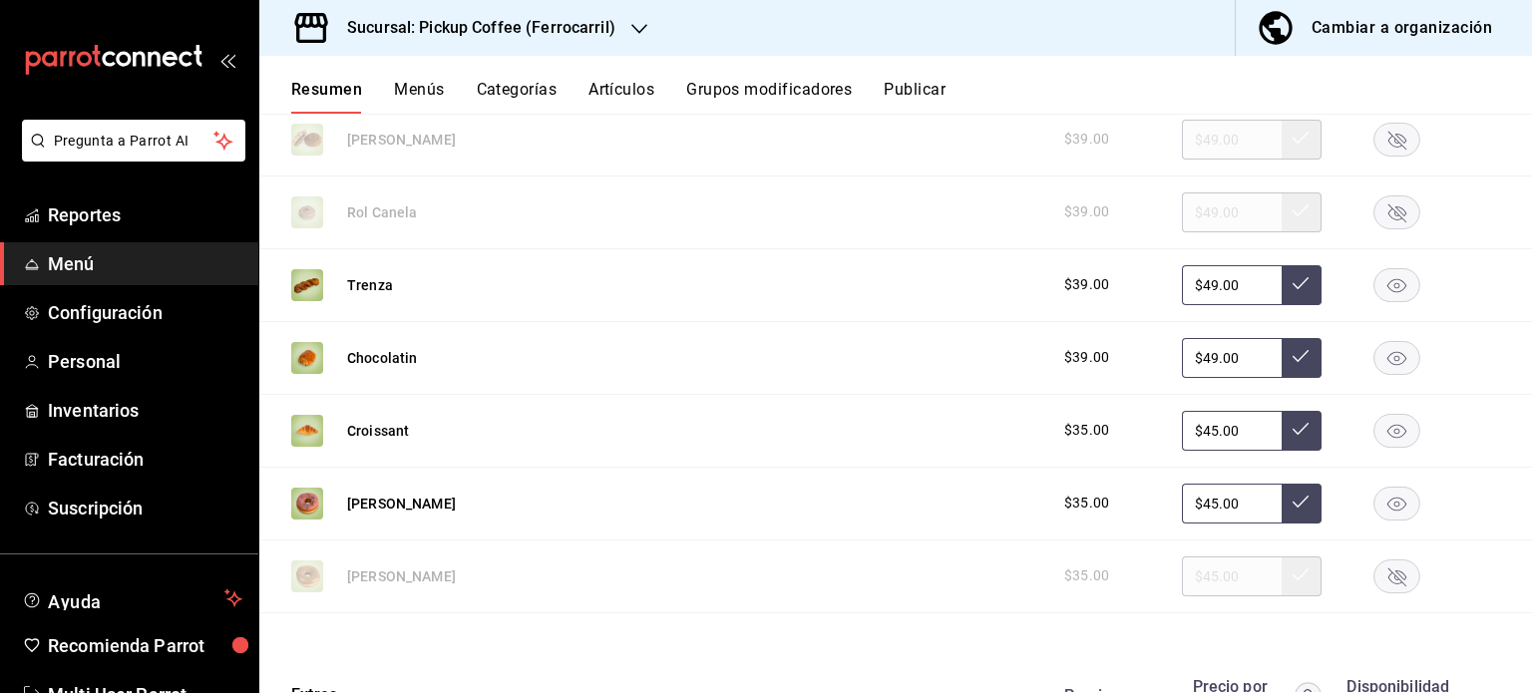
click at [443, 35] on h3 "Sucursal: Pickup Coffee (Ferrocarril)" at bounding box center [473, 28] width 284 height 24
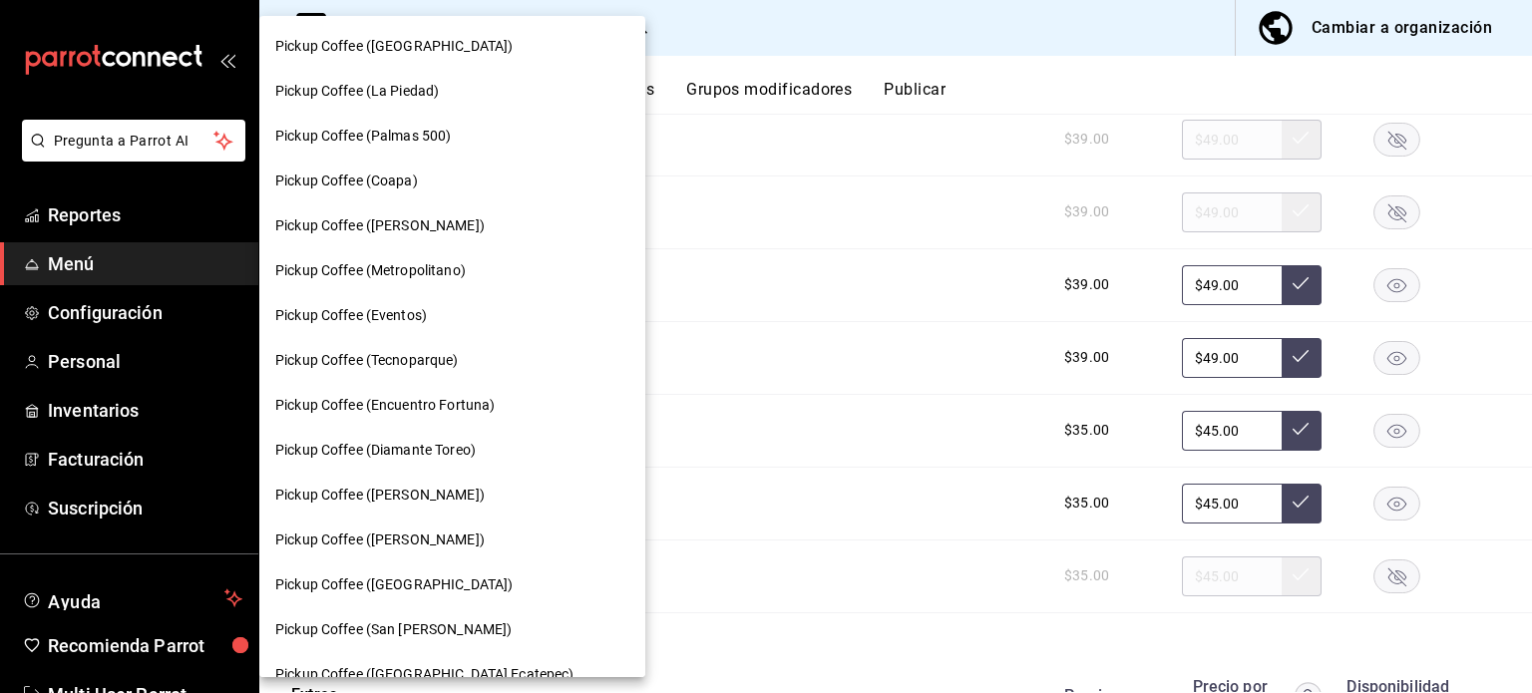
click at [743, 190] on div at bounding box center [766, 346] width 1532 height 693
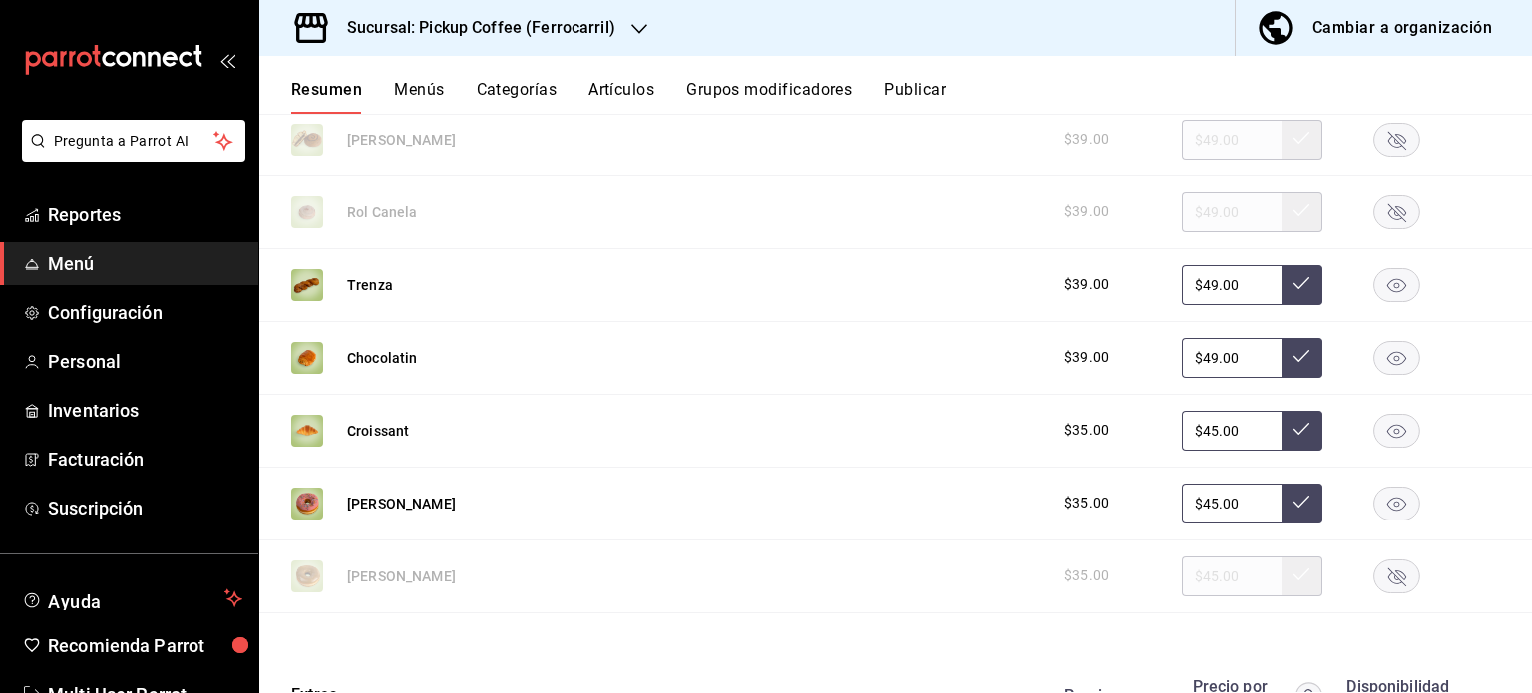
click at [609, 27] on h3 "Sucursal: Pickup Coffee (Ferrocarril)" at bounding box center [473, 28] width 284 height 24
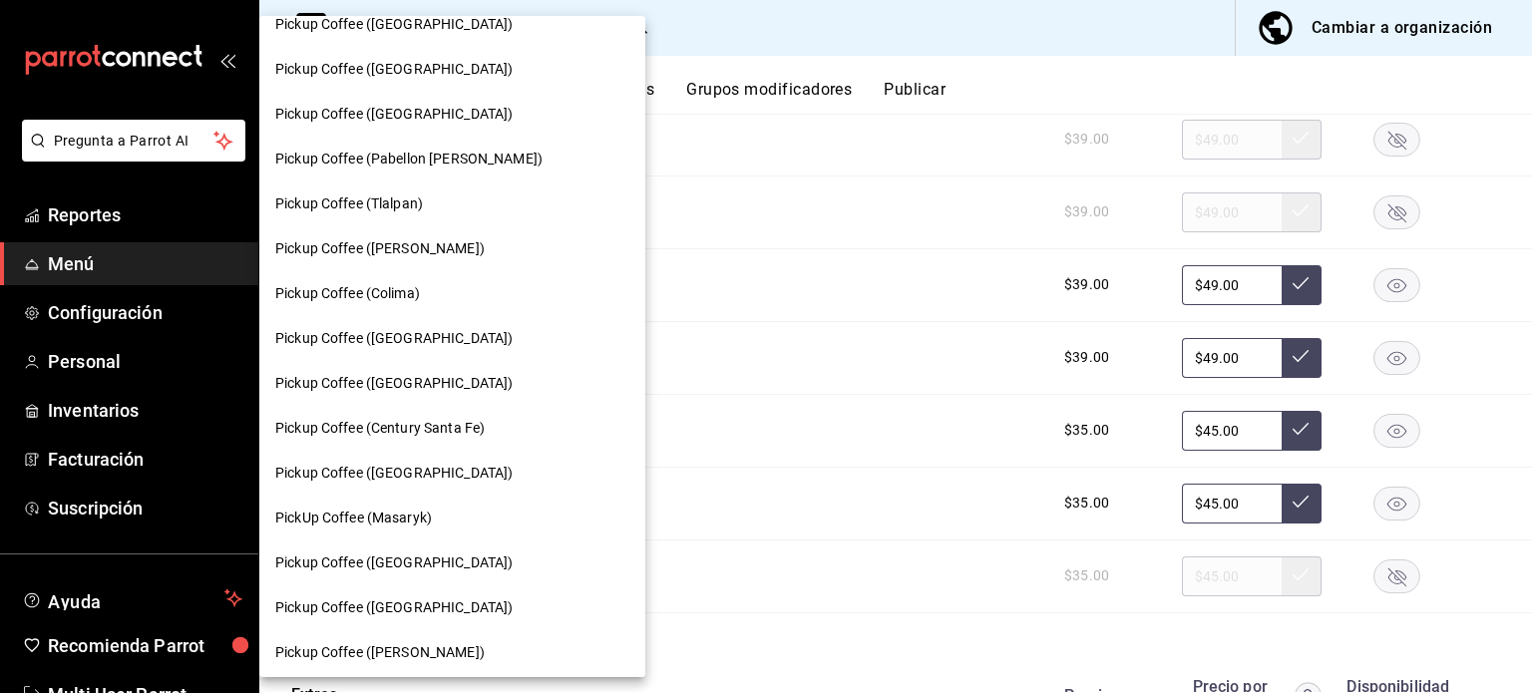
scroll to position [1192, 0]
click at [503, 163] on span "Pickup Coffee (Pabellon [PERSON_NAME])" at bounding box center [408, 156] width 267 height 21
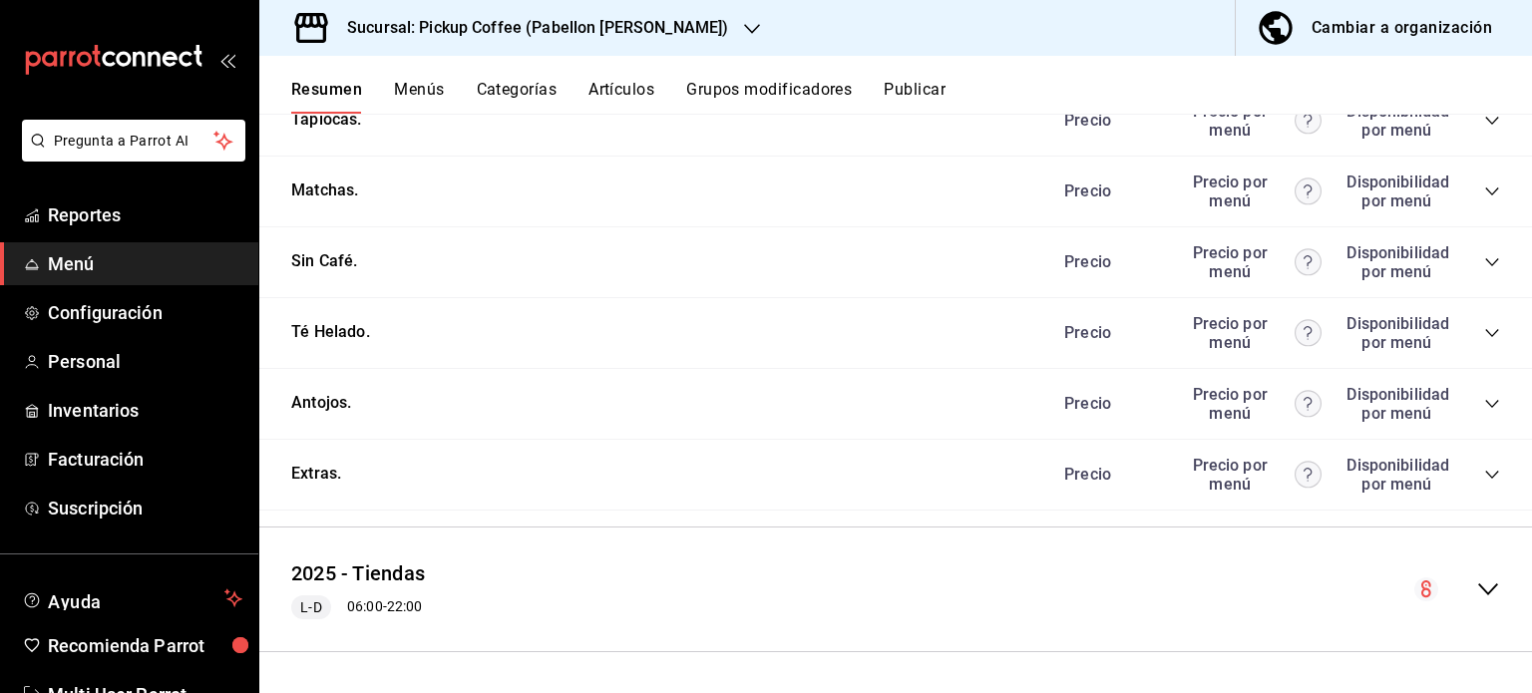
scroll to position [1012, 0]
click at [1484, 467] on icon "collapse-category-row" at bounding box center [1492, 475] width 16 height 16
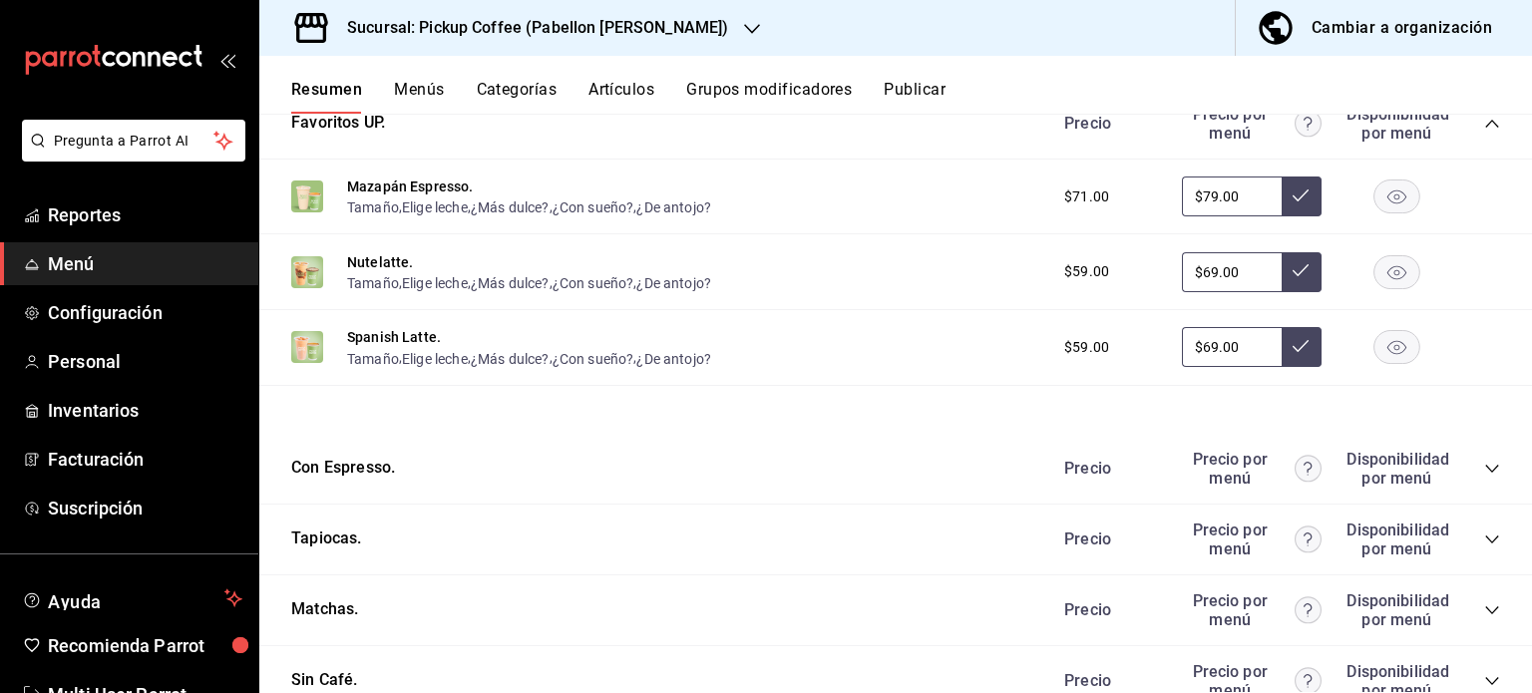
scroll to position [590, 0]
click at [1484, 469] on icon "collapse-category-row" at bounding box center [1492, 470] width 16 height 16
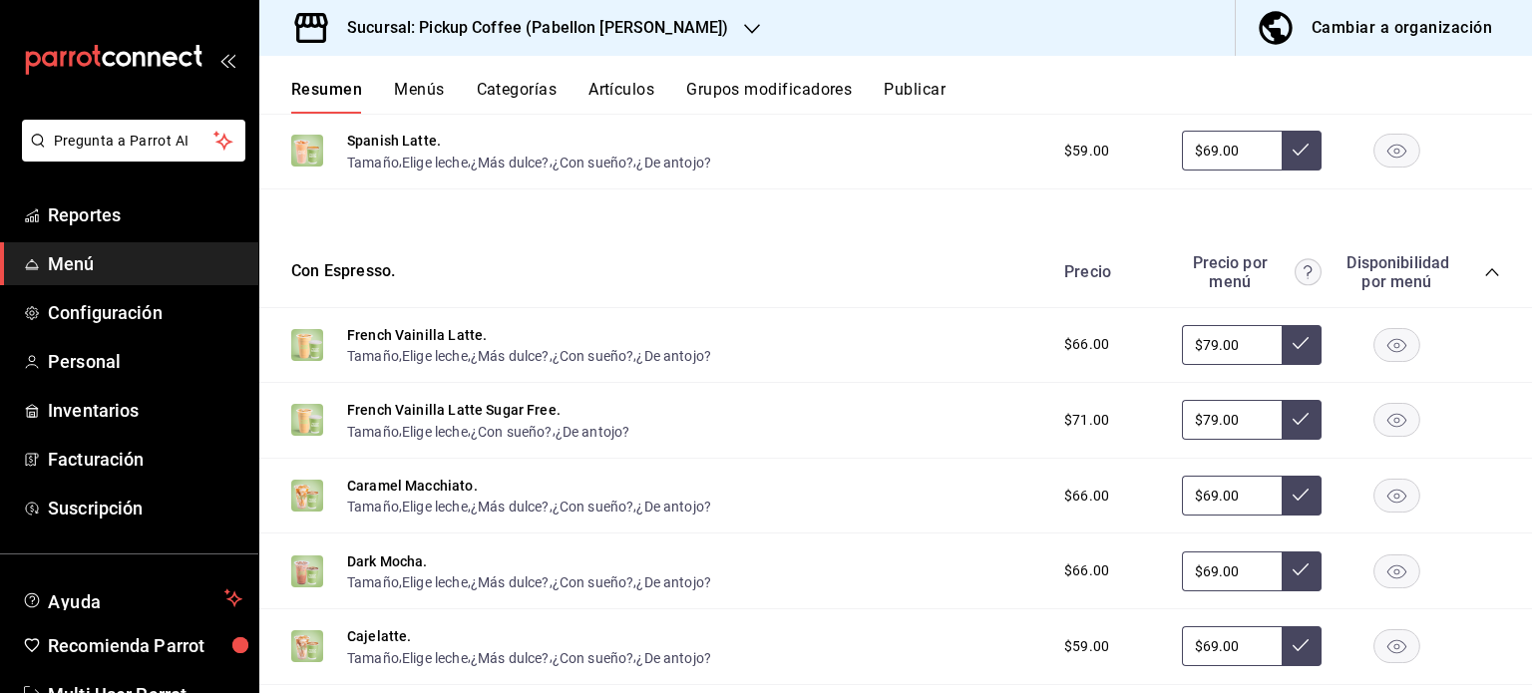
scroll to position [789, 0]
click at [1374, 420] on rect "button" at bounding box center [1397, 419] width 46 height 33
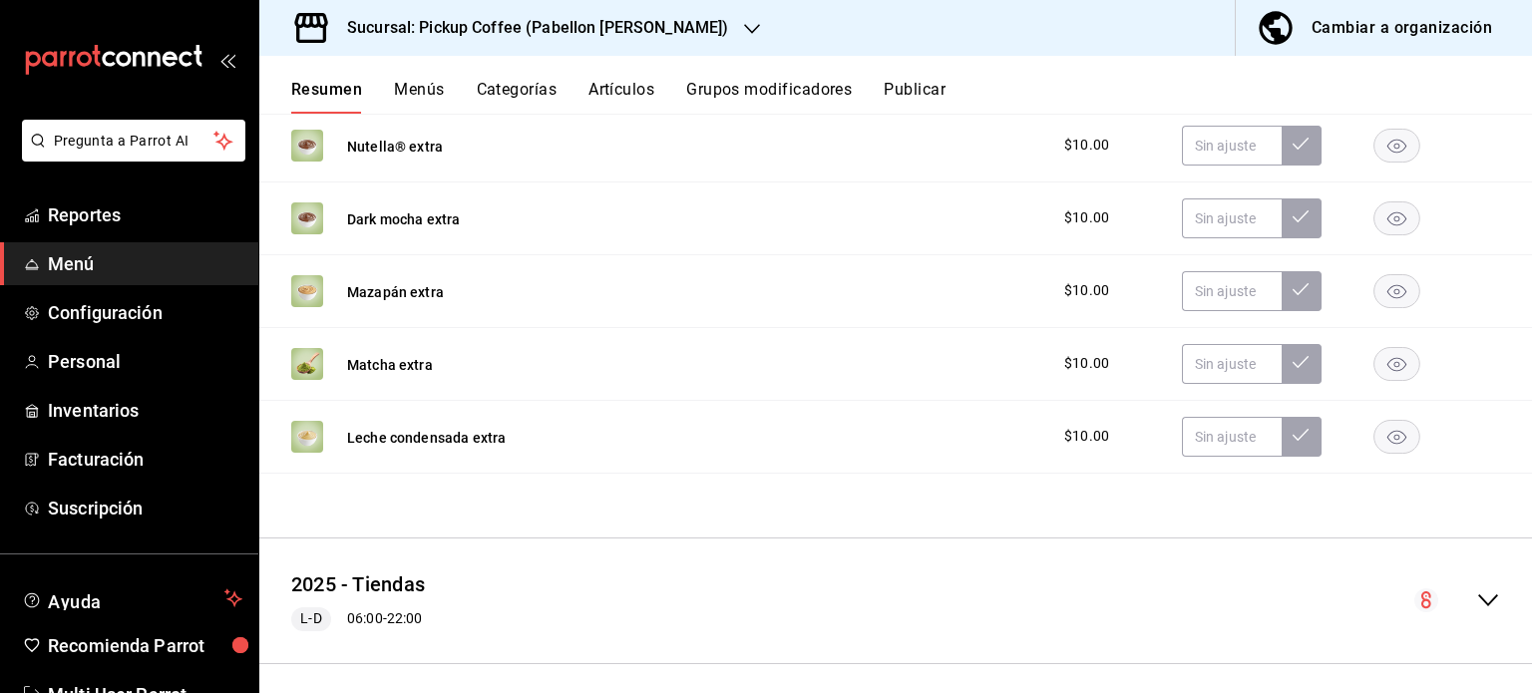
scroll to position [2514, 0]
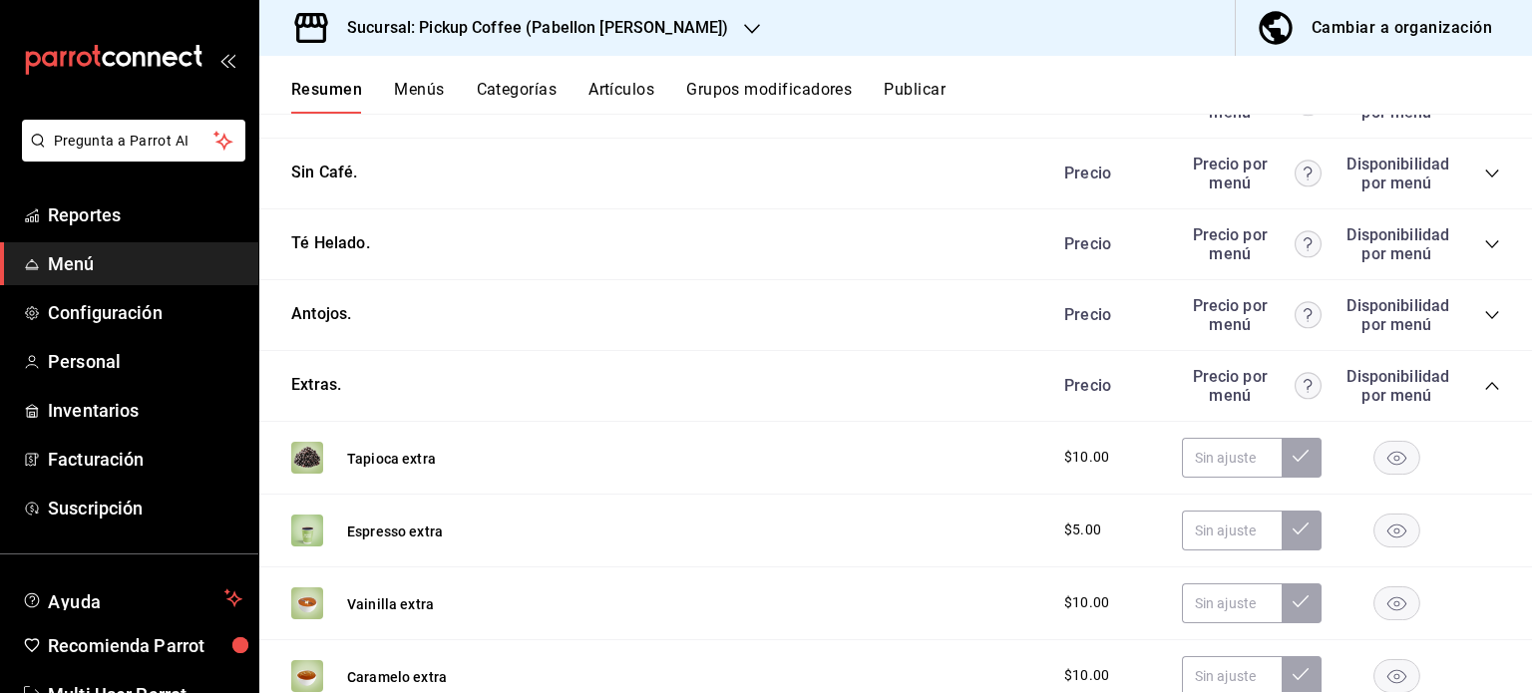
click at [1488, 314] on div "Antojos. [PERSON_NAME] por menú Disponibilidad por menú" at bounding box center [895, 315] width 1272 height 71
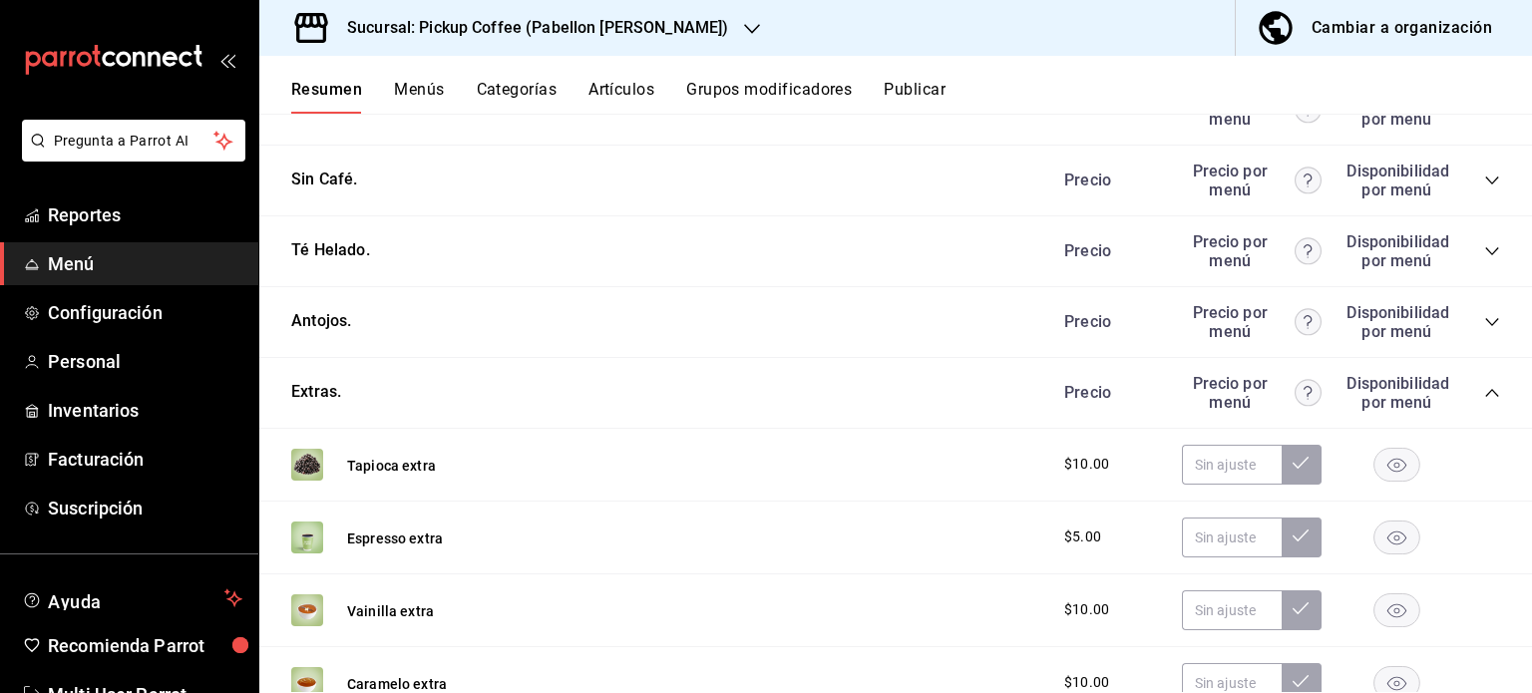
scroll to position [1817, 0]
click at [1484, 318] on icon "collapse-category-row" at bounding box center [1492, 323] width 16 height 16
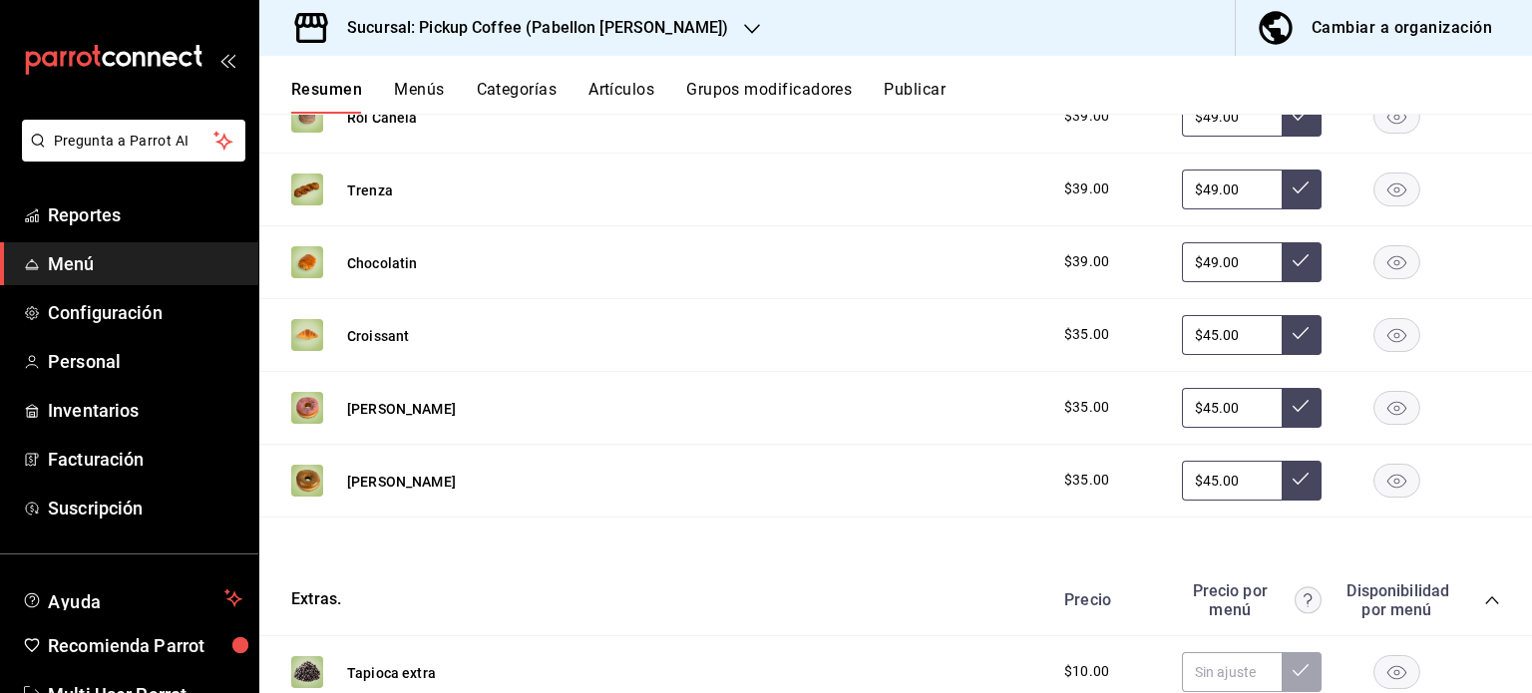
scroll to position [2314, 0]
click at [1390, 181] on rect "button" at bounding box center [1397, 188] width 46 height 33
click at [1118, 53] on div "Sucursal: Pickup Coffee (Pabellon [PERSON_NAME]) Cambiar a organización" at bounding box center [895, 28] width 1272 height 56
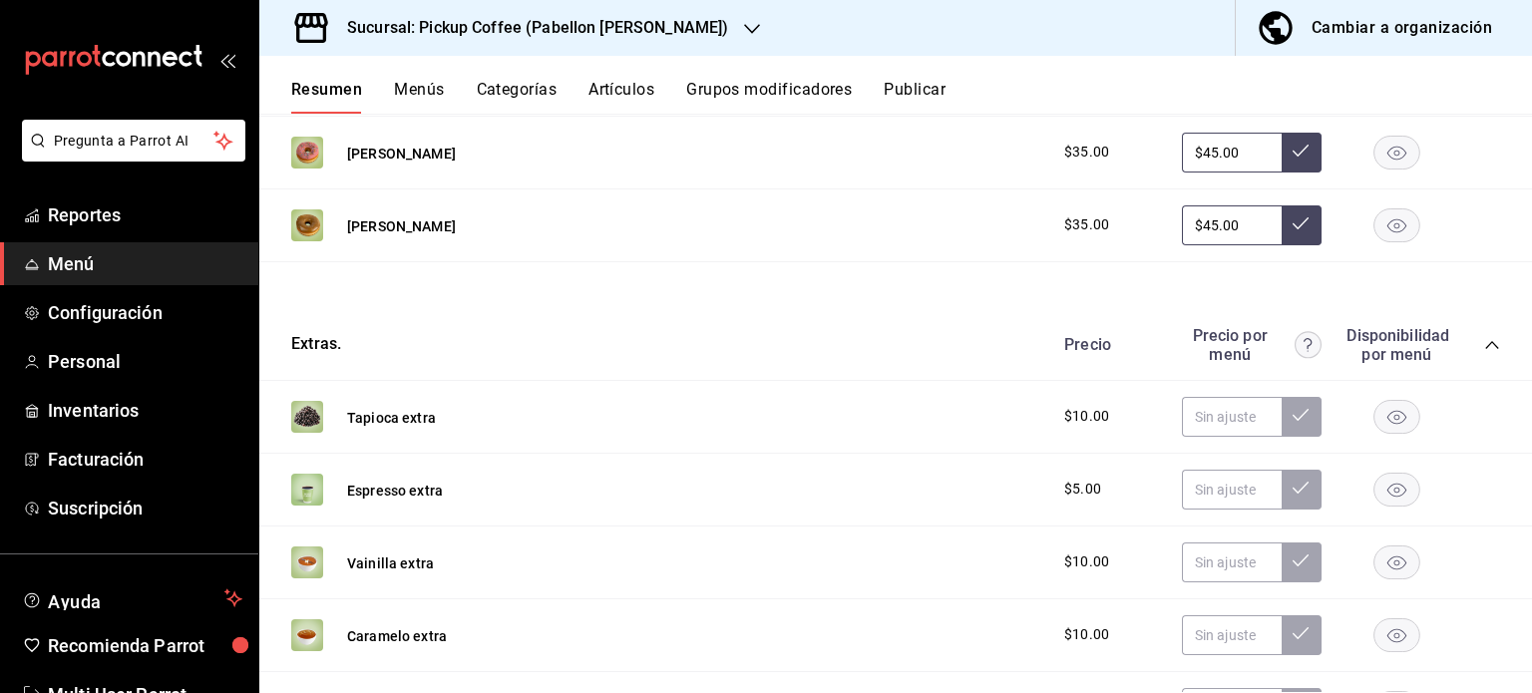
scroll to position [2569, 0]
click at [694, 29] on h3 "Sucursal: Pickup Coffee (Pabellon [PERSON_NAME])" at bounding box center [529, 28] width 397 height 24
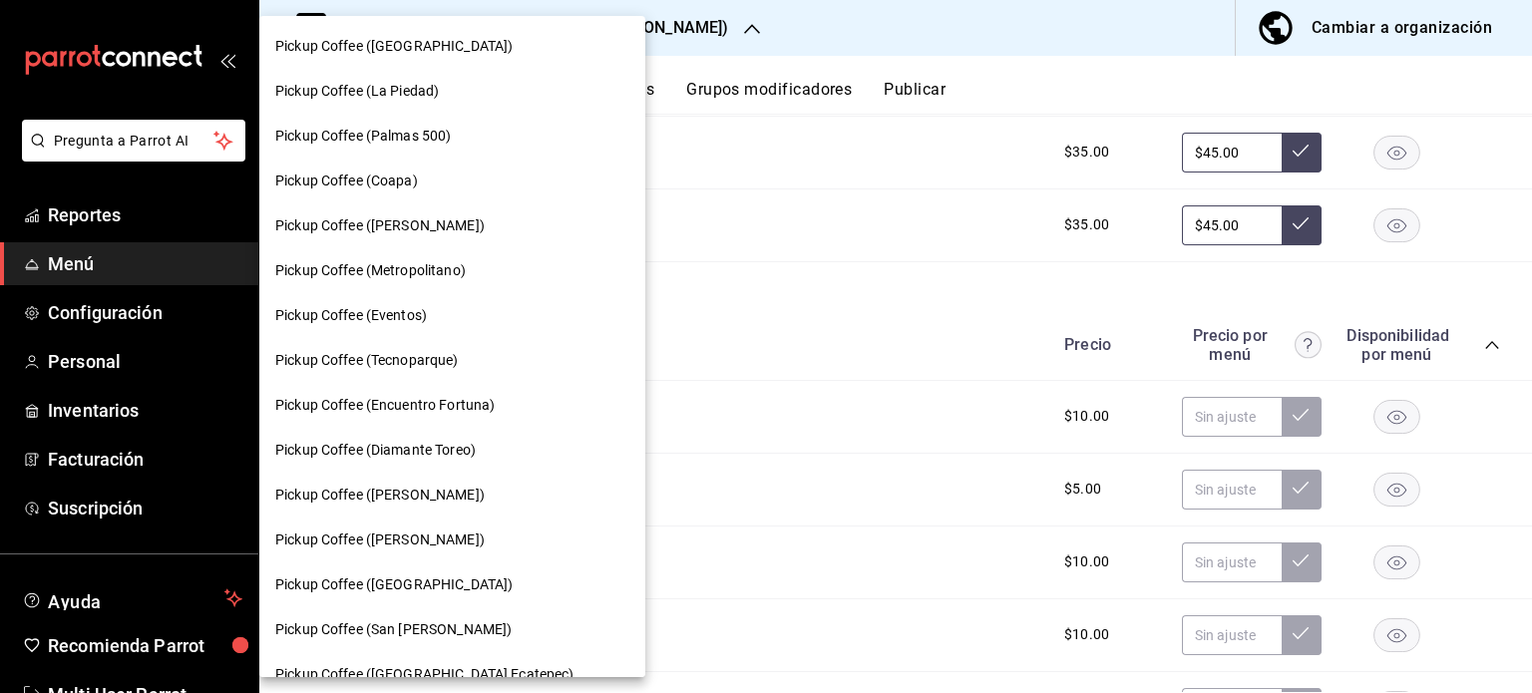
click at [855, 242] on div at bounding box center [766, 346] width 1532 height 693
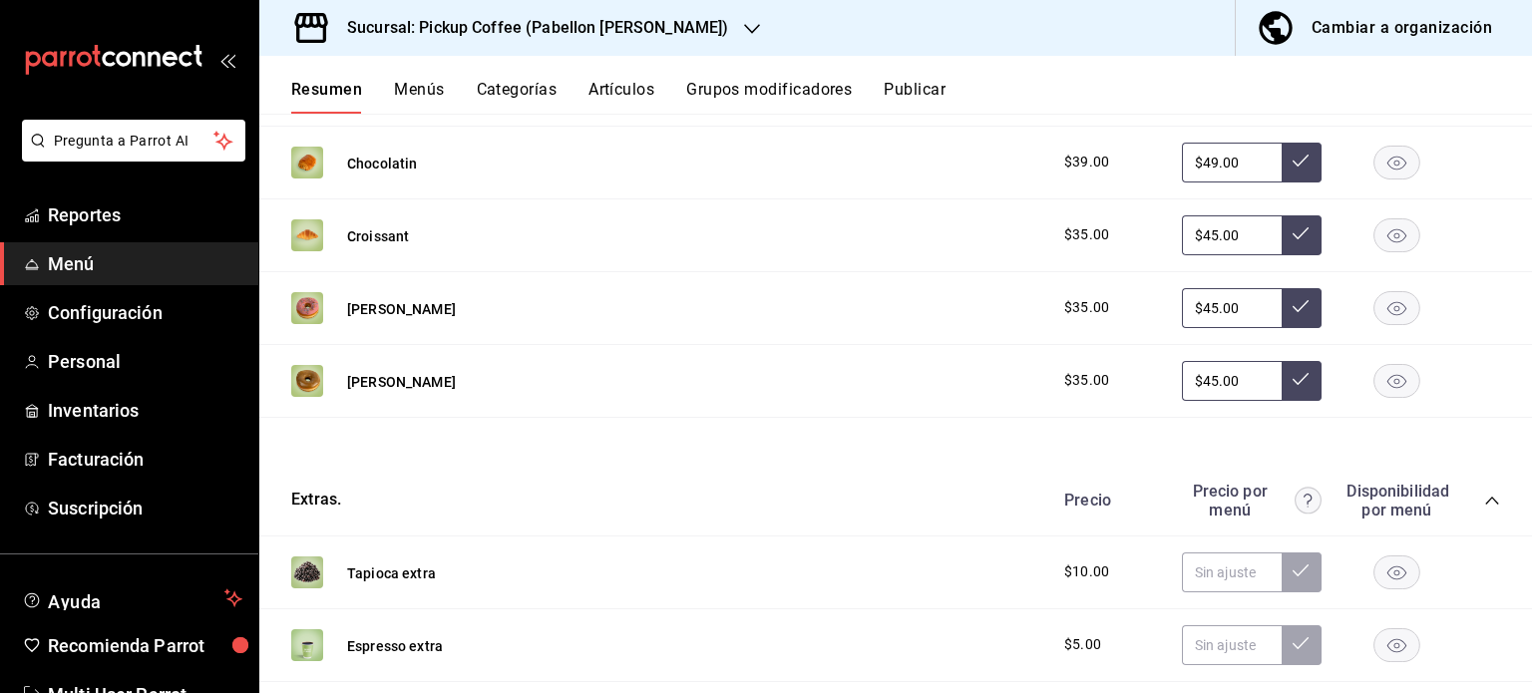
scroll to position [2385, 0]
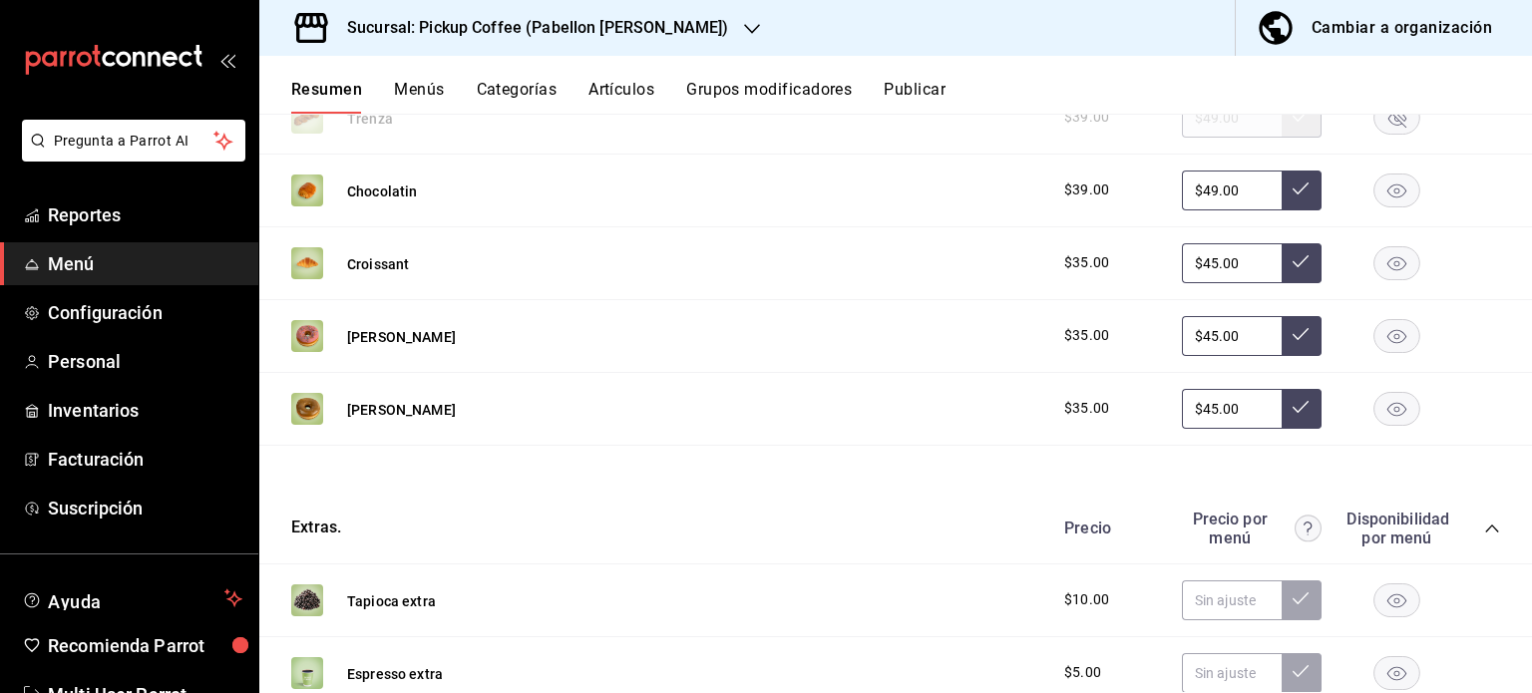
click at [741, 37] on div "Sucursal: Pickup Coffee (Pabellon [PERSON_NAME]) Cambiar a organización" at bounding box center [895, 28] width 1272 height 56
click at [744, 28] on icon "button" at bounding box center [752, 29] width 16 height 16
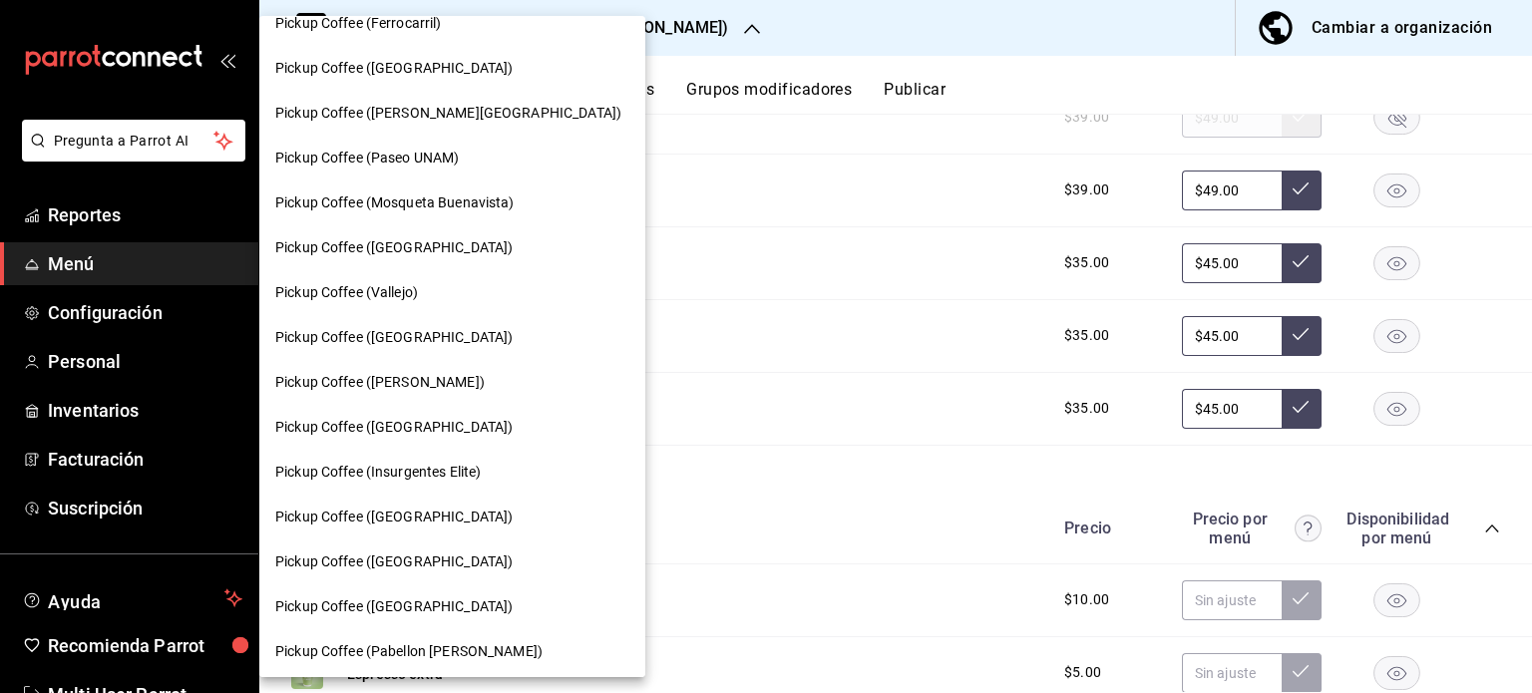
scroll to position [697, 0]
click at [438, 475] on span "Pickup Coffee (Insurgentes Elite)" at bounding box center [377, 471] width 205 height 21
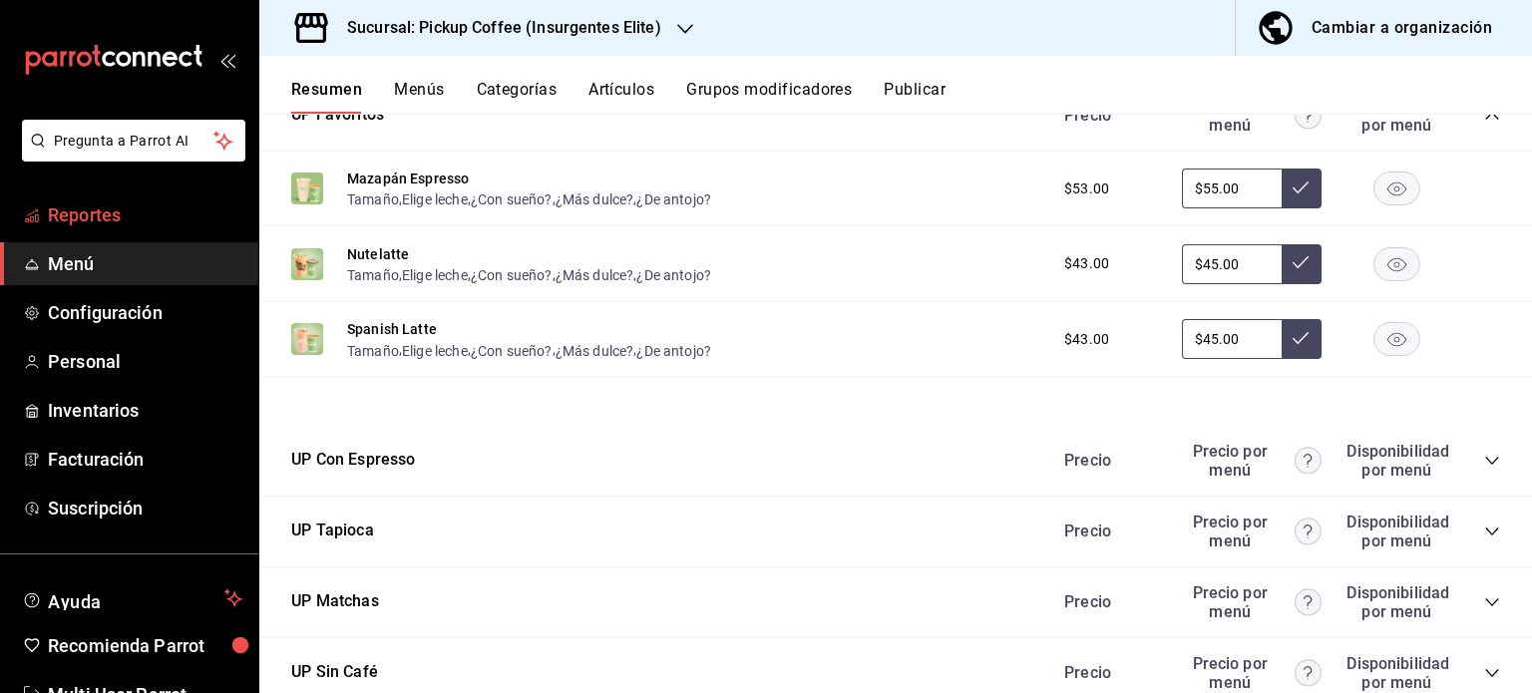
scroll to position [598, 0]
click at [164, 216] on span "Reportes" at bounding box center [145, 214] width 194 height 27
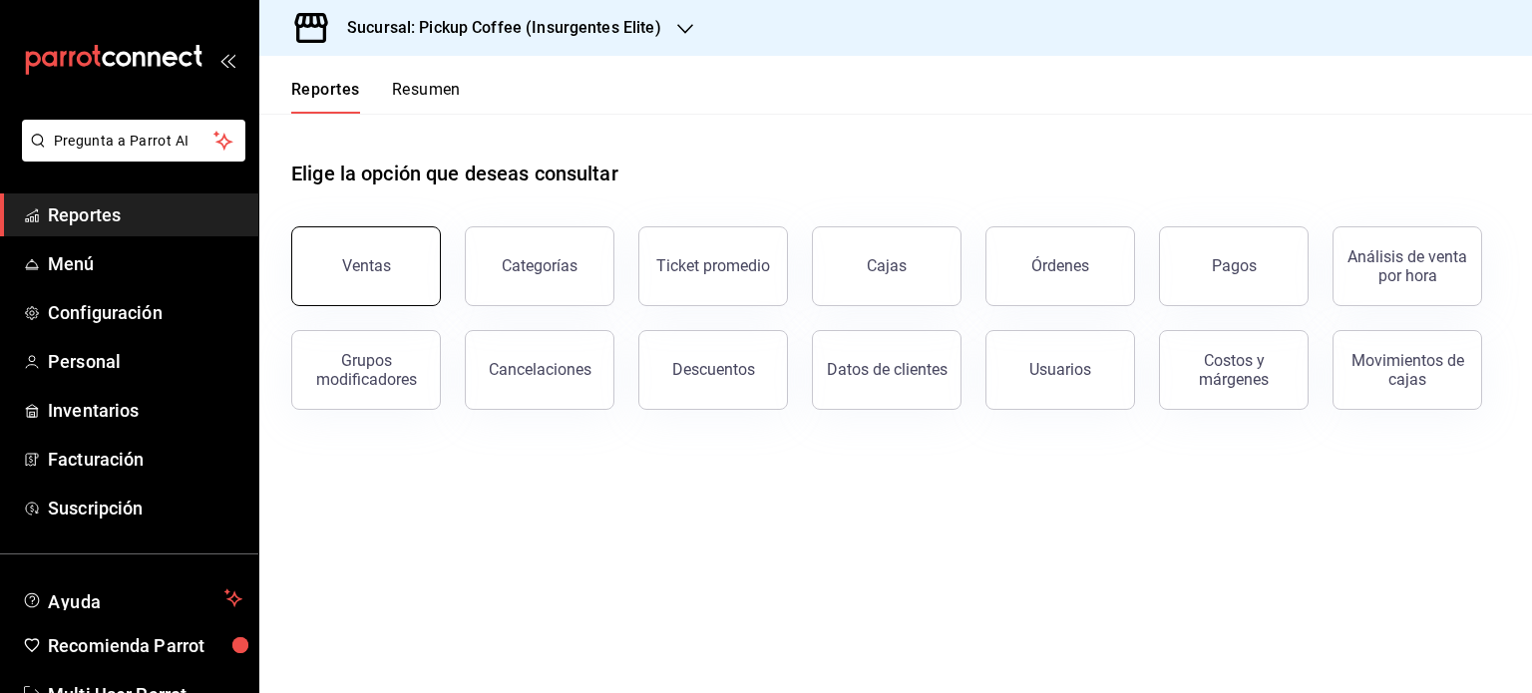
click at [409, 246] on button "Ventas" at bounding box center [366, 266] width 150 height 80
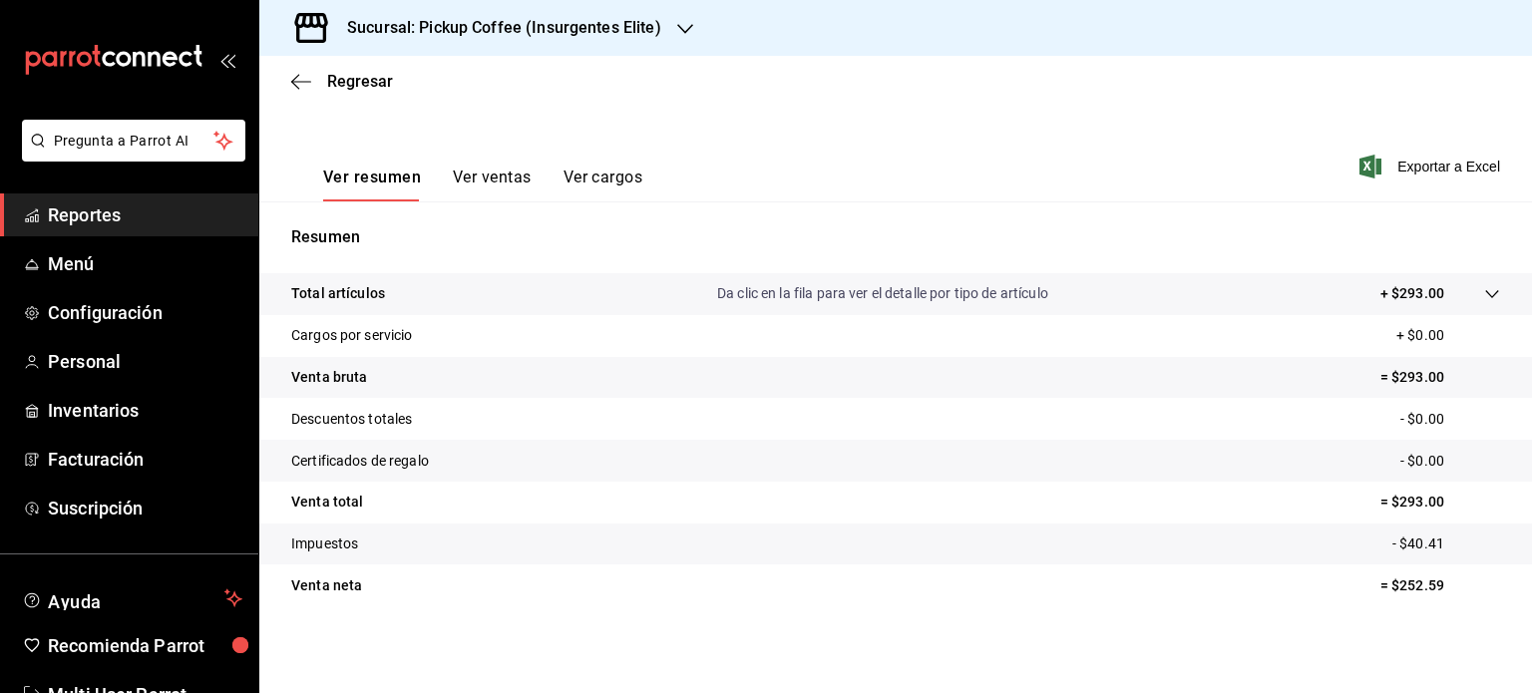
scroll to position [262, 0]
click at [484, 176] on button "Ver ventas" at bounding box center [492, 184] width 79 height 34
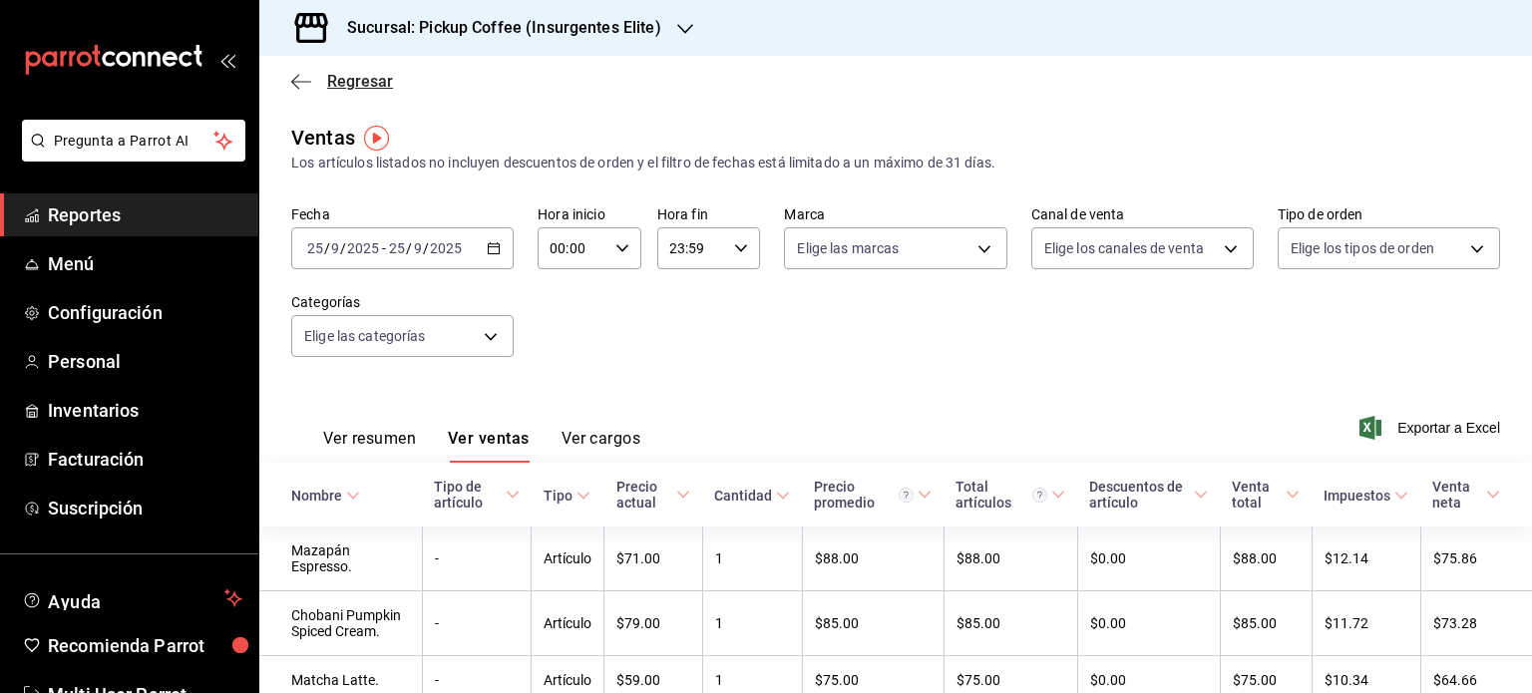
click at [327, 84] on span "Regresar" at bounding box center [360, 81] width 66 height 19
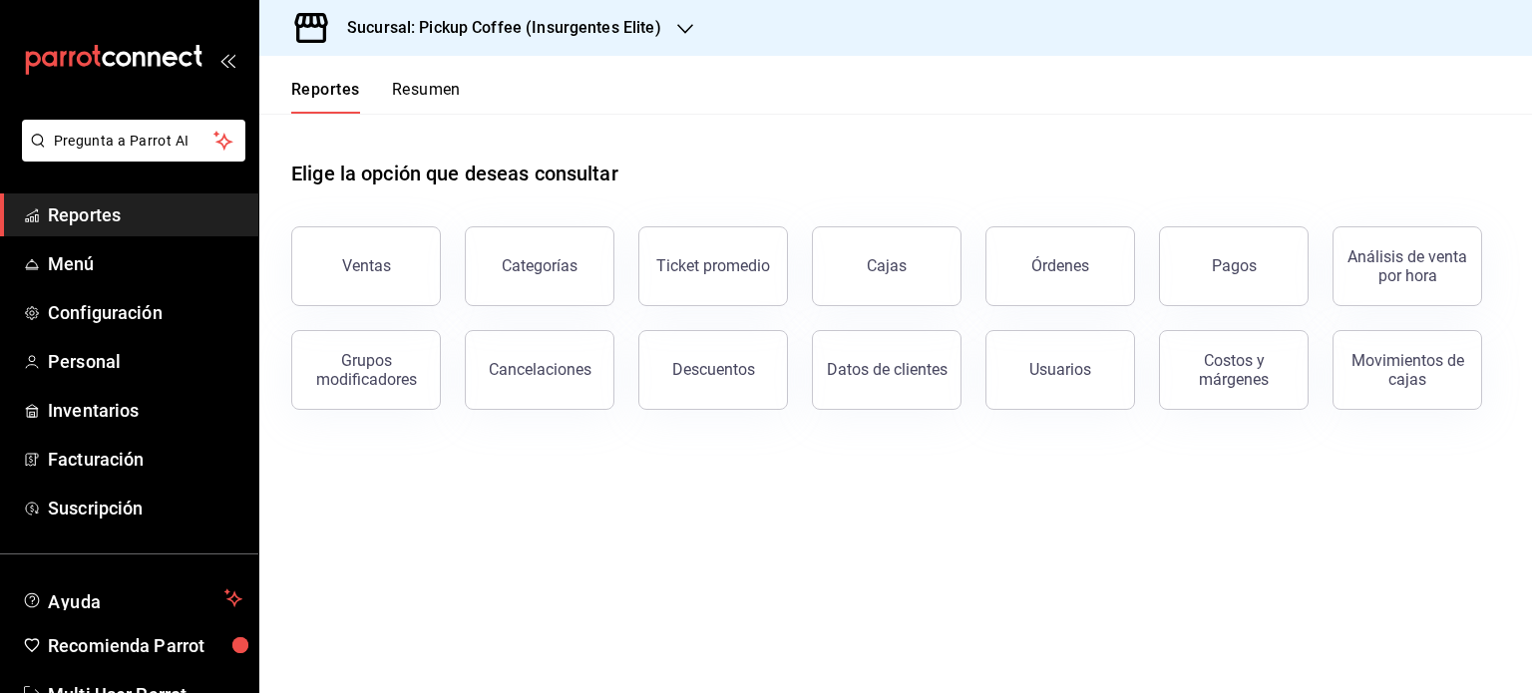
drag, startPoint x: 1206, startPoint y: 283, endPoint x: 1157, endPoint y: 281, distance: 48.9
click at [1206, 283] on button "Pagos" at bounding box center [1234, 266] width 150 height 80
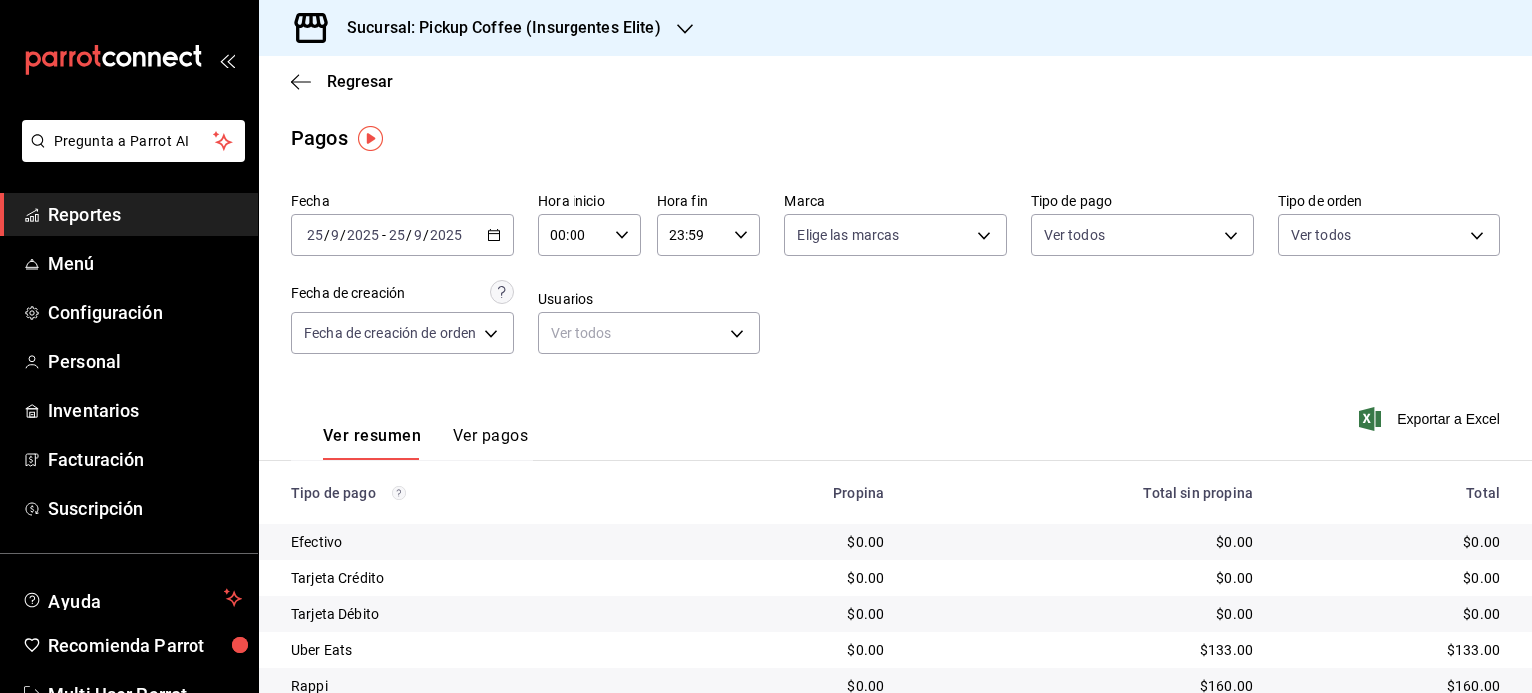
drag, startPoint x: 125, startPoint y: 199, endPoint x: 147, endPoint y: 188, distance: 24.5
click at [125, 199] on link "Reportes" at bounding box center [129, 214] width 258 height 43
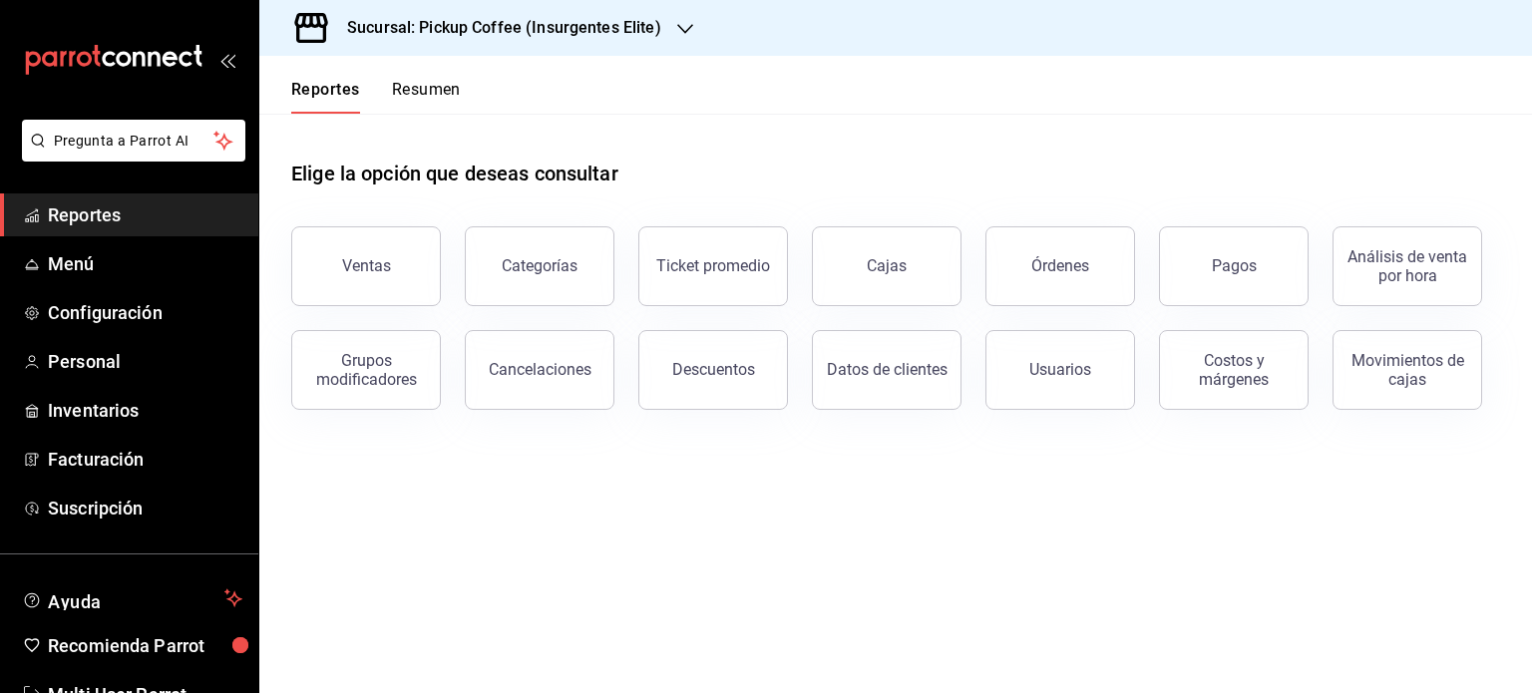
click at [640, 34] on h3 "Sucursal: Pickup Coffee (Insurgentes Elite)" at bounding box center [496, 28] width 330 height 24
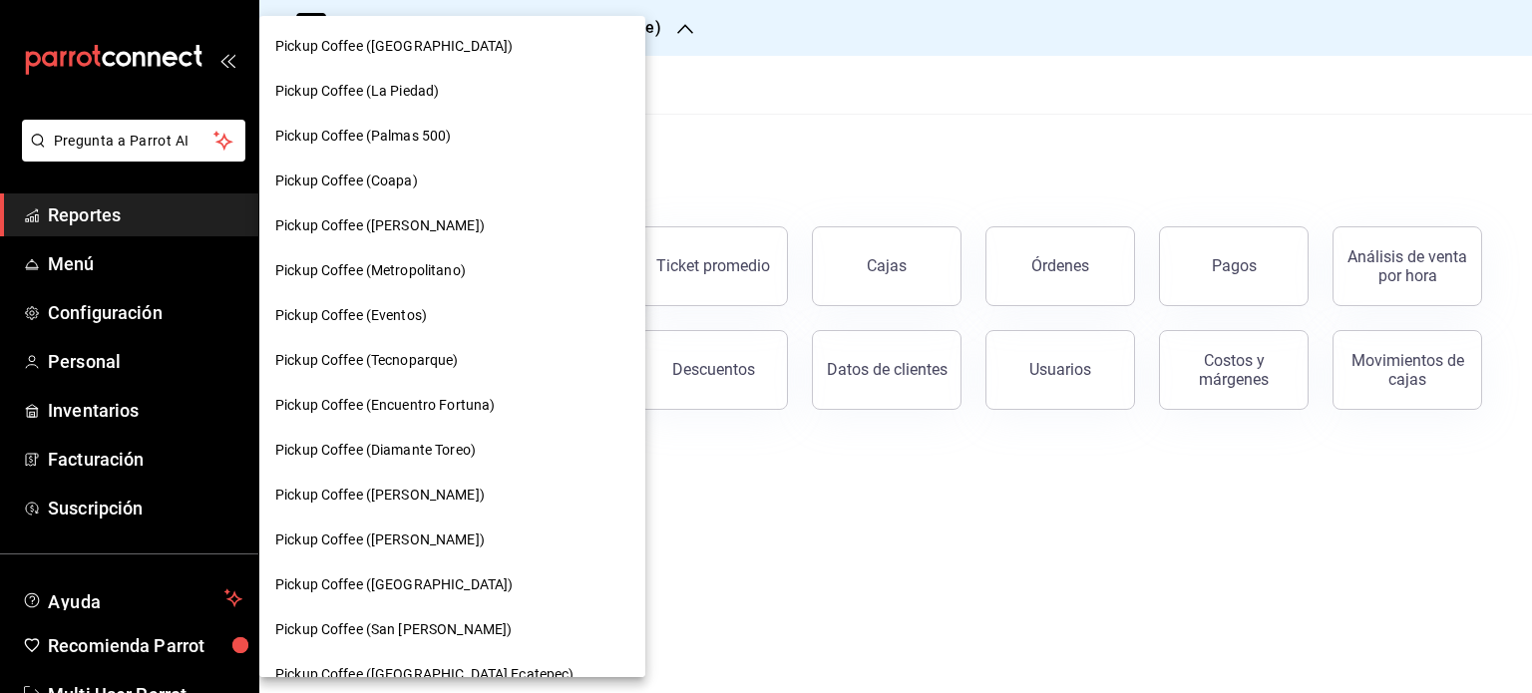
click at [753, 127] on div at bounding box center [766, 346] width 1532 height 693
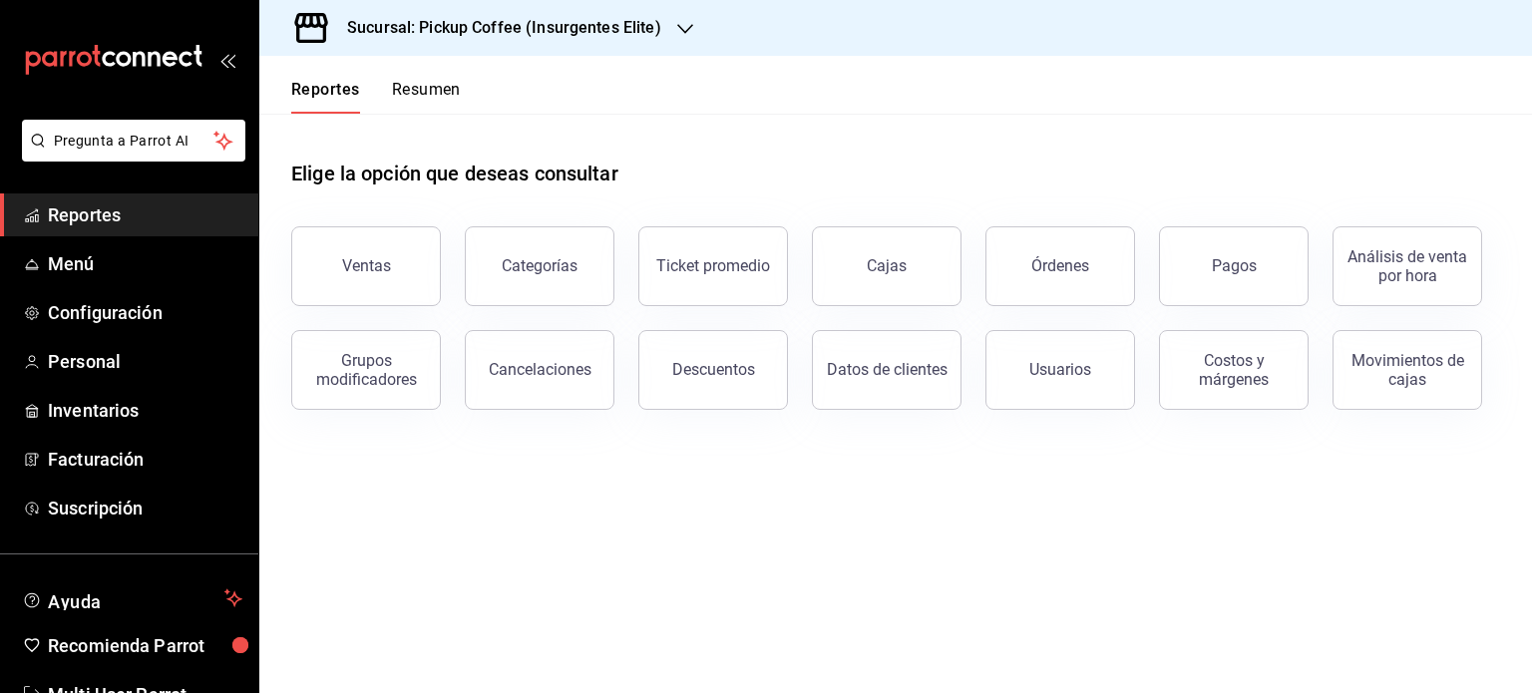
click at [679, 41] on div "Sucursal: Pickup Coffee (Insurgentes Elite)" at bounding box center [488, 28] width 426 height 56
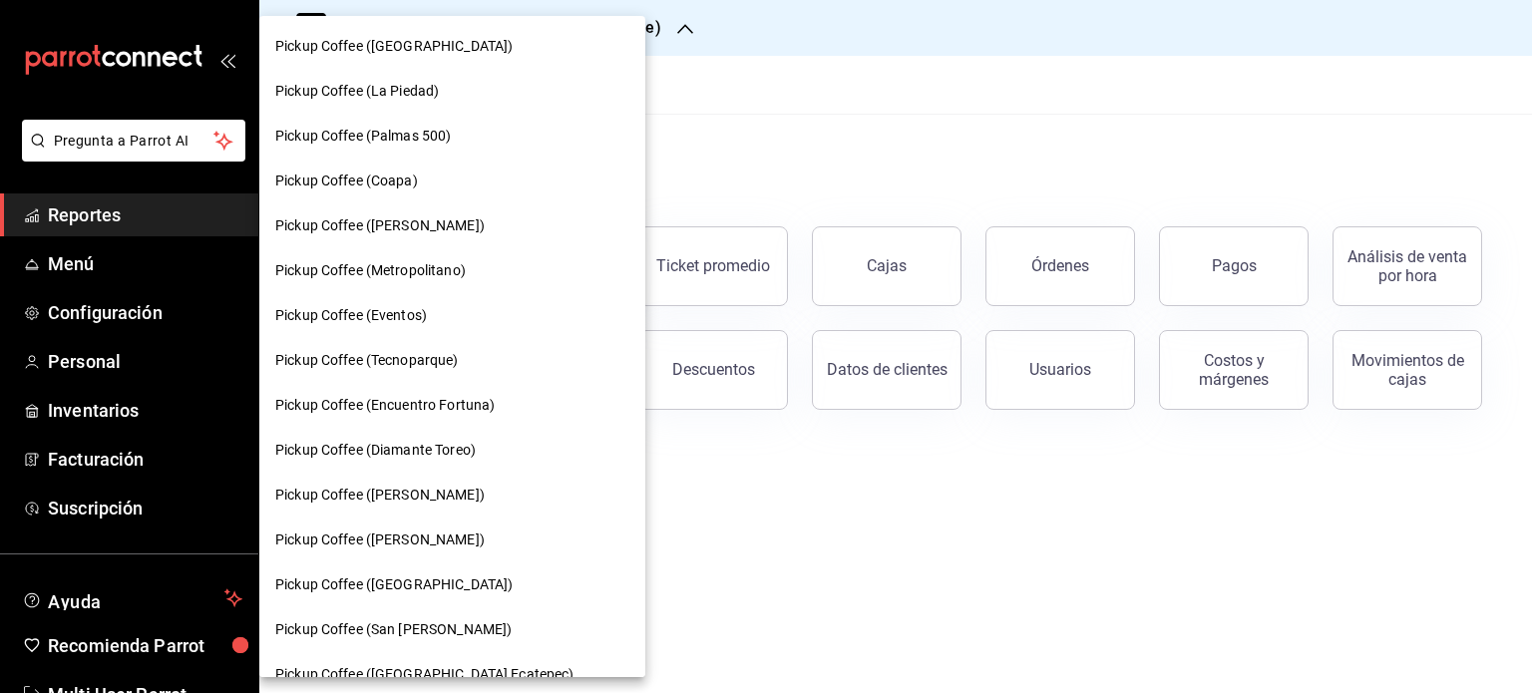
click at [417, 178] on span "Pickup Coffee (Coapa)" at bounding box center [346, 181] width 143 height 21
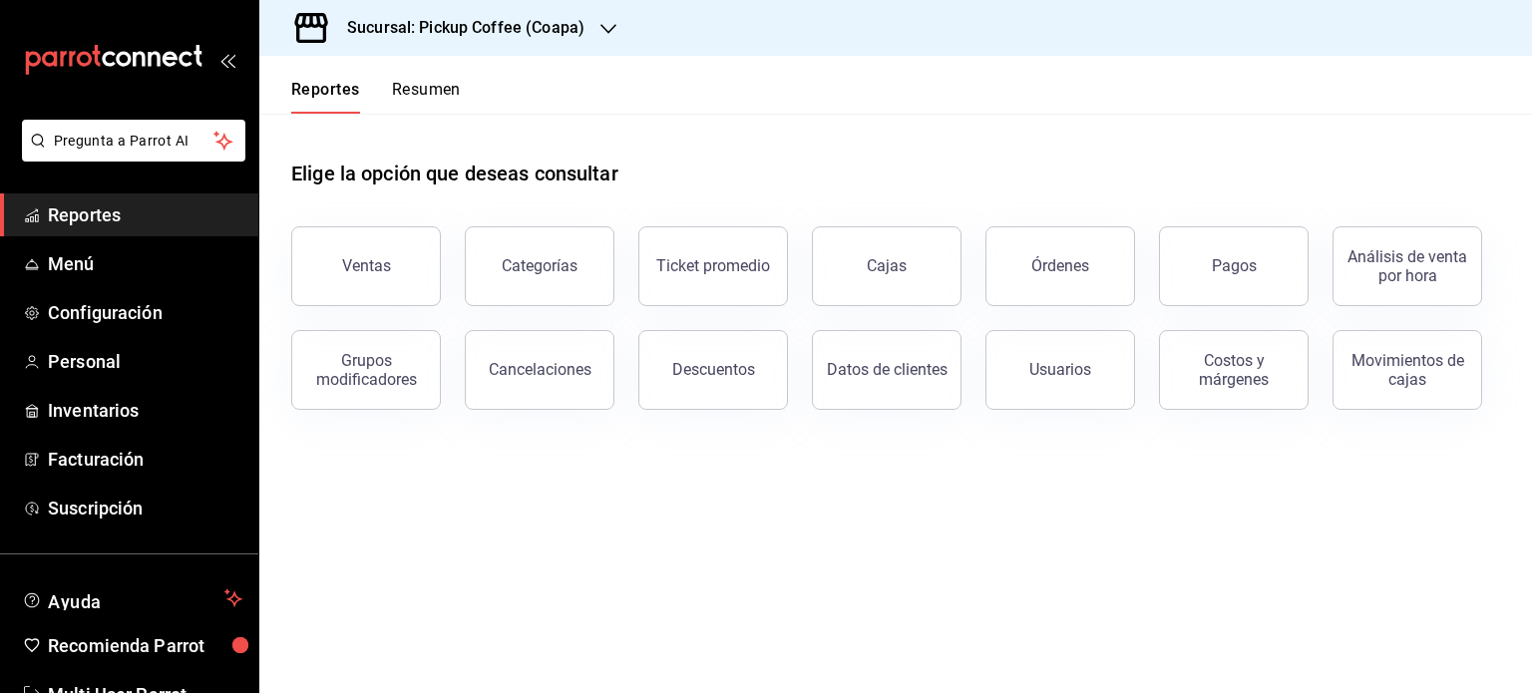
click at [425, 86] on button "Resumen" at bounding box center [426, 97] width 69 height 34
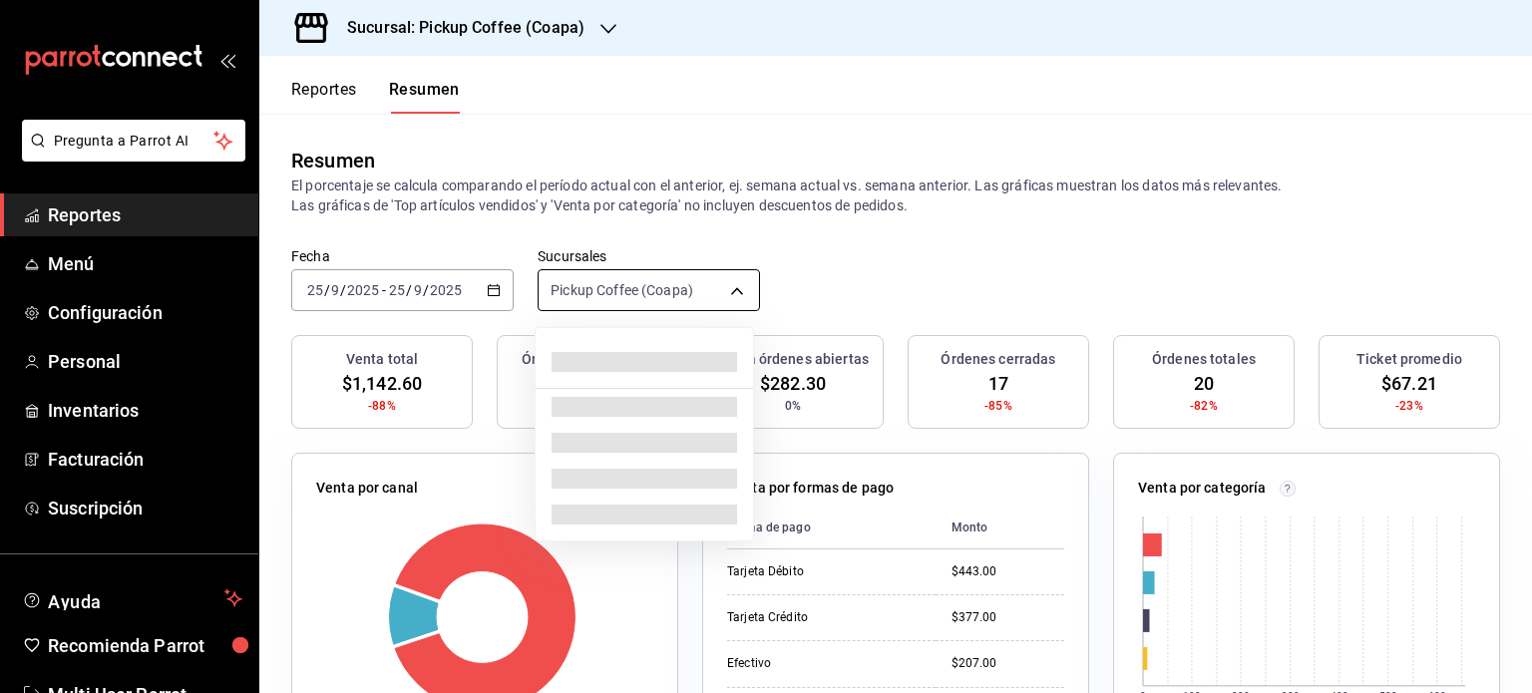
click at [730, 309] on body "Pregunta a Parrot AI Reportes Menú Configuración Personal Inventarios Facturaci…" at bounding box center [766, 346] width 1532 height 693
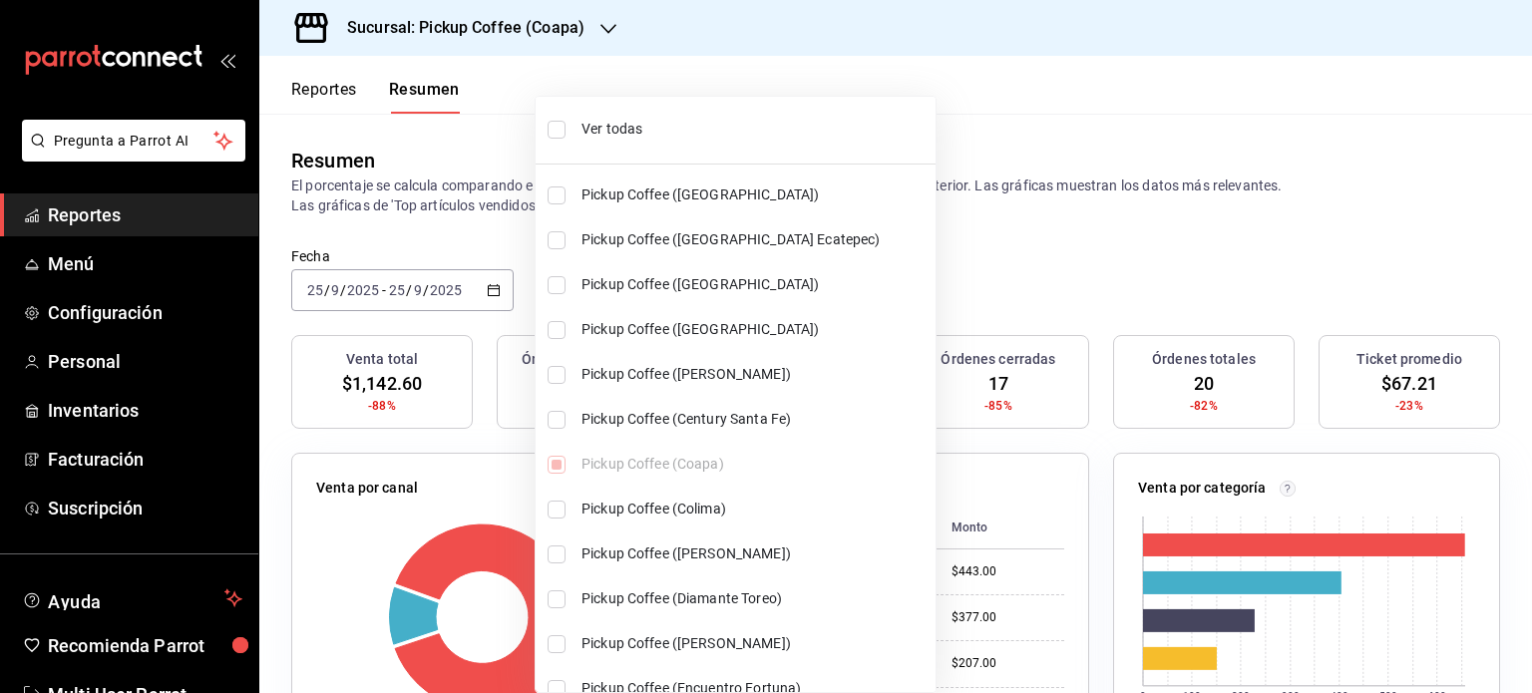
scroll to position [3, 0]
click at [625, 129] on span "Ver todas" at bounding box center [754, 128] width 346 height 21
type input "[object Object],[object Object],[object Object],[object Object],[object Object]…"
checkbox input "true"
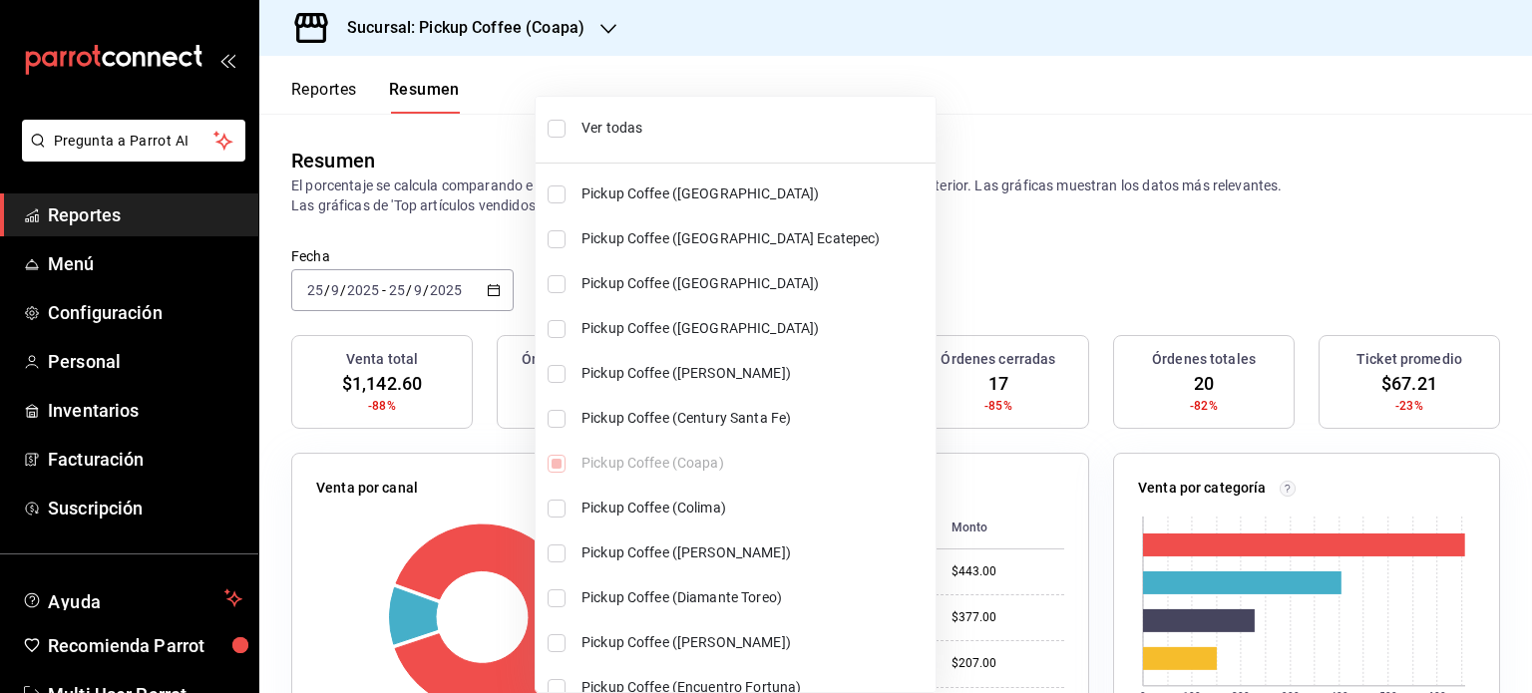
checkbox input "true"
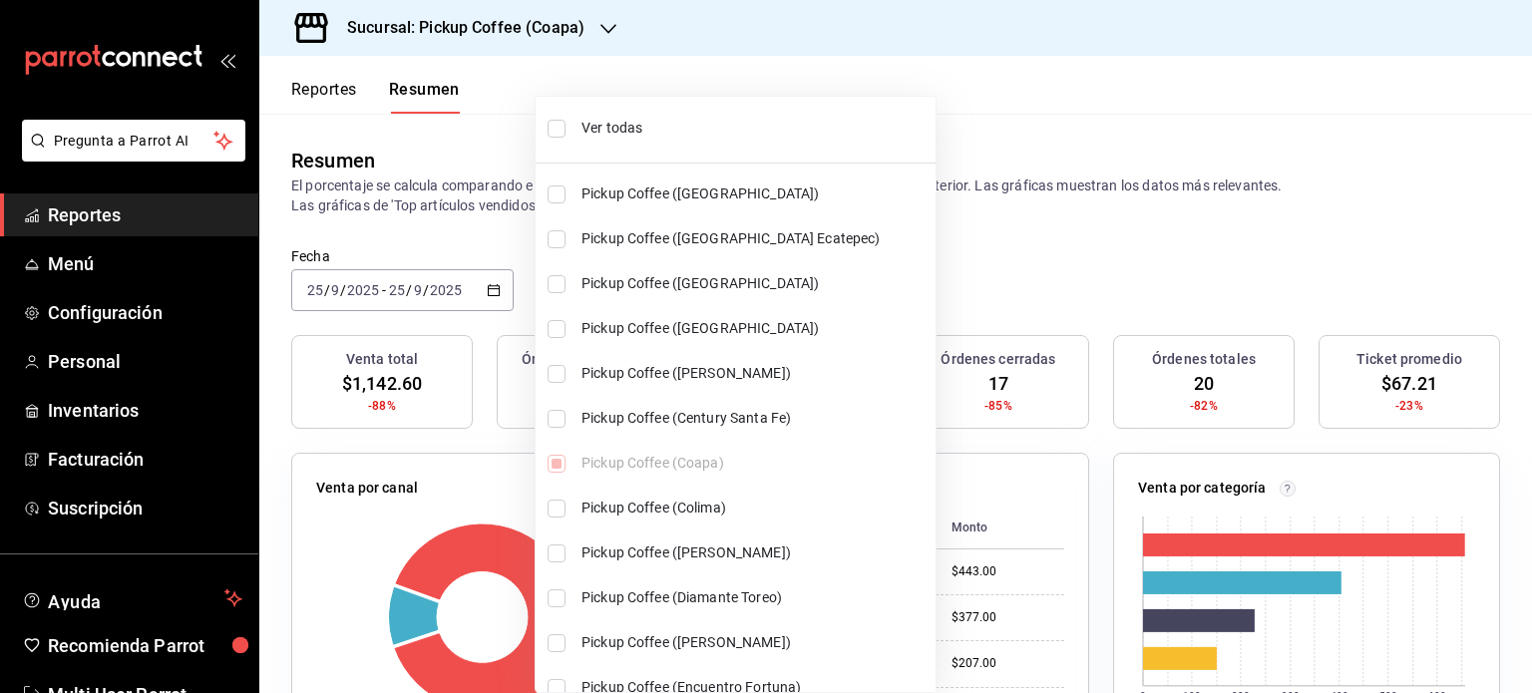
checkbox input "true"
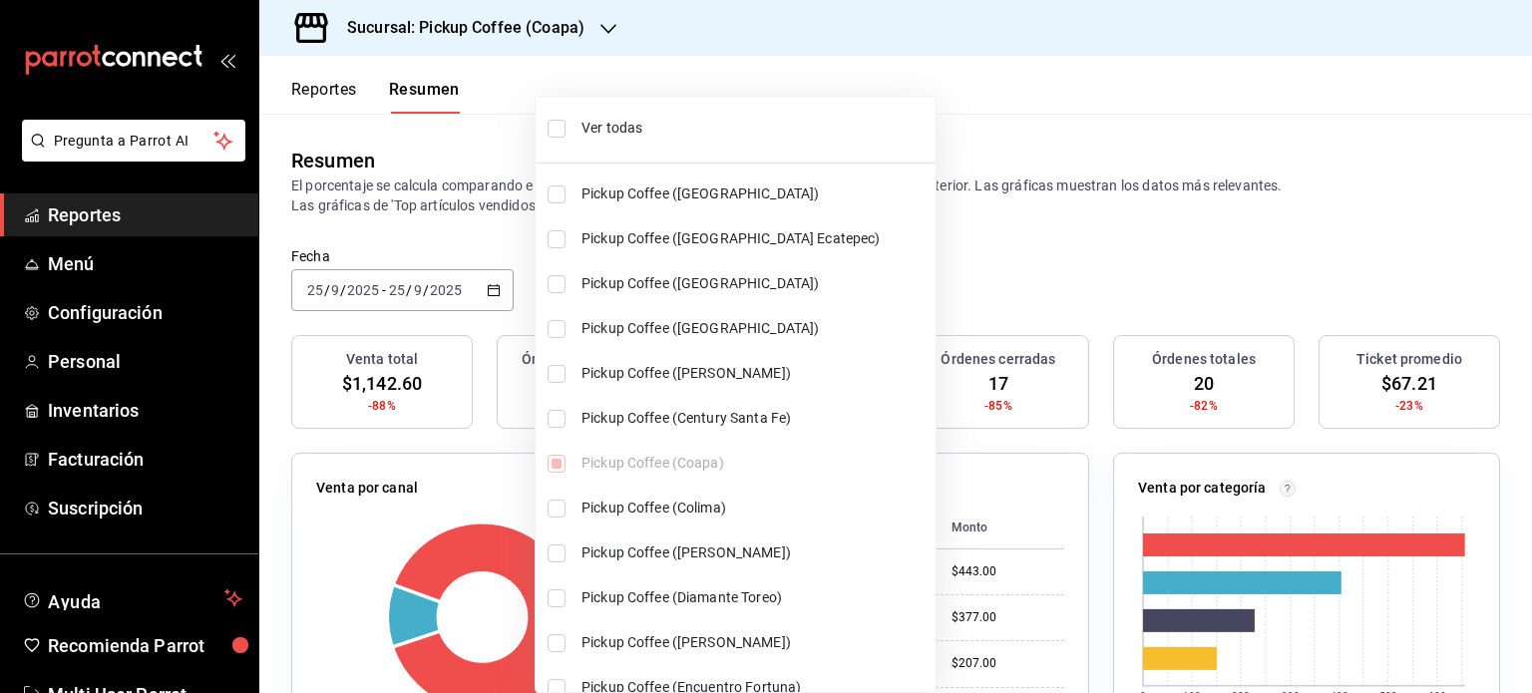
checkbox input "true"
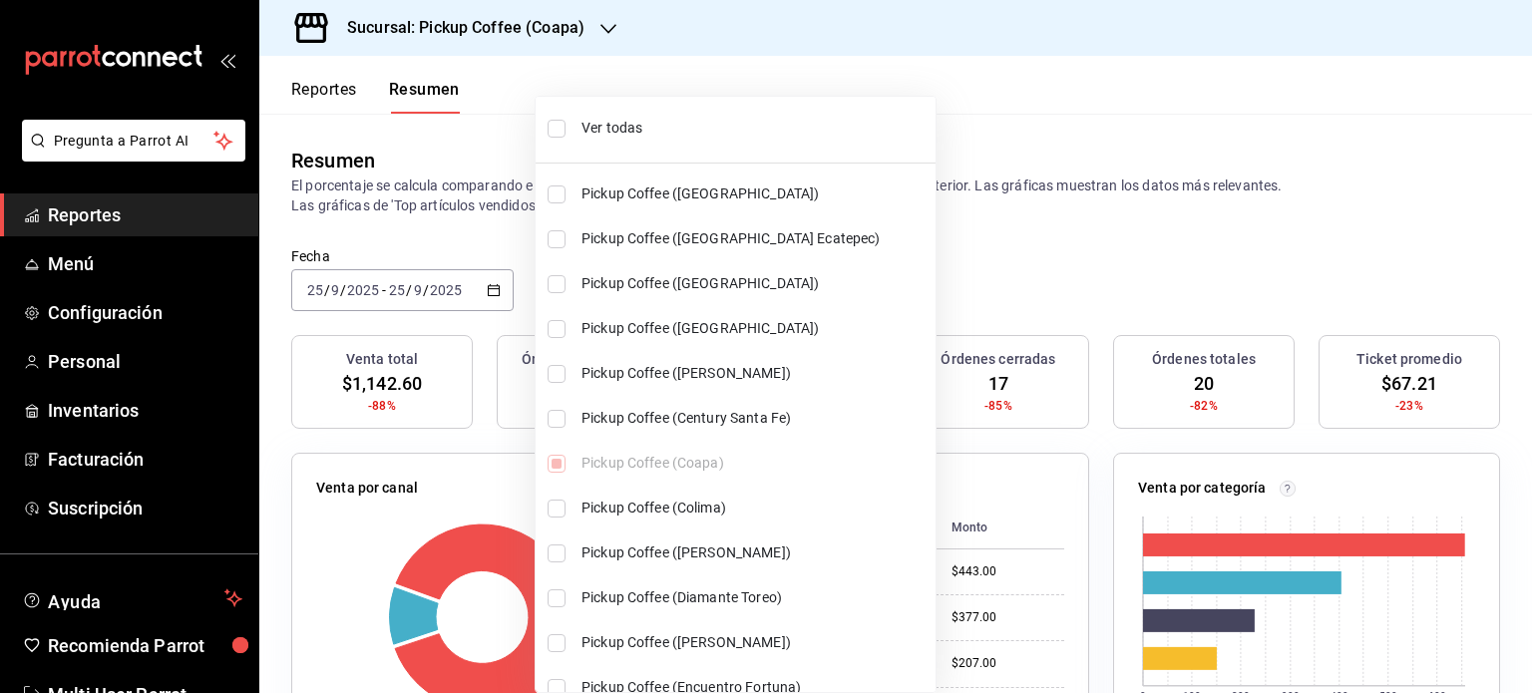
checkbox input "true"
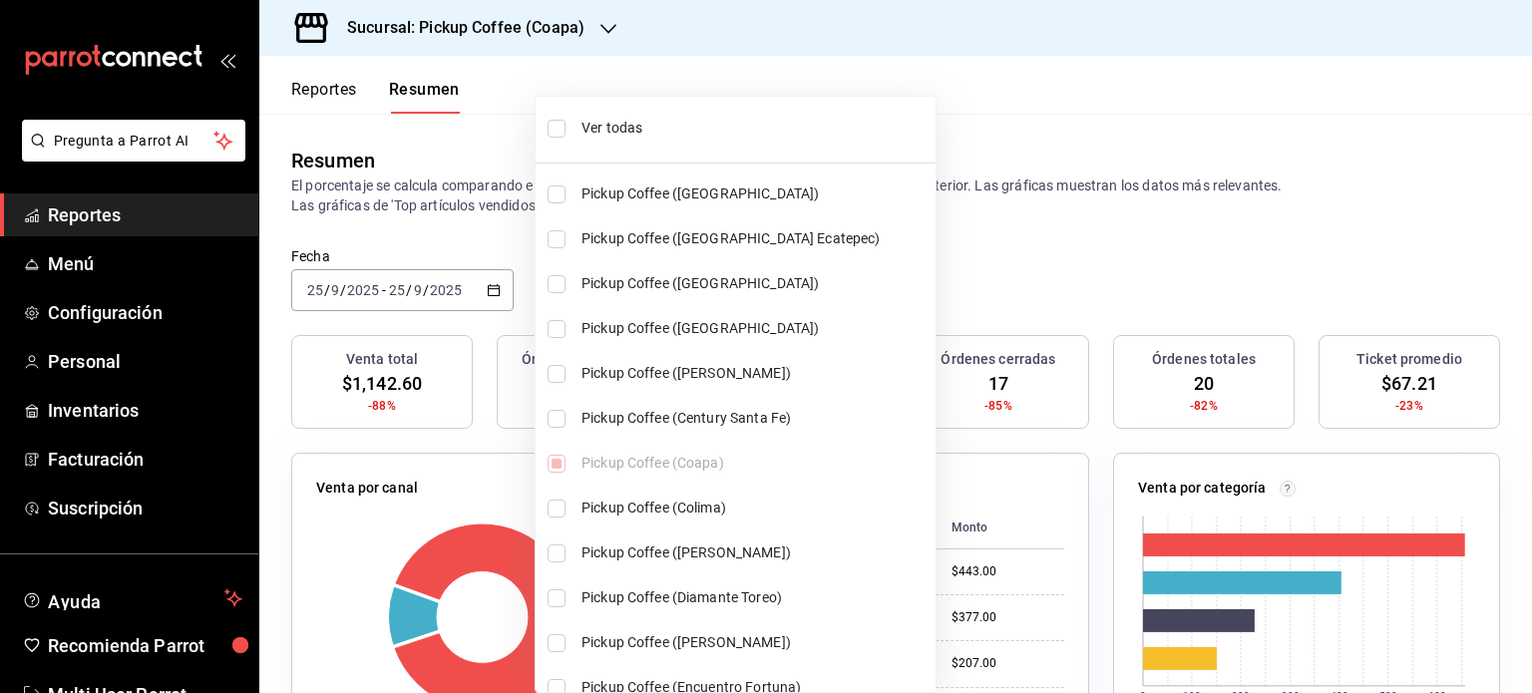
checkbox input "true"
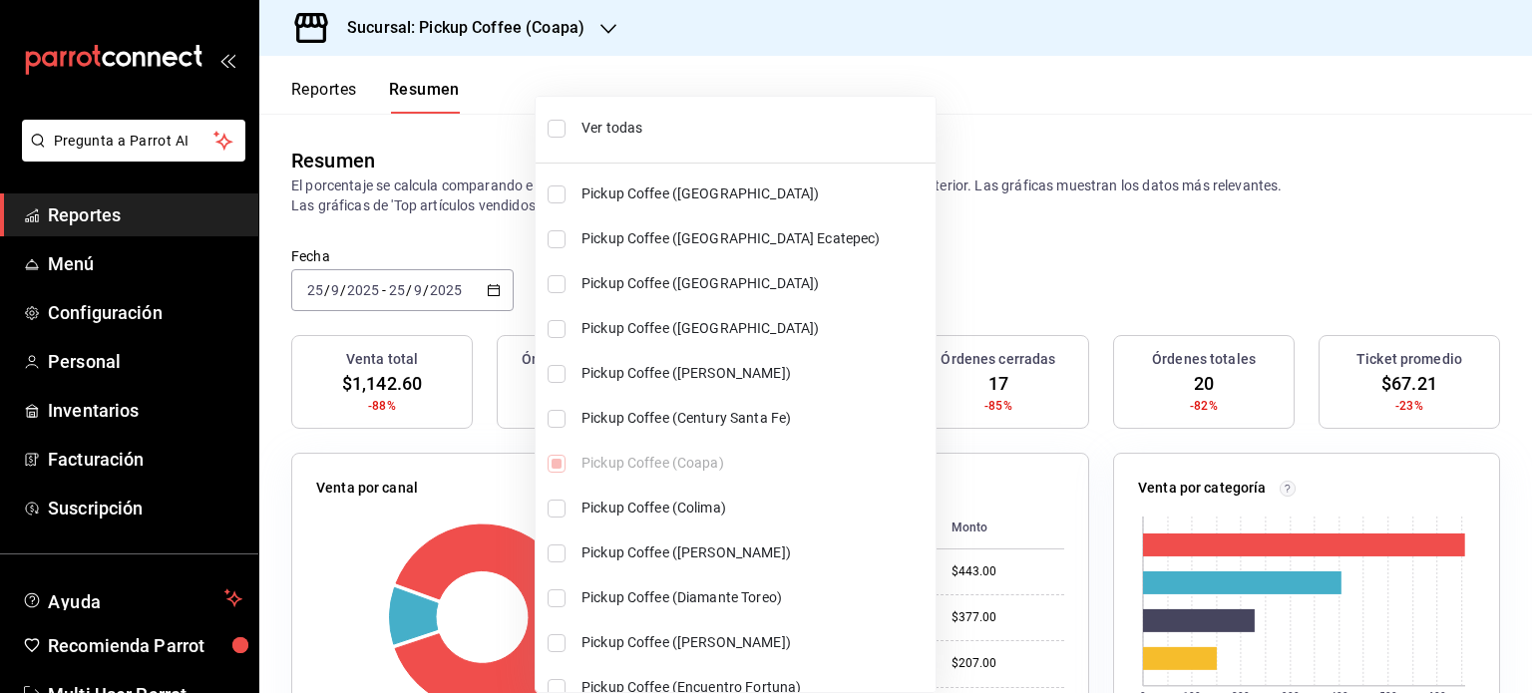
checkbox input "true"
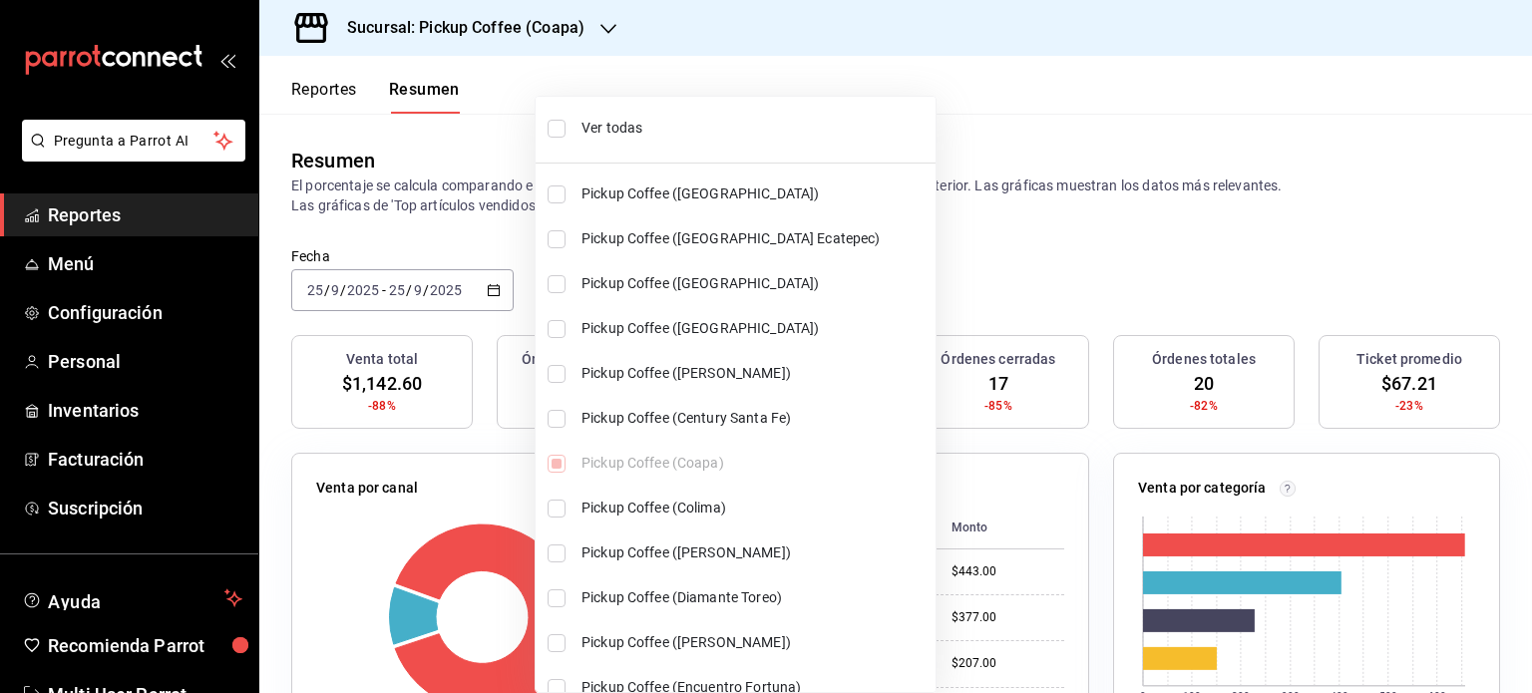
checkbox input "true"
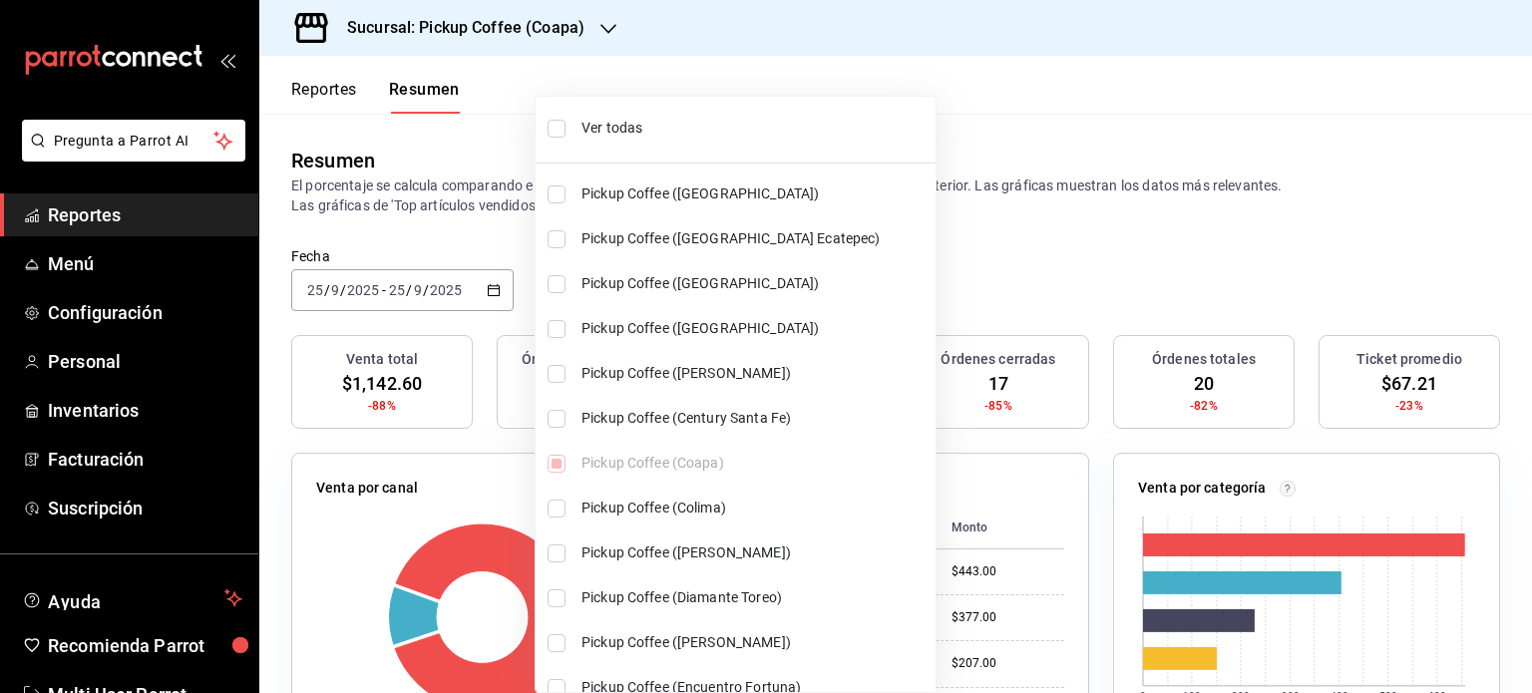
checkbox input "true"
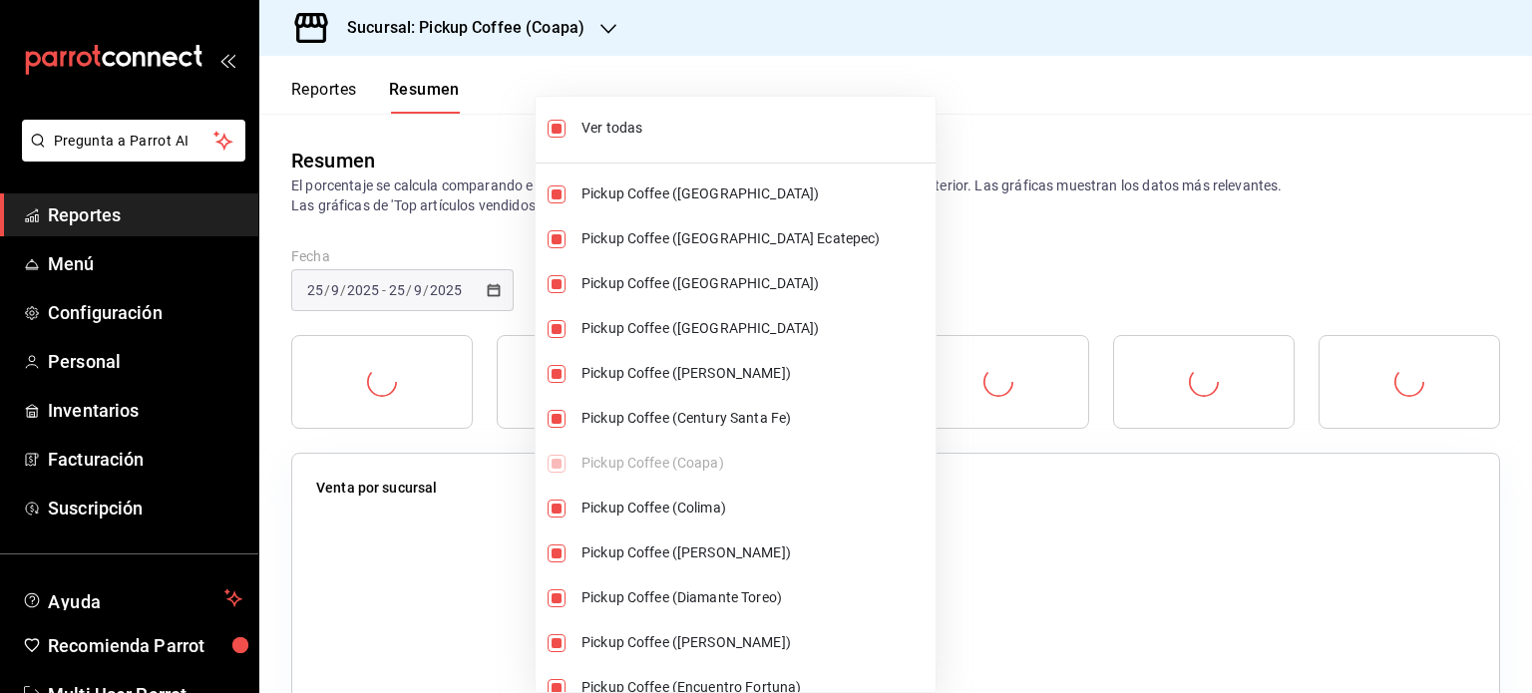
click at [1223, 159] on div at bounding box center [766, 346] width 1532 height 693
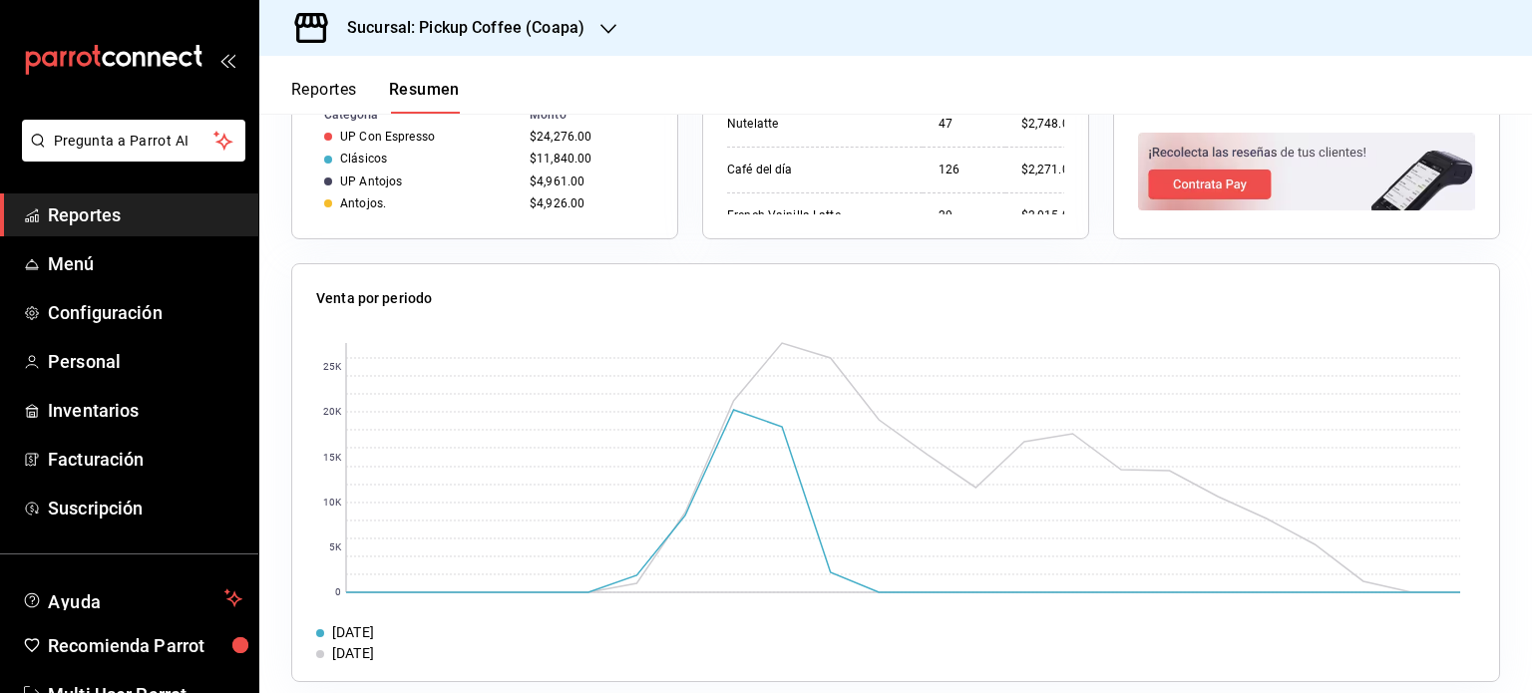
scroll to position [1539, 0]
